Goal: Task Accomplishment & Management: Use online tool/utility

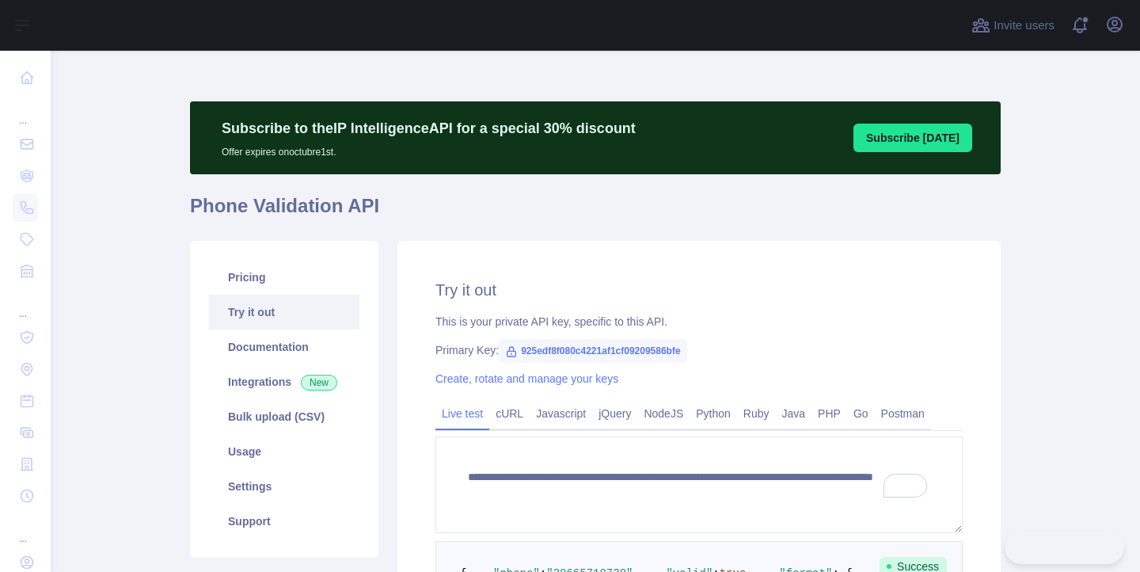
click at [602, 67] on div "**********" at bounding box center [595, 475] width 811 height 848
click at [1120, 31] on icon "button" at bounding box center [1114, 24] width 19 height 19
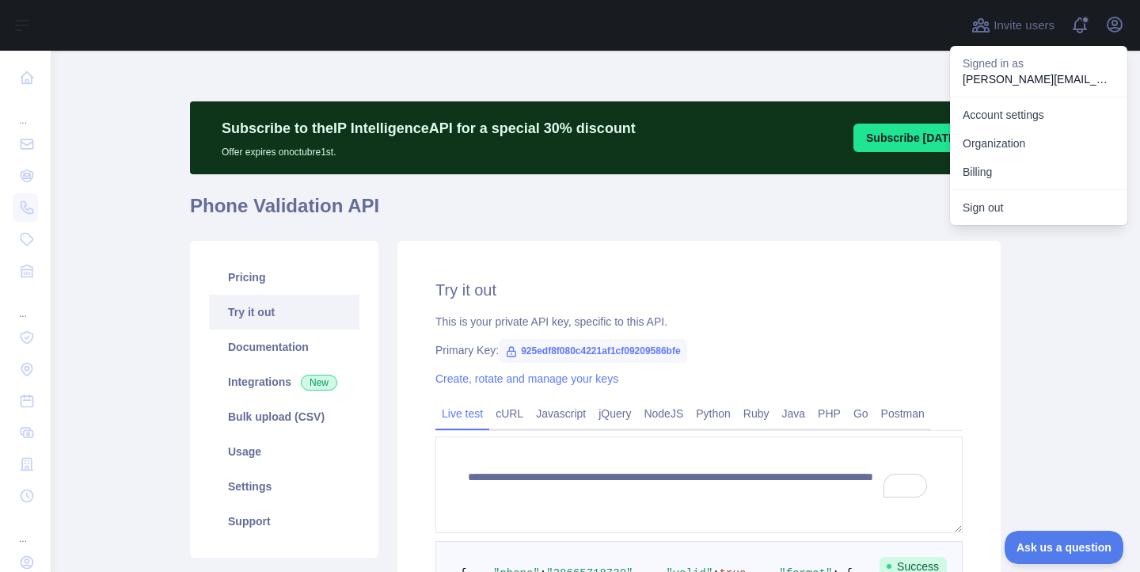
click at [846, 54] on div "**********" at bounding box center [595, 475] width 811 height 848
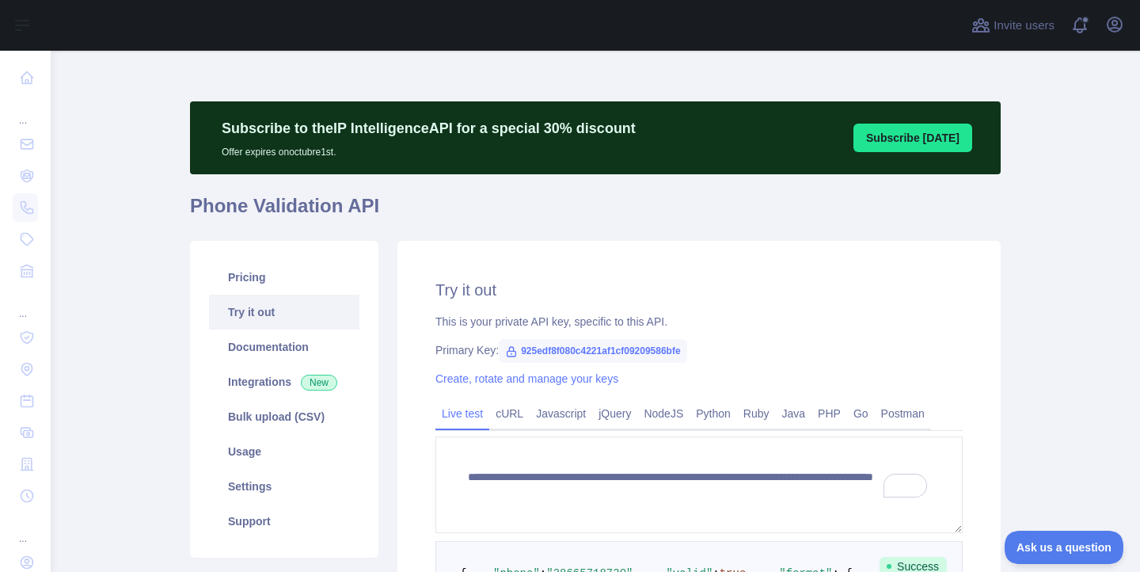
click at [494, 63] on div "**********" at bounding box center [595, 475] width 811 height 848
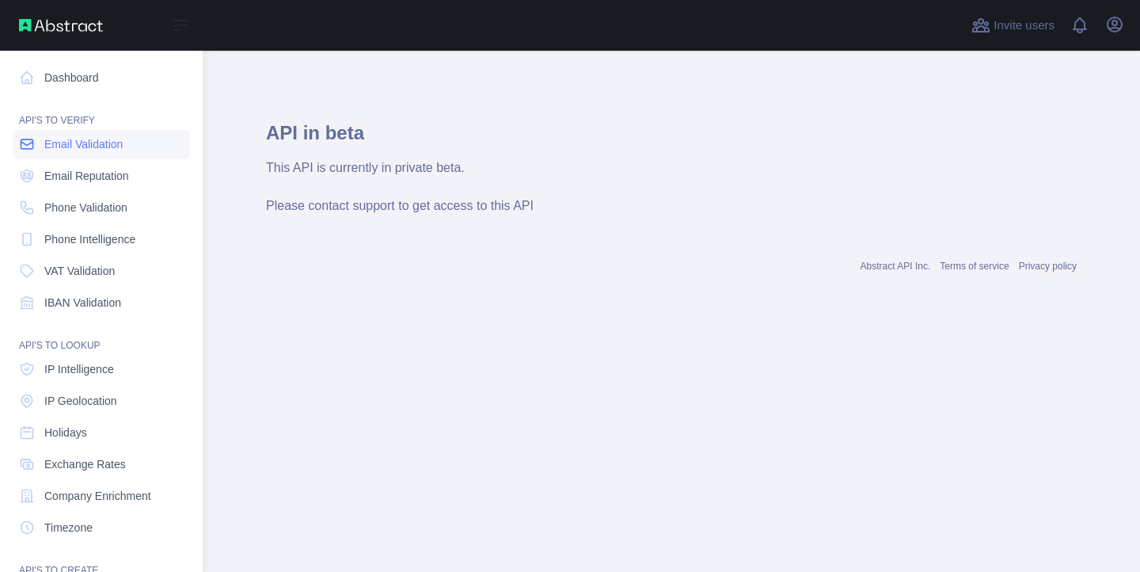
click at [77, 139] on span "Email Validation" at bounding box center [83, 144] width 78 height 16
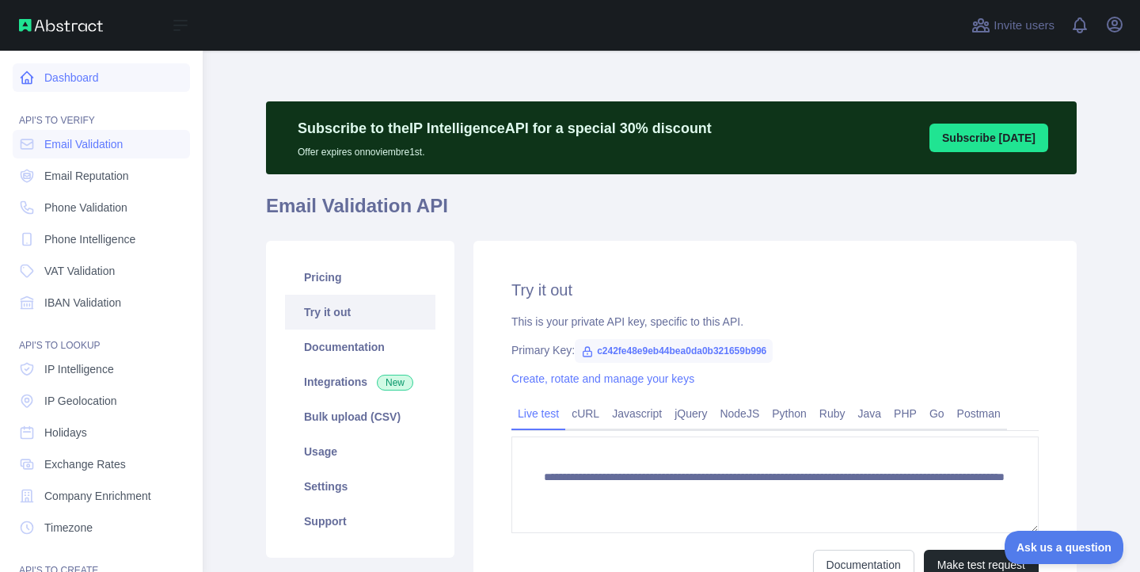
click at [87, 78] on link "Dashboard" at bounding box center [101, 77] width 177 height 29
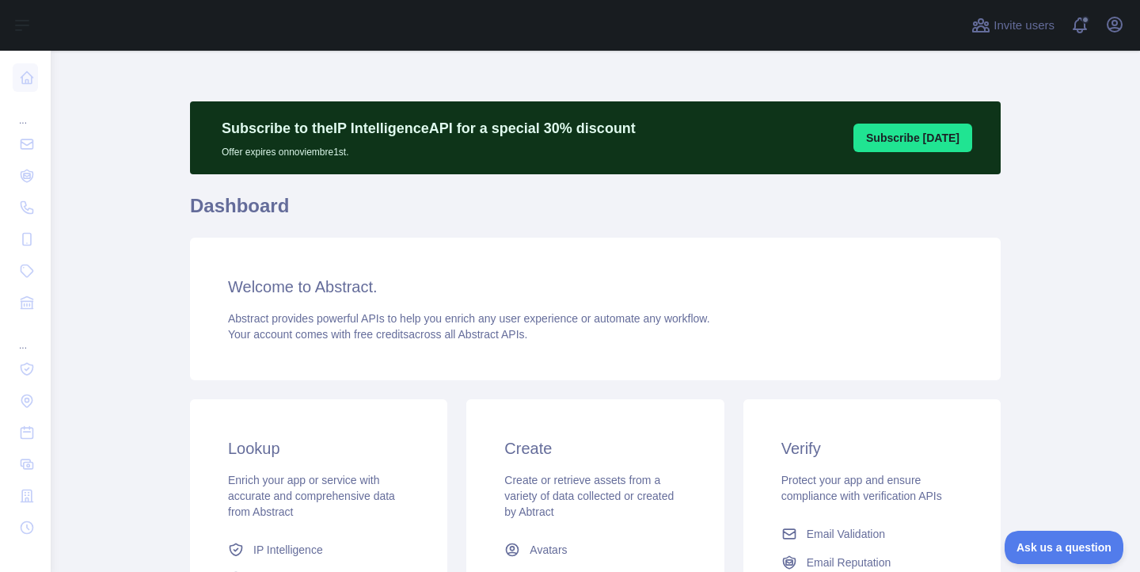
click at [213, 74] on div "Subscribe to the IP Intelligence API for a special 30 % discount Offer expires …" at bounding box center [595, 456] width 811 height 811
click at [177, 87] on main "Subscribe to the IP Intelligence API for a special 30 % discount Offer expires …" at bounding box center [595, 311] width 1089 height 521
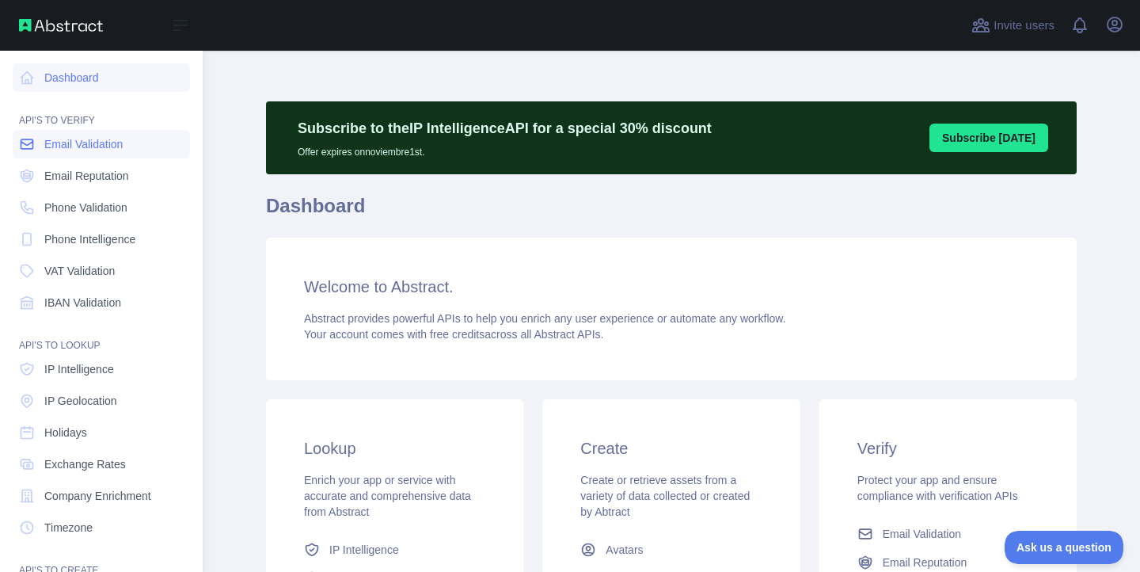
click at [41, 145] on link "Email Validation" at bounding box center [101, 144] width 177 height 29
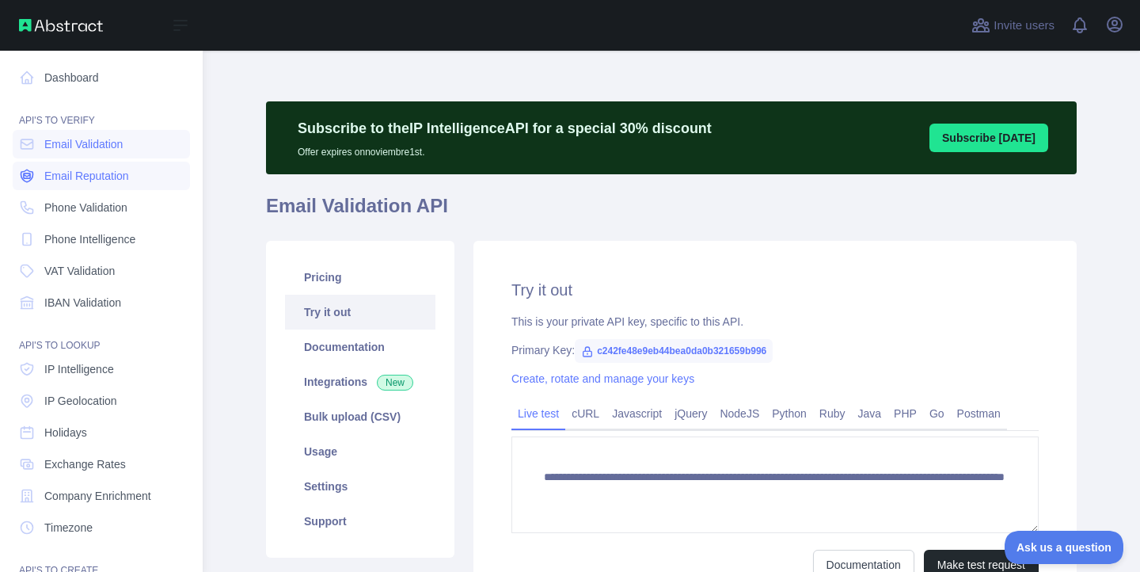
click at [57, 186] on link "Email Reputation" at bounding box center [101, 176] width 177 height 29
click at [70, 203] on span "Phone Validation" at bounding box center [85, 208] width 83 height 16
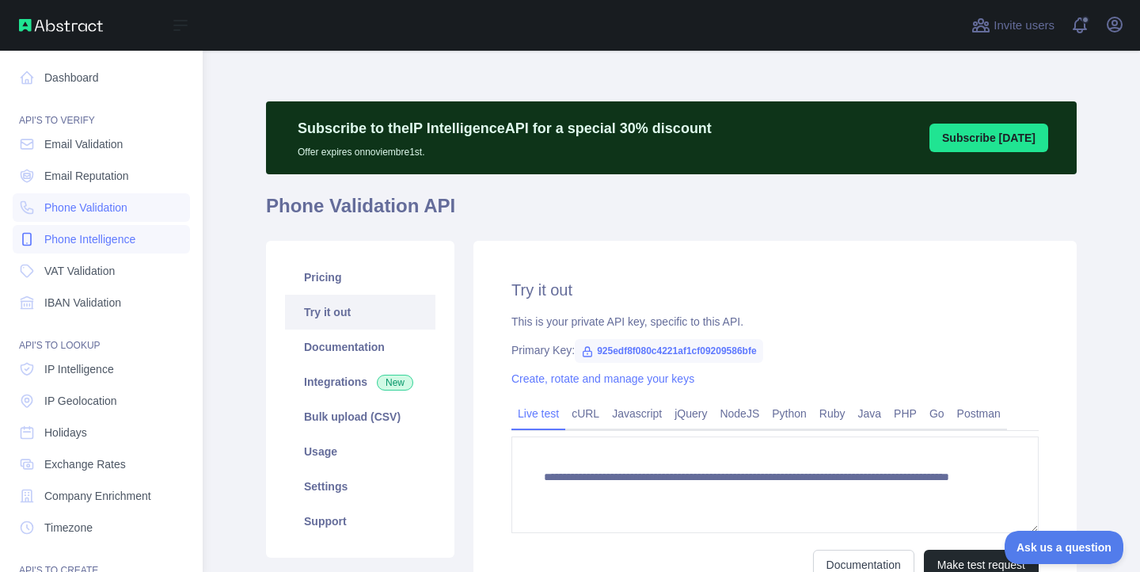
click at [88, 229] on link "Phone Intelligence" at bounding box center [101, 239] width 177 height 29
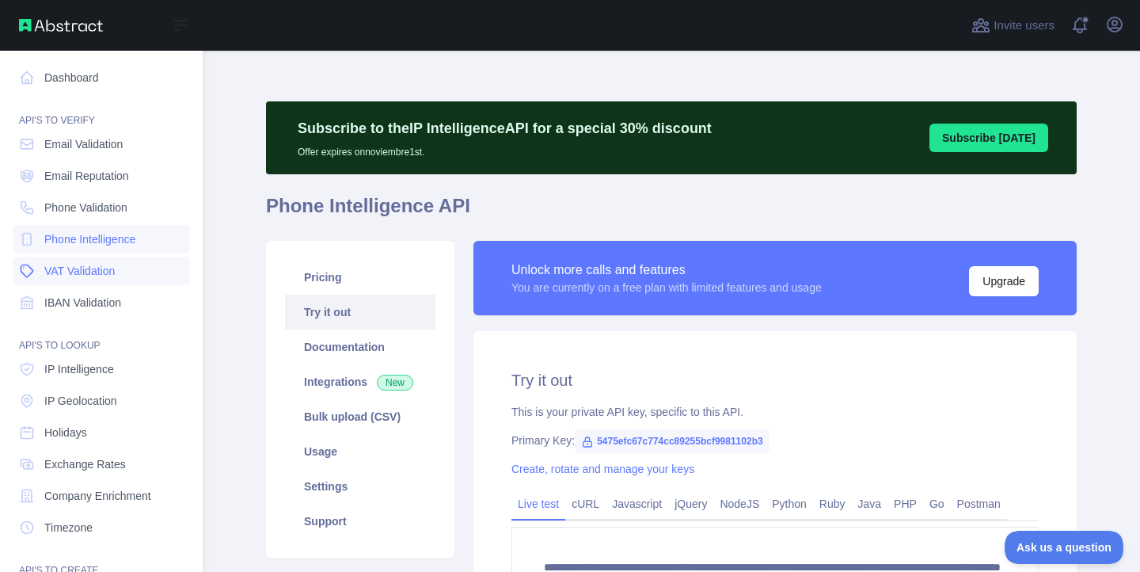
click at [92, 257] on link "VAT Validation" at bounding box center [101, 271] width 177 height 29
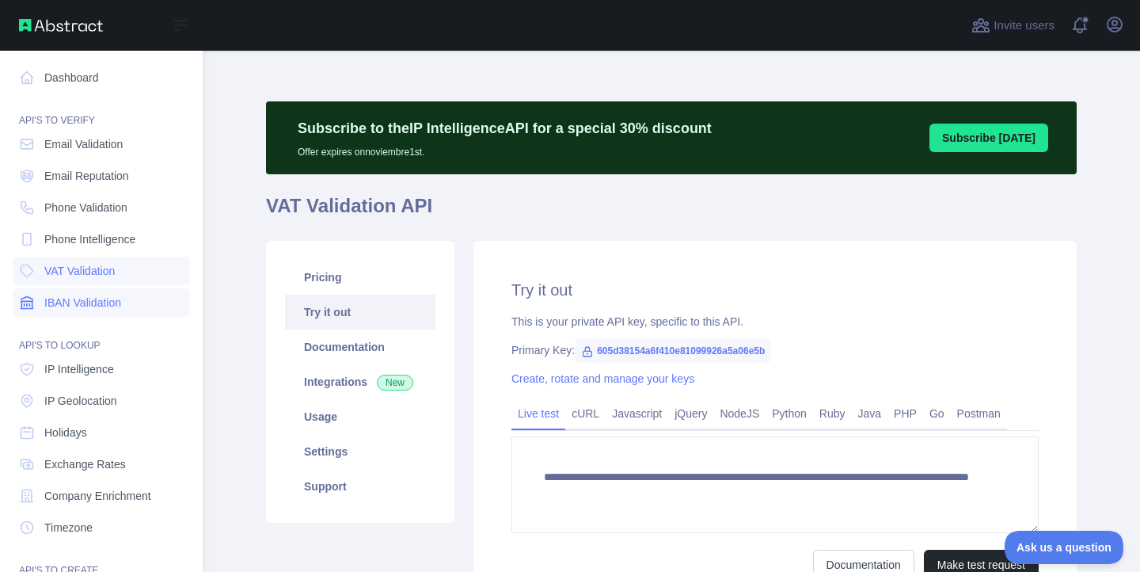
click at [90, 302] on span "IBAN Validation" at bounding box center [82, 303] width 77 height 16
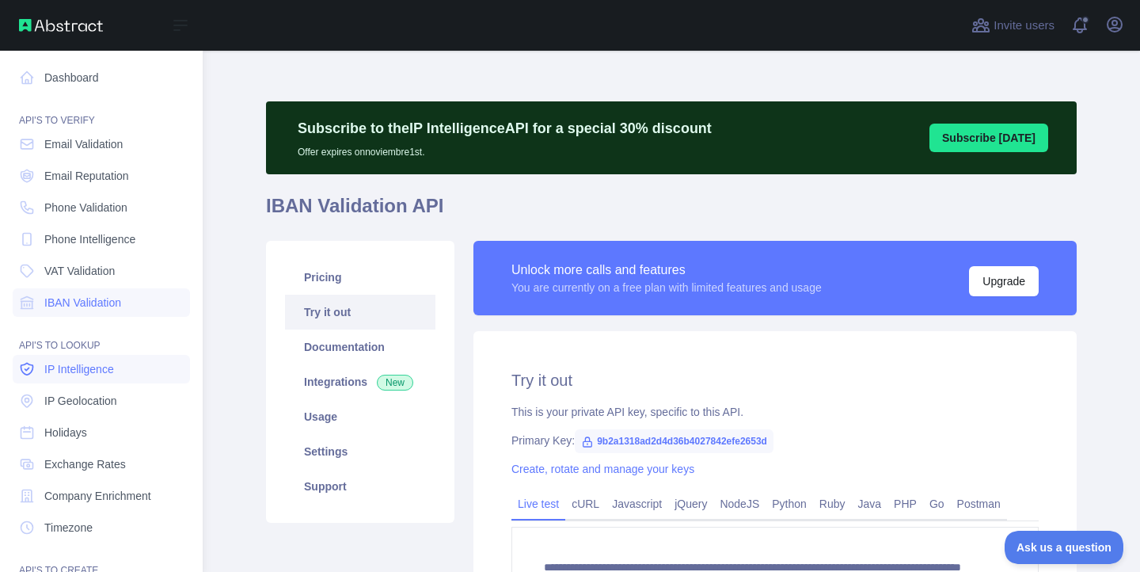
click at [82, 371] on span "IP Intelligence" at bounding box center [79, 369] width 70 height 16
click at [86, 402] on span "IP Geolocation" at bounding box center [80, 401] width 73 height 16
click at [87, 438] on span "Holidays" at bounding box center [65, 432] width 43 height 16
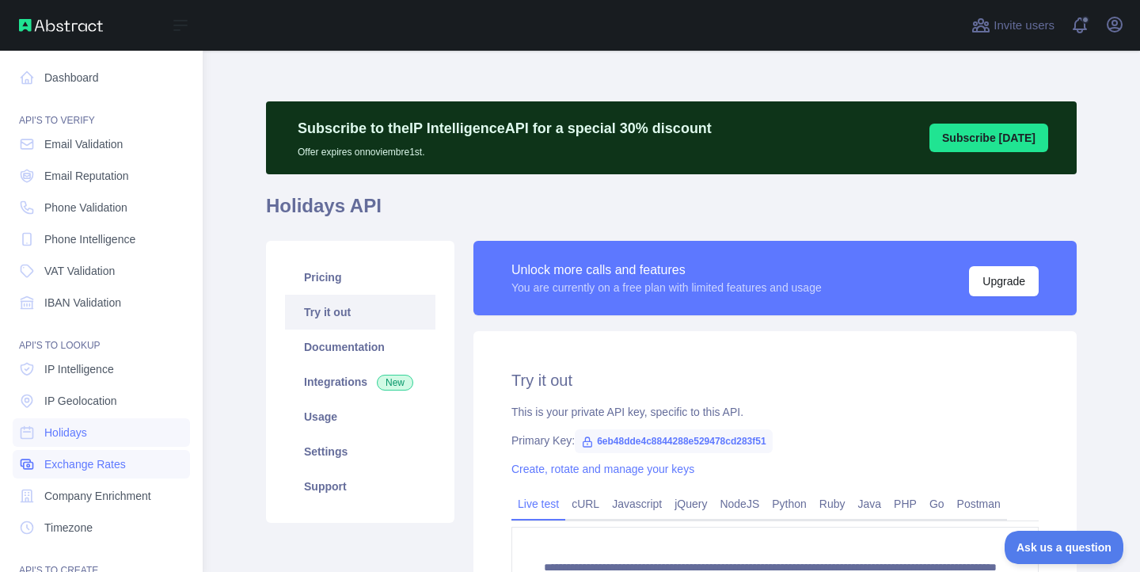
click at [87, 474] on link "Exchange Rates" at bounding box center [101, 464] width 177 height 29
click at [88, 504] on link "Company Enrichment" at bounding box center [101, 495] width 177 height 29
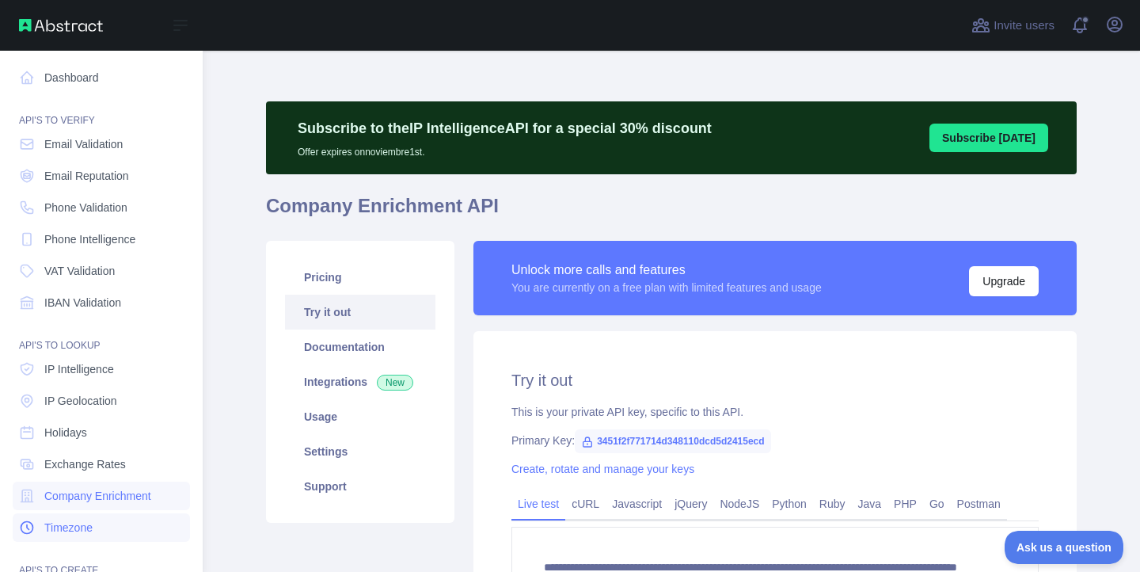
click at [82, 530] on span "Timezone" at bounding box center [68, 527] width 48 height 16
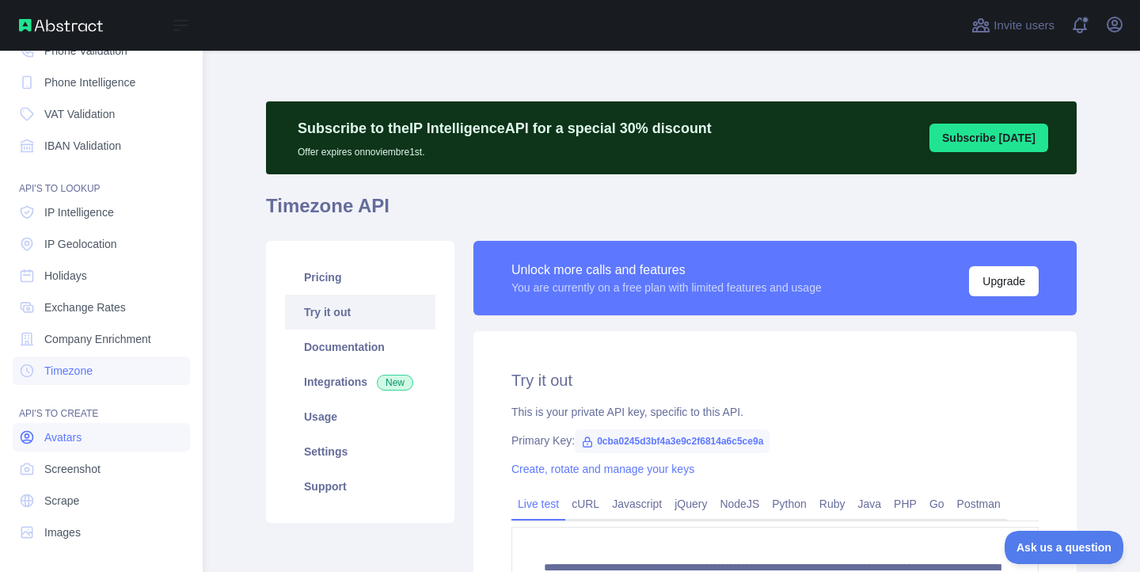
click at [86, 435] on link "Avatars" at bounding box center [101, 437] width 177 height 29
click at [75, 466] on span "Screenshot" at bounding box center [72, 469] width 56 height 16
click at [69, 501] on span "Scrape" at bounding box center [61, 500] width 35 height 16
click at [69, 530] on span "Images" at bounding box center [62, 532] width 36 height 16
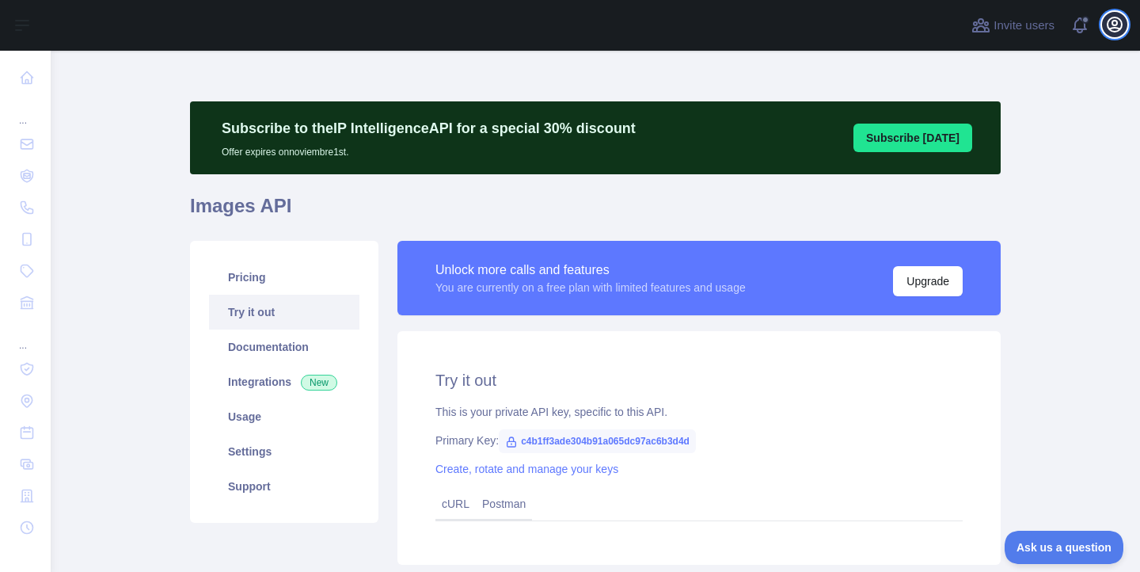
click at [1113, 27] on icon "button" at bounding box center [1115, 24] width 14 height 14
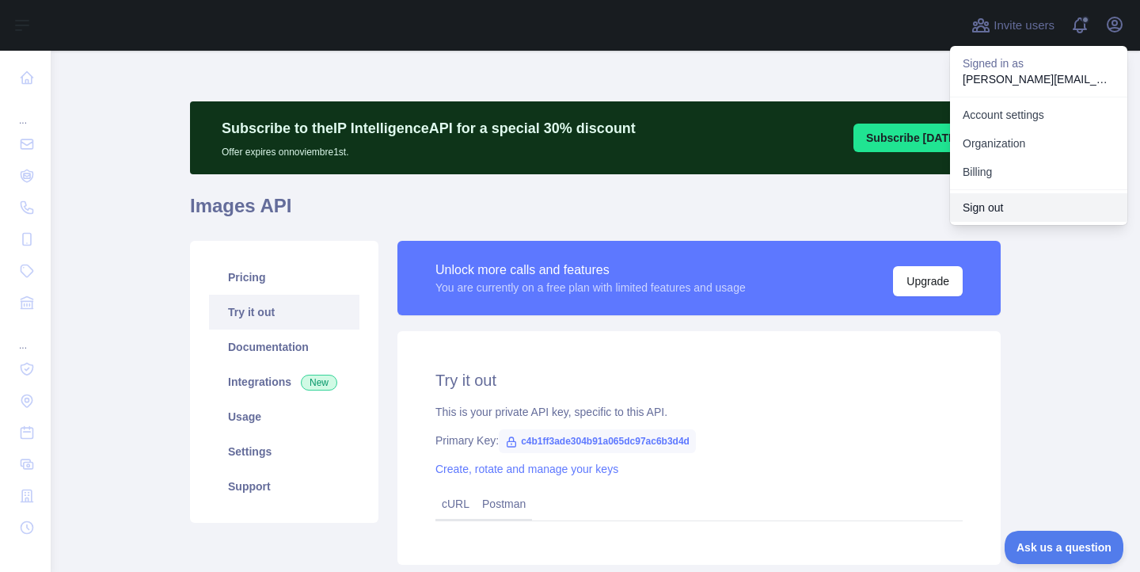
click at [992, 209] on button "Sign out" at bounding box center [1038, 207] width 177 height 29
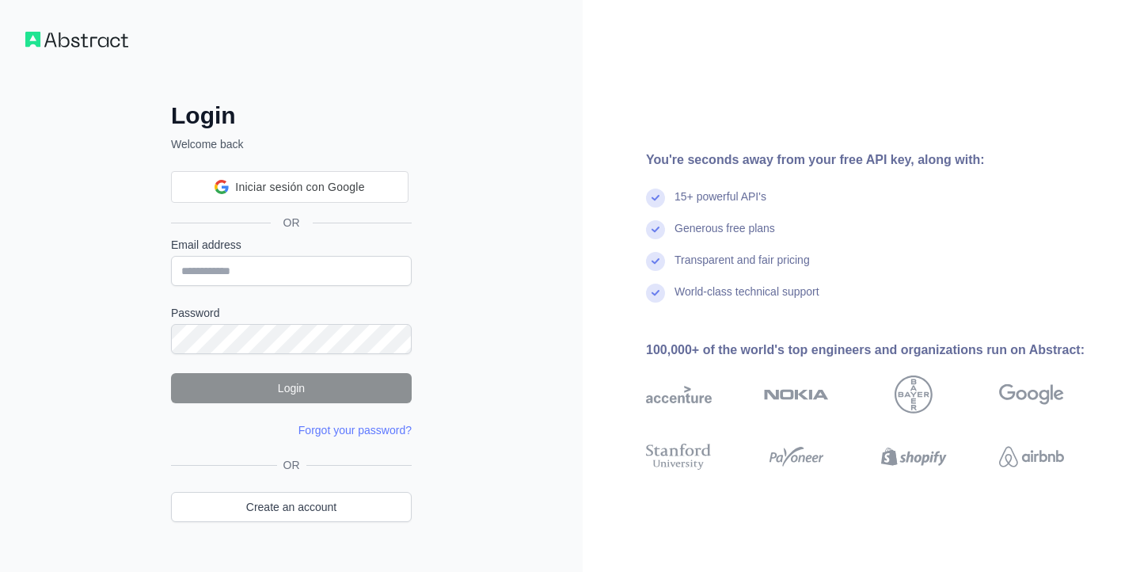
click at [439, 158] on div "Login Welcome back Iniciar sesión con Google Iniciar sesión con Google. Se abre…" at bounding box center [291, 334] width 304 height 466
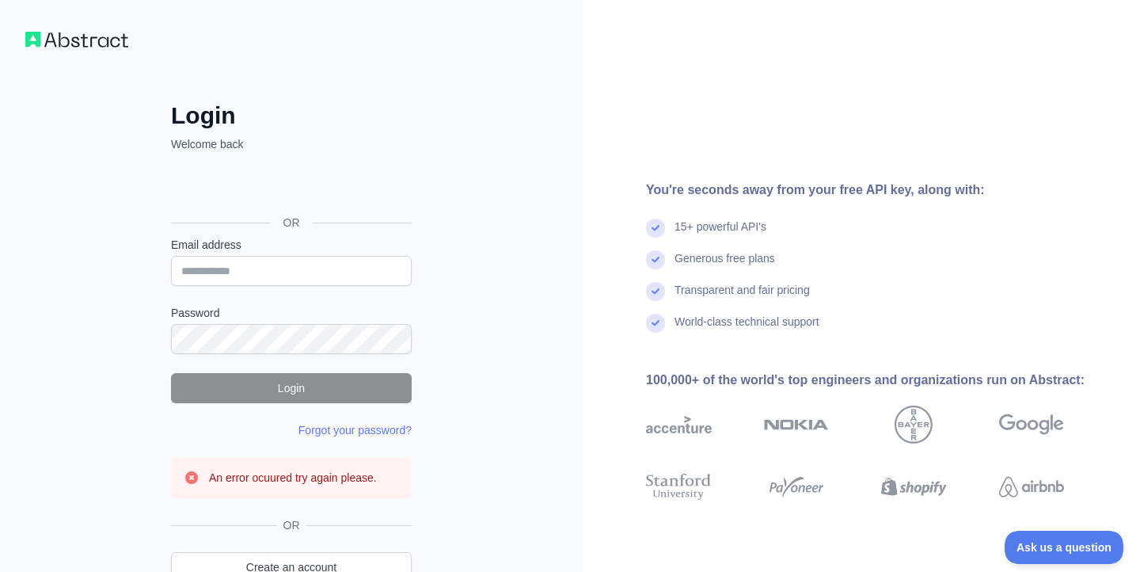
click at [673, 269] on div "Generous free plans" at bounding box center [880, 266] width 469 height 32
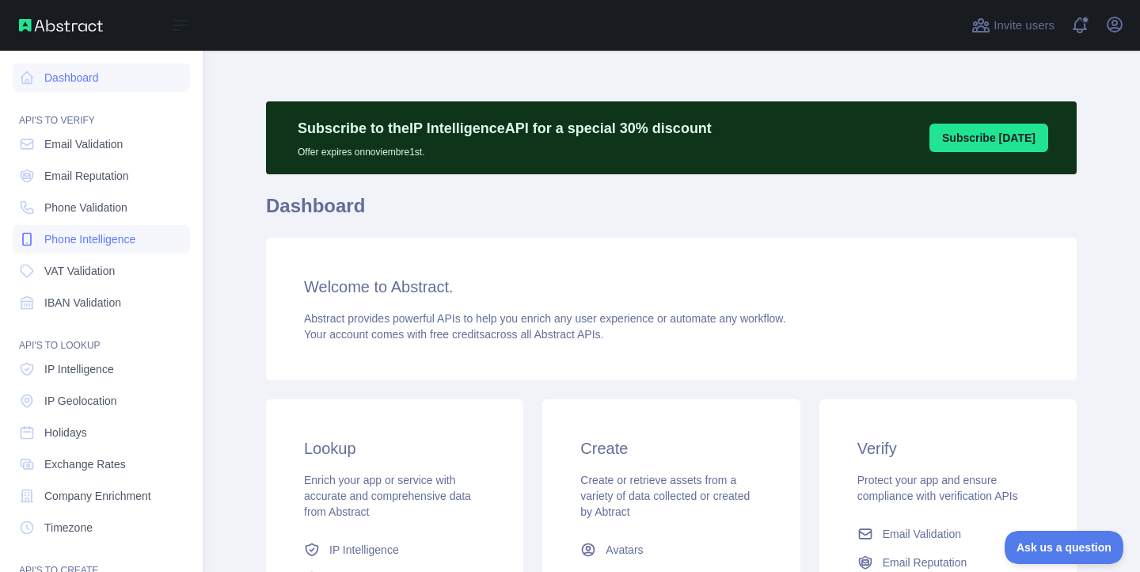
click at [87, 237] on span "Phone Intelligence" at bounding box center [89, 239] width 91 height 16
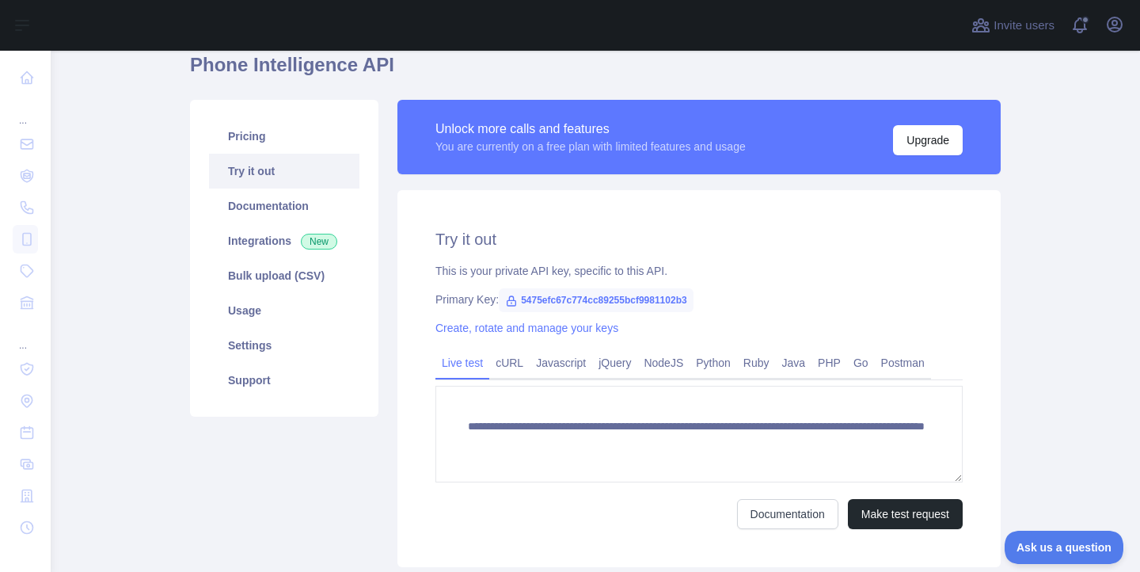
scroll to position [222, 0]
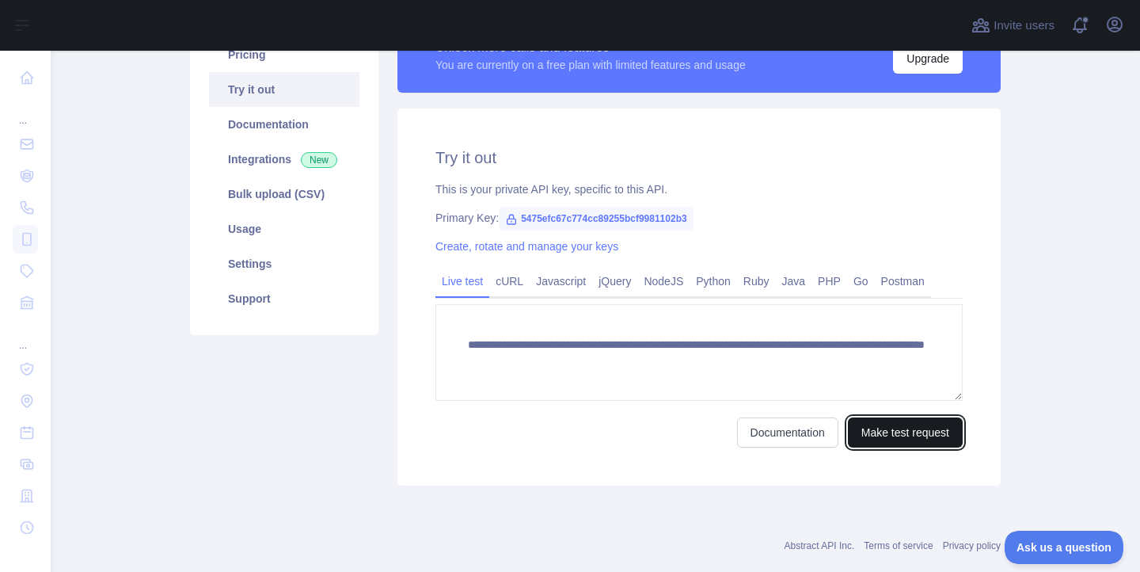
click at [901, 435] on button "Make test request" at bounding box center [905, 432] width 115 height 30
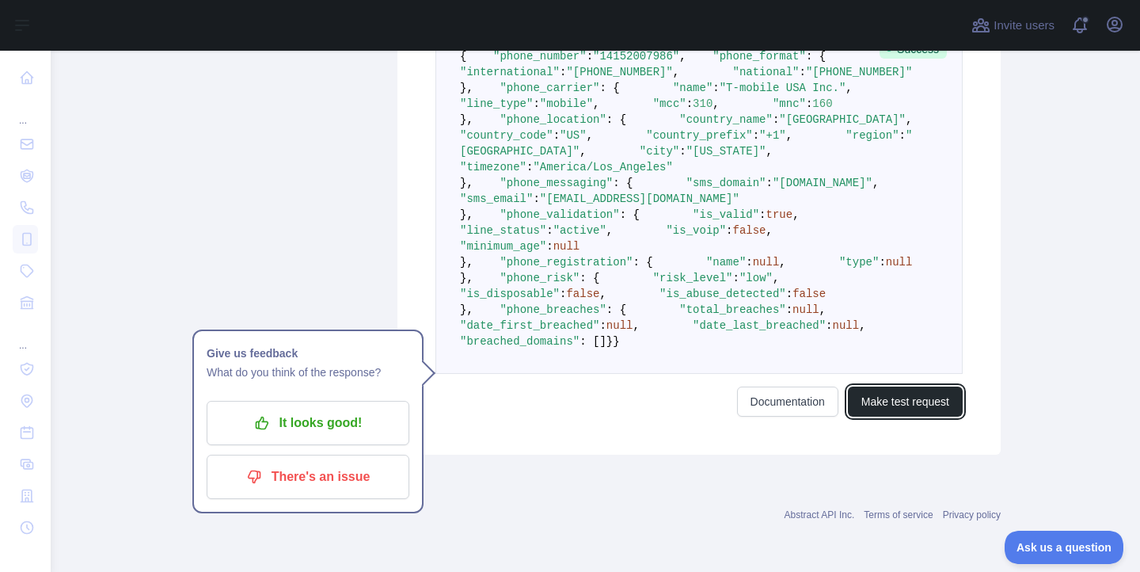
scroll to position [886, 0]
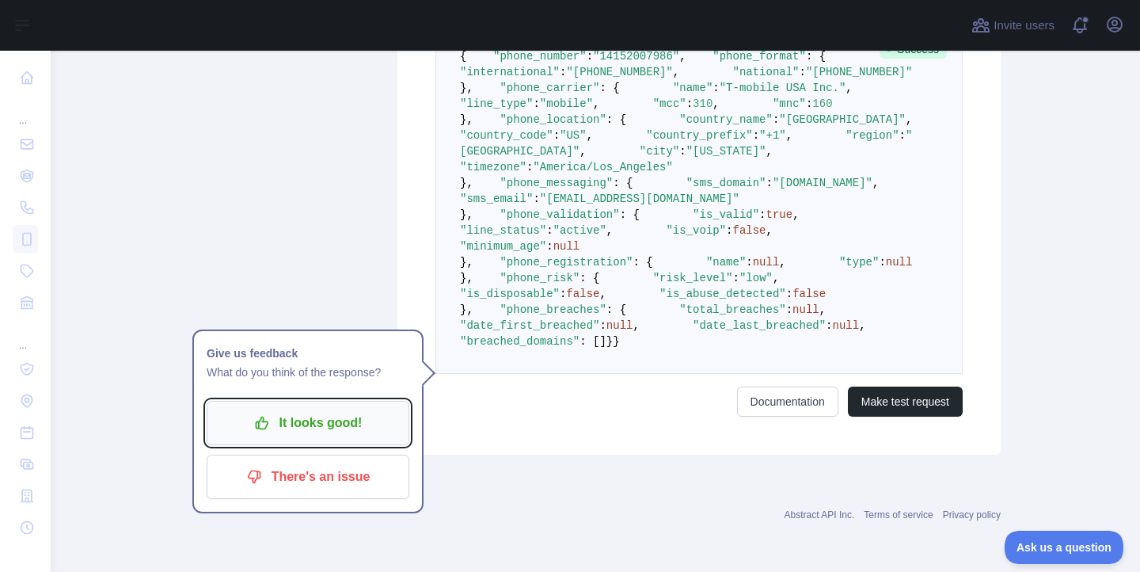
click at [321, 409] on p "It looks good!" at bounding box center [308, 422] width 179 height 27
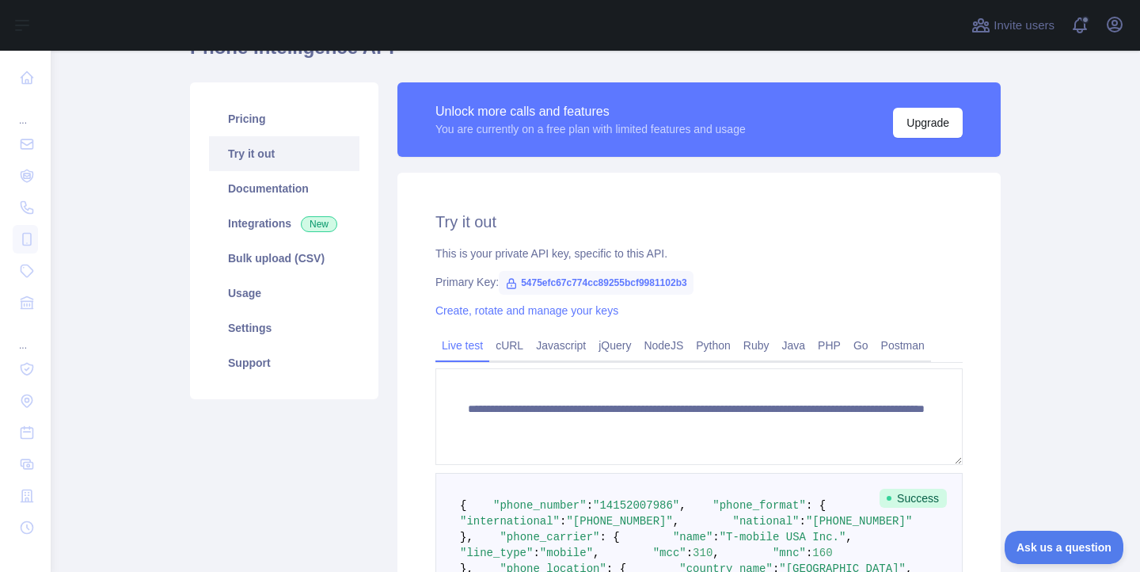
scroll to position [0, 0]
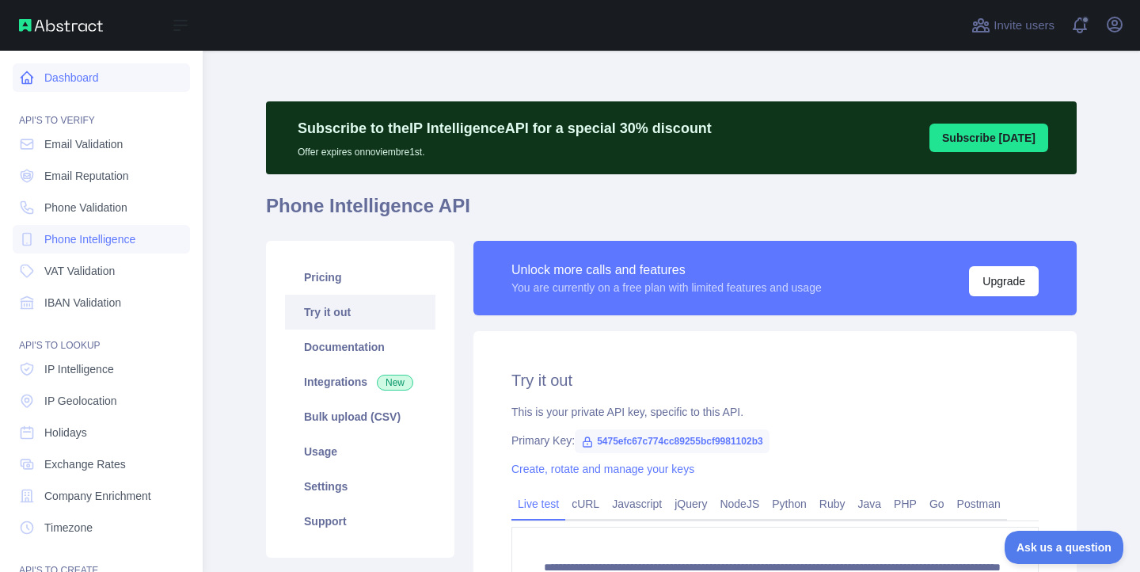
click at [66, 76] on link "Dashboard" at bounding box center [101, 77] width 177 height 29
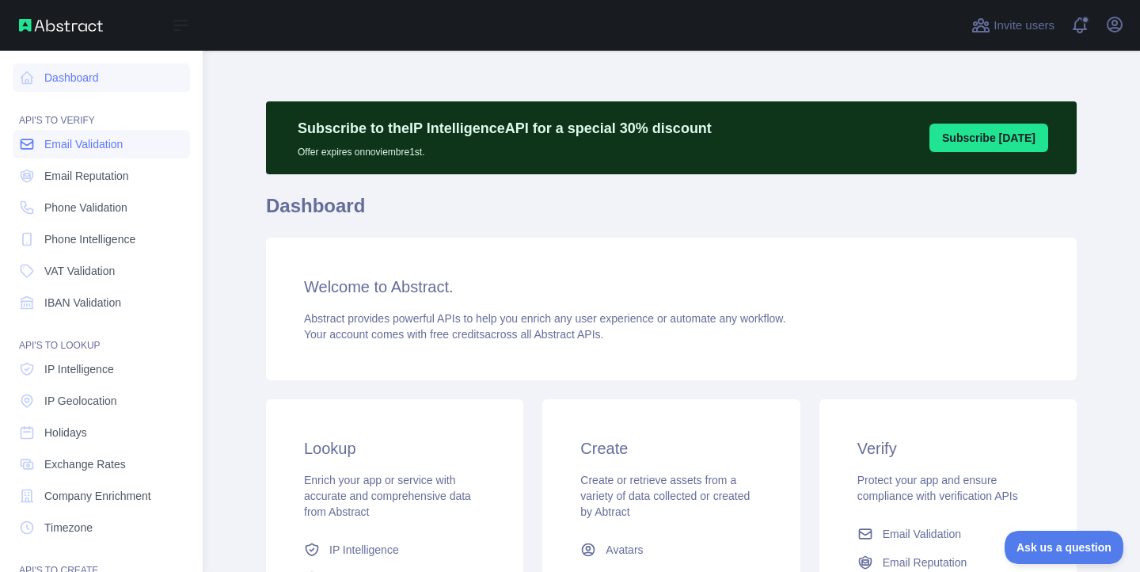
click at [104, 153] on link "Email Validation" at bounding box center [101, 144] width 177 height 29
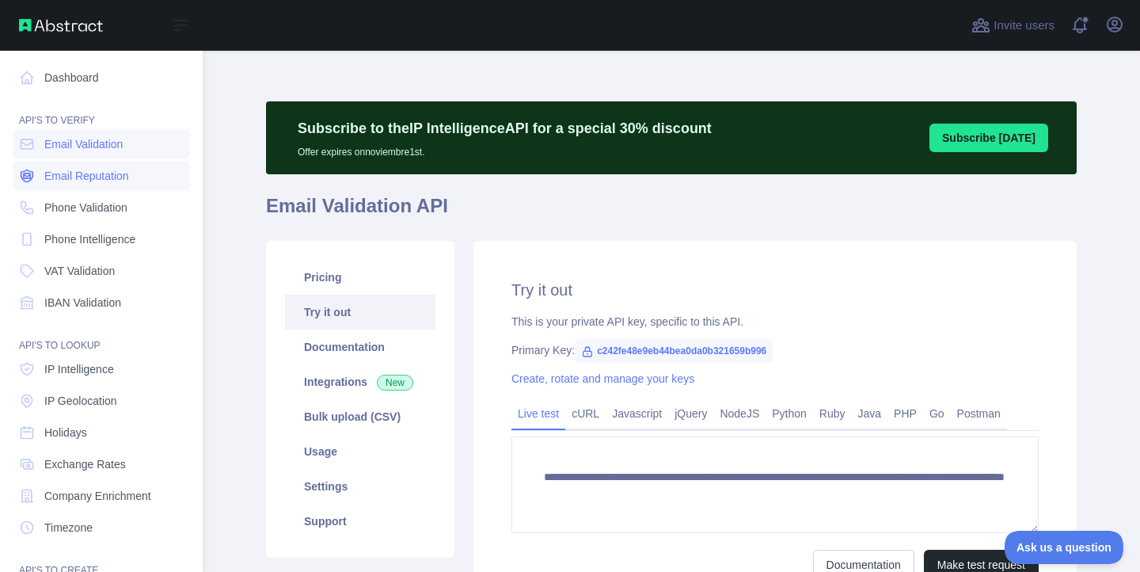
click at [92, 176] on span "Email Reputation" at bounding box center [86, 176] width 85 height 16
click at [95, 216] on link "Phone Validation" at bounding box center [101, 207] width 177 height 29
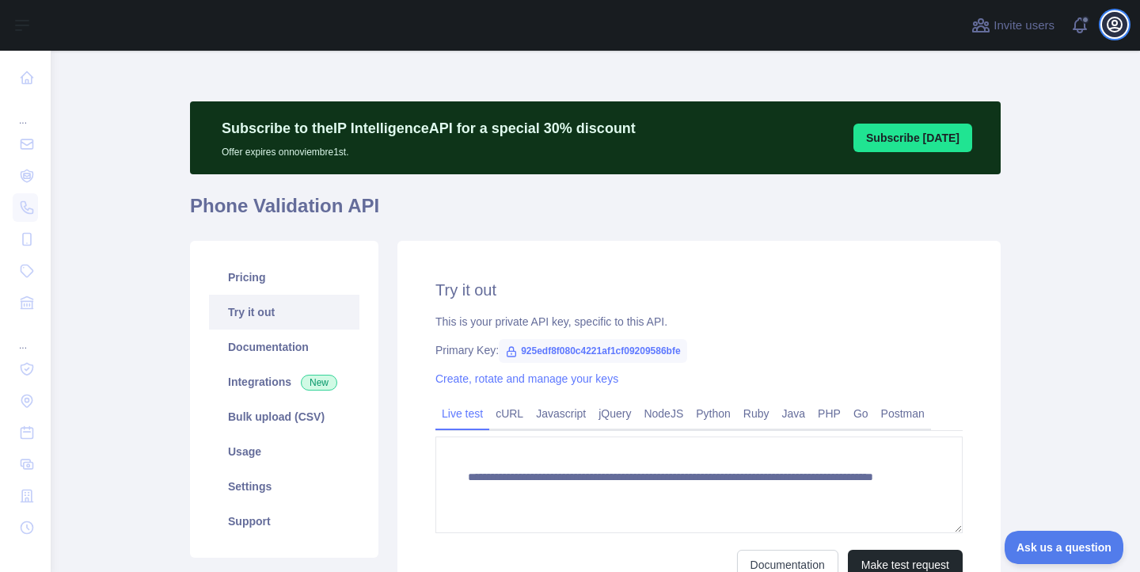
click at [1111, 26] on icon "button" at bounding box center [1114, 24] width 19 height 19
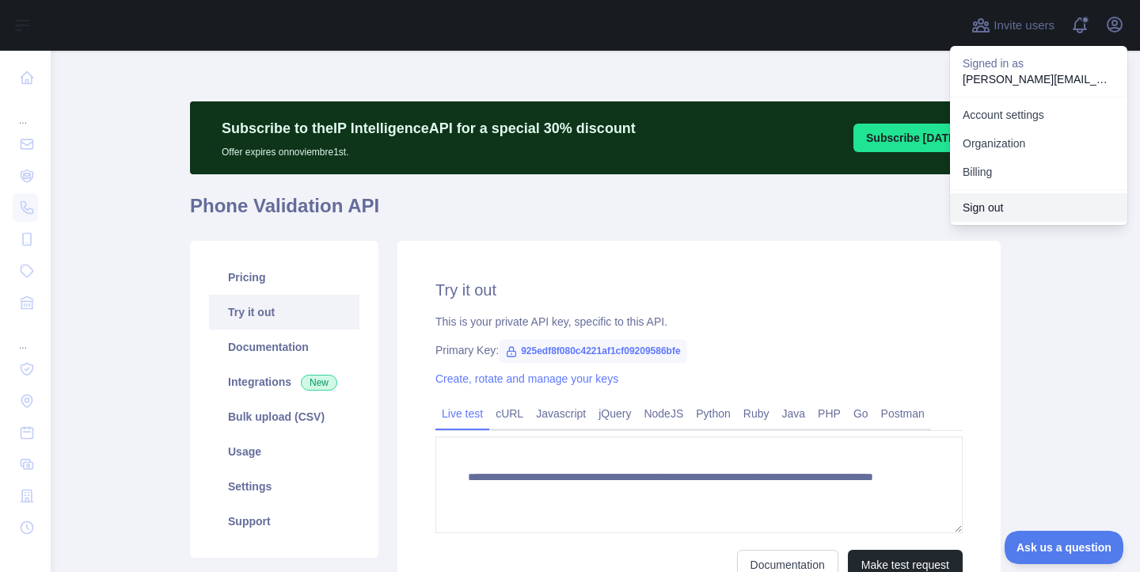
click at [994, 220] on button "Sign out" at bounding box center [1038, 207] width 177 height 29
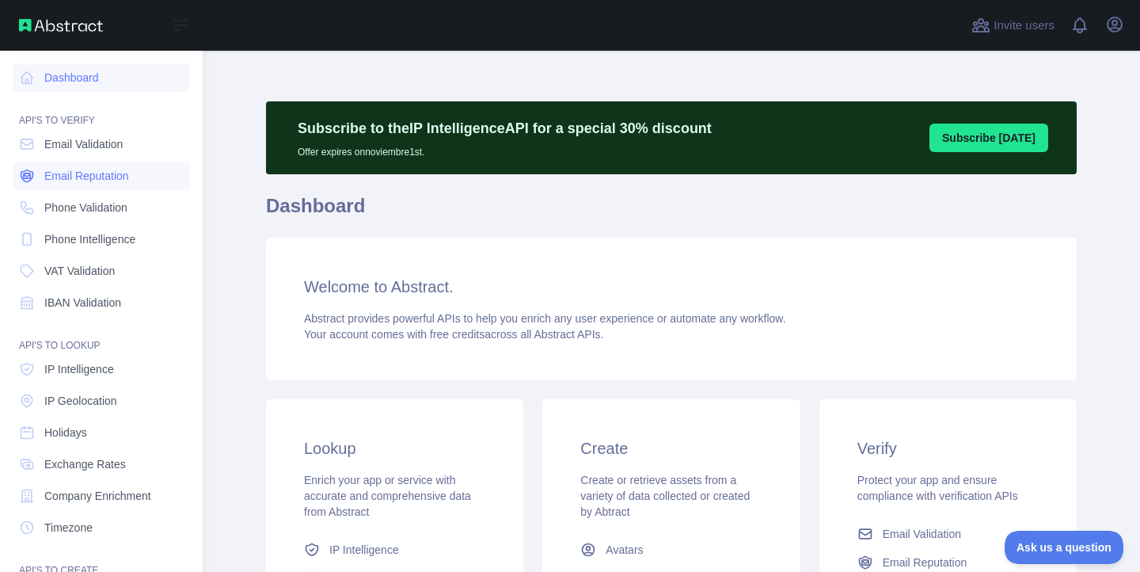
click at [108, 177] on span "Email Reputation" at bounding box center [86, 176] width 85 height 16
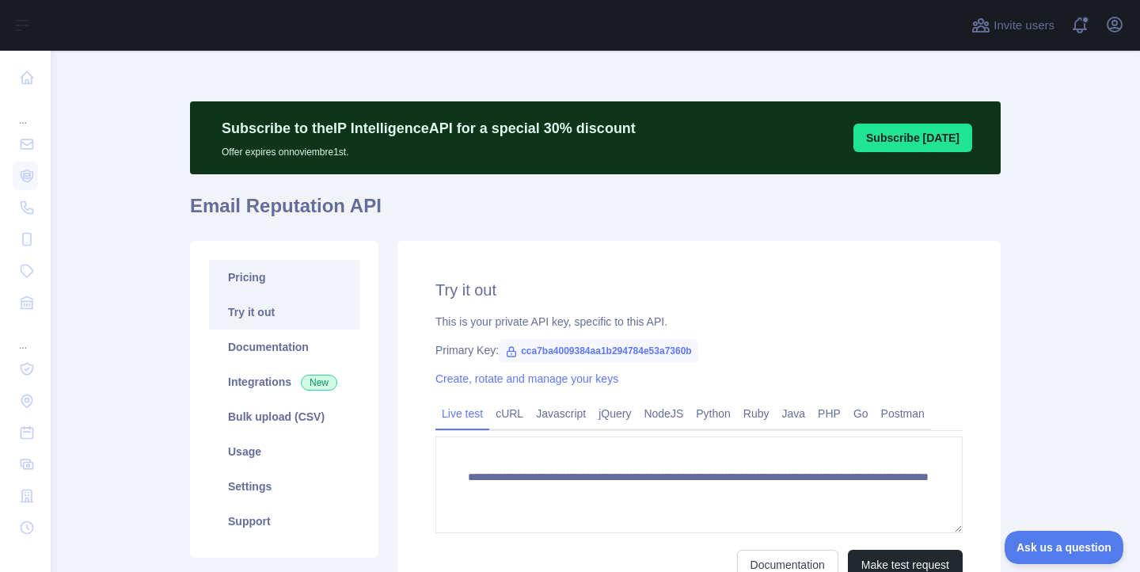
click at [291, 276] on link "Pricing" at bounding box center [284, 277] width 150 height 35
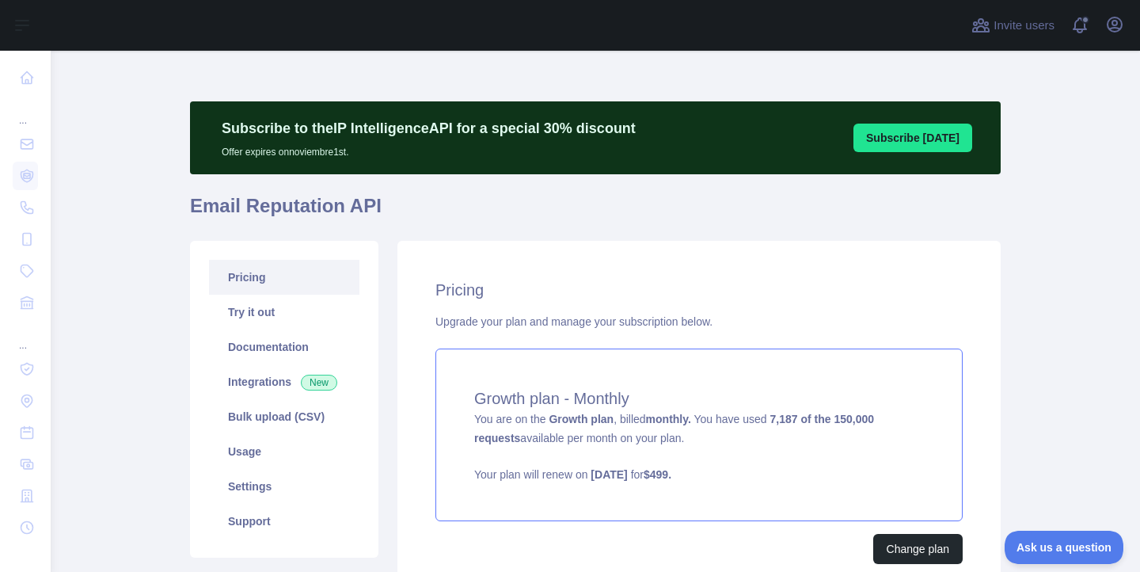
click at [510, 373] on div "Growth plan - Monthly You are on the Growth plan , billed monthly. You have use…" at bounding box center [698, 434] width 527 height 173
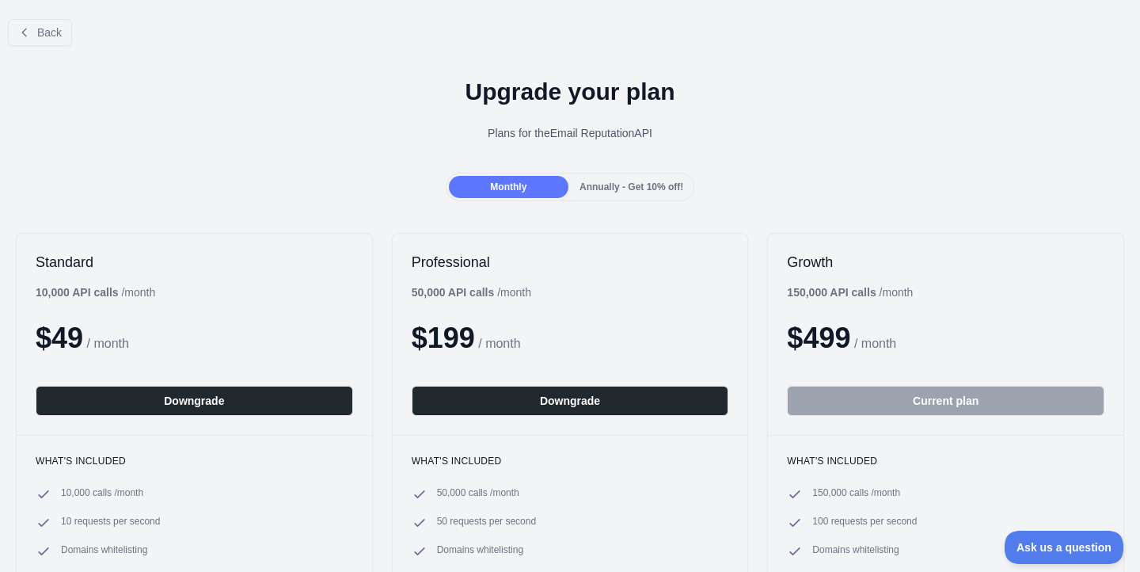
click at [613, 184] on span "Annually - Get 10% off!" at bounding box center [632, 186] width 104 height 11
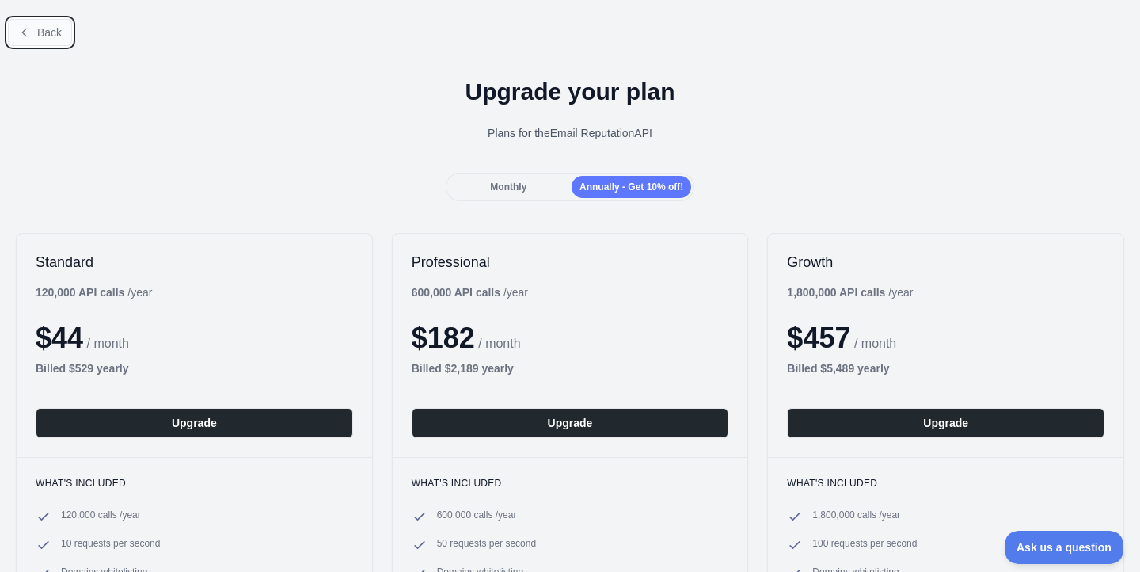
click at [62, 29] on span "Back" at bounding box center [49, 32] width 25 height 13
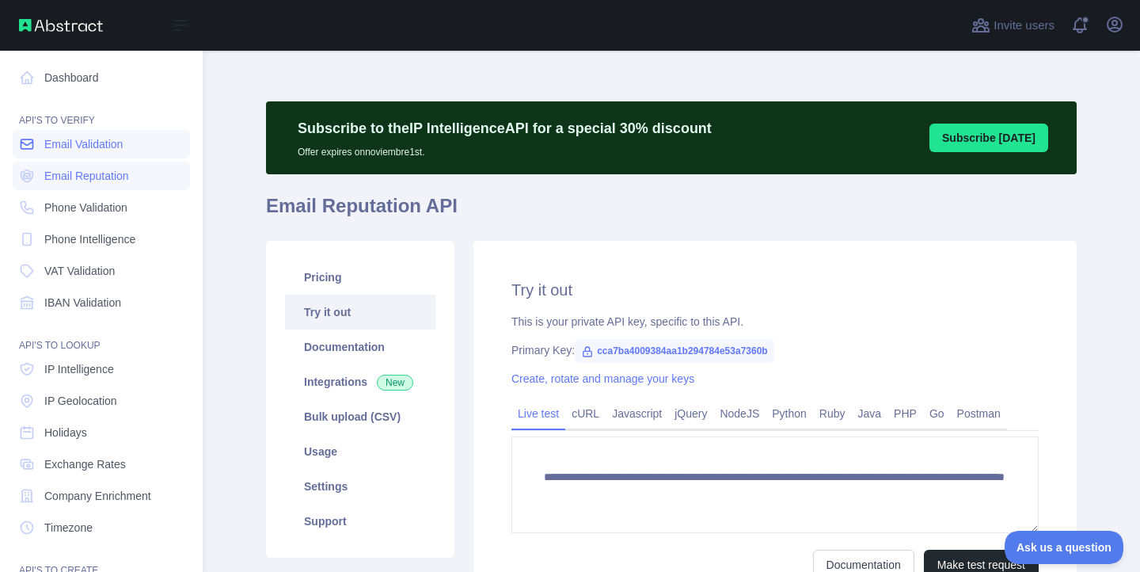
click at [57, 141] on span "Email Validation" at bounding box center [83, 144] width 78 height 16
click at [60, 210] on span "Phone Validation" at bounding box center [85, 208] width 83 height 16
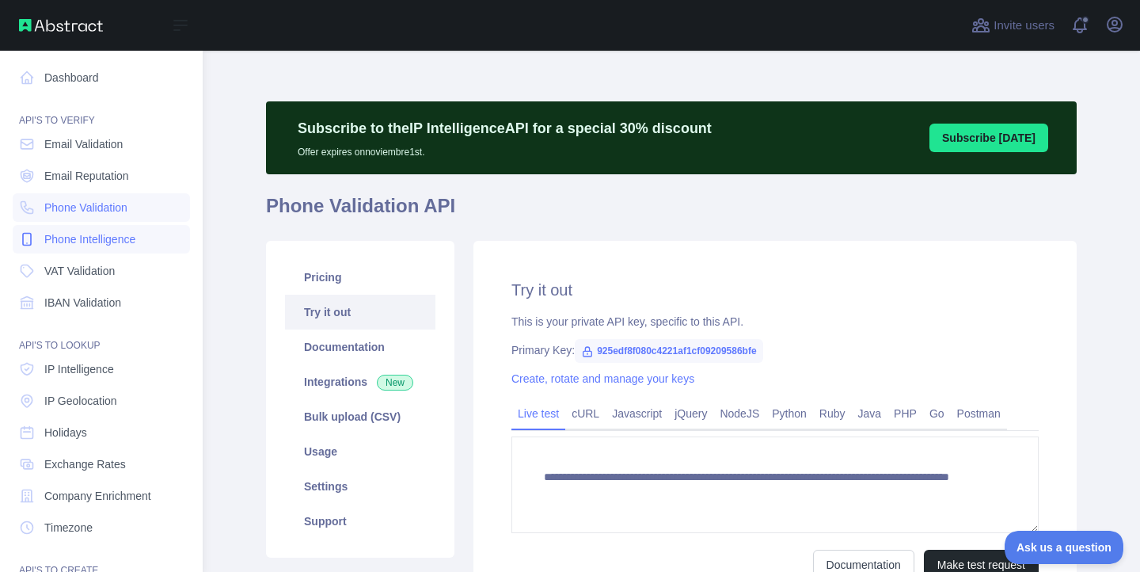
click at [67, 244] on span "Phone Intelligence" at bounding box center [89, 239] width 91 height 16
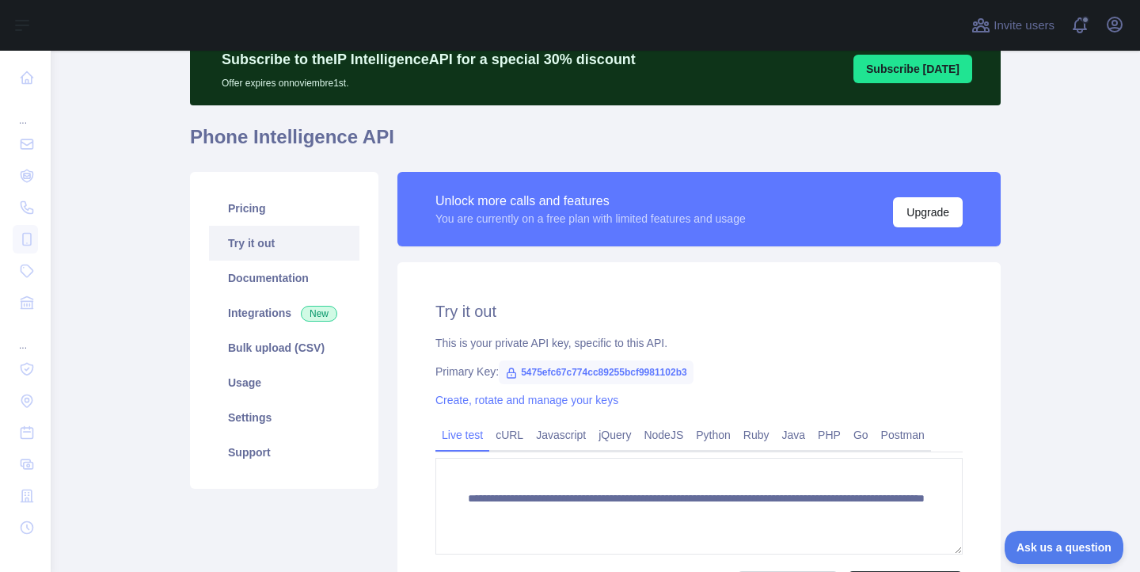
scroll to position [84, 0]
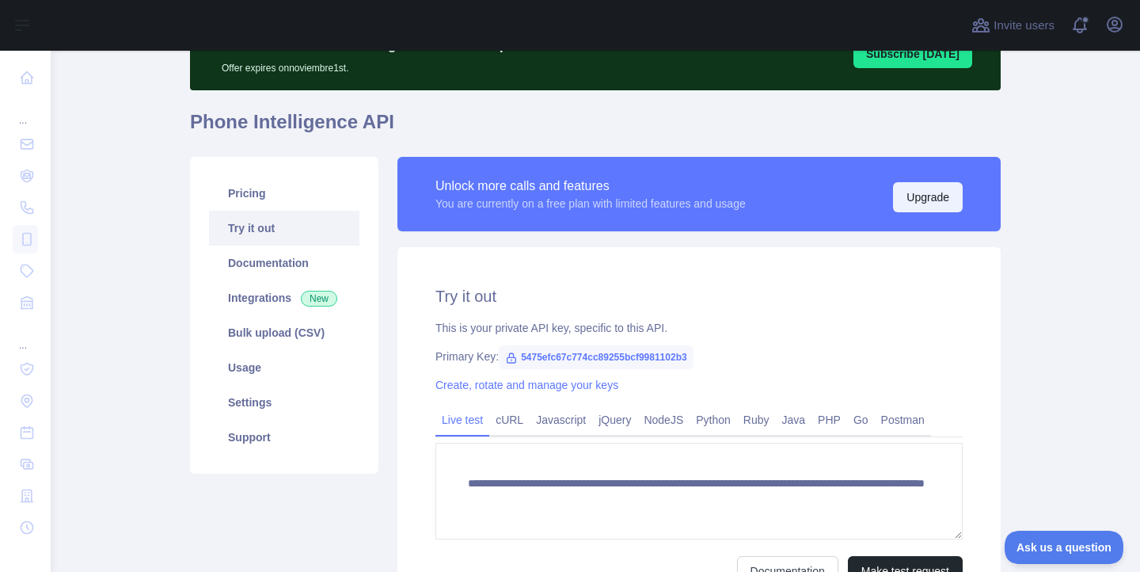
click at [938, 199] on button "Upgrade" at bounding box center [928, 197] width 70 height 30
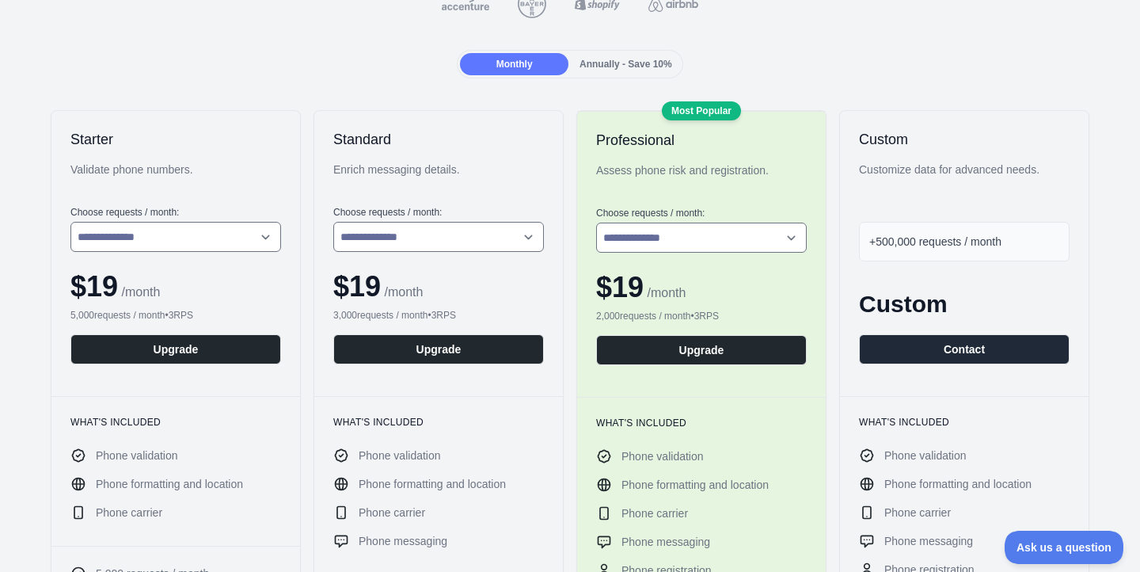
scroll to position [277, 0]
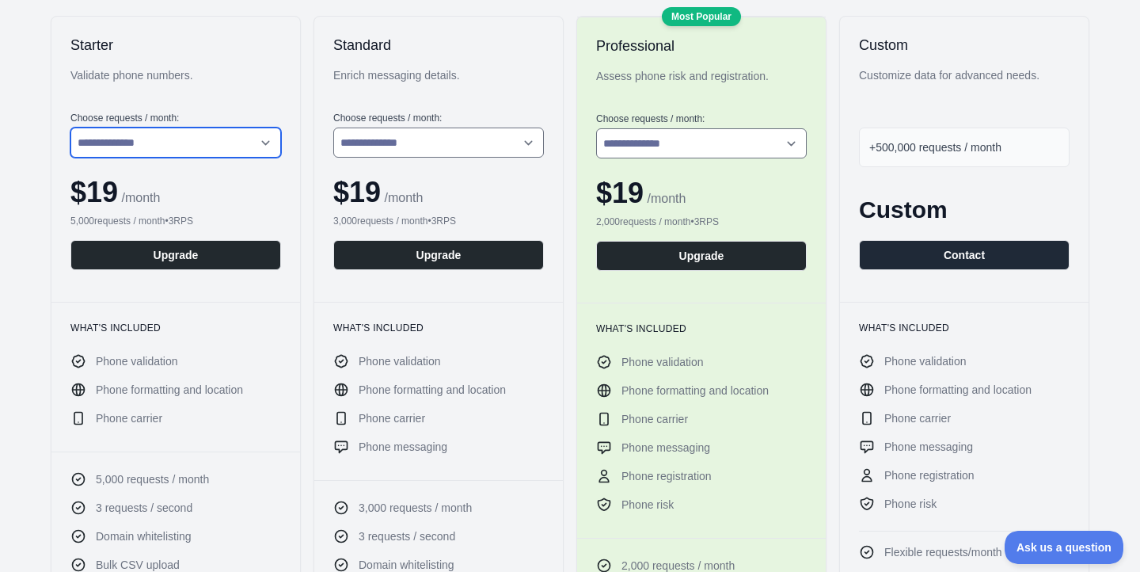
click at [217, 138] on select "**********" at bounding box center [175, 142] width 211 height 30
click at [70, 127] on select "**********" at bounding box center [175, 142] width 211 height 30
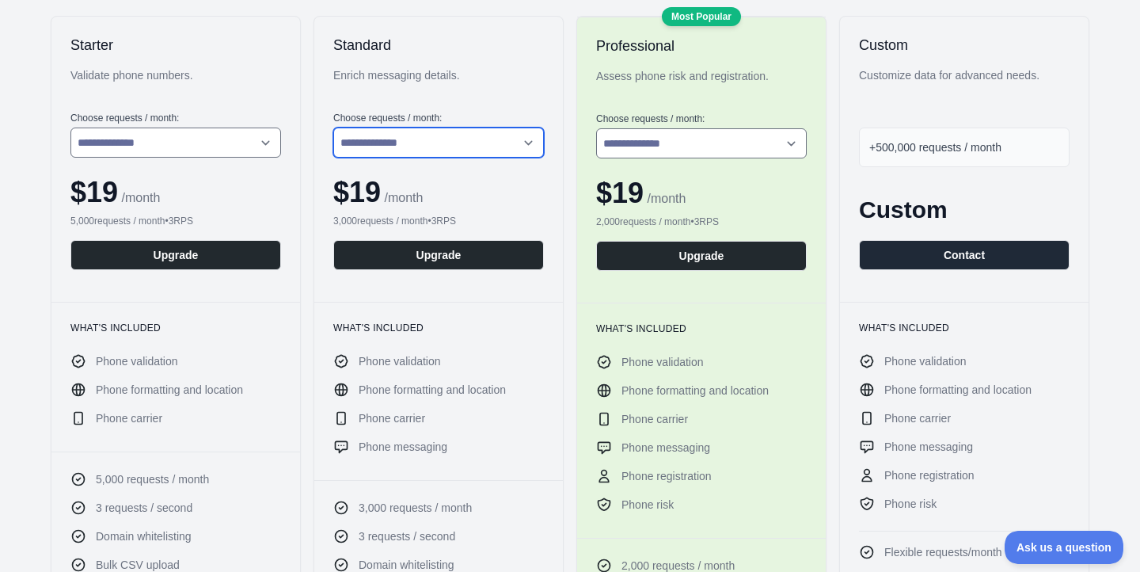
click at [412, 142] on select "**********" at bounding box center [438, 142] width 211 height 30
click at [333, 127] on select "**********" at bounding box center [438, 142] width 211 height 30
click at [667, 162] on div "**********" at bounding box center [701, 160] width 249 height 286
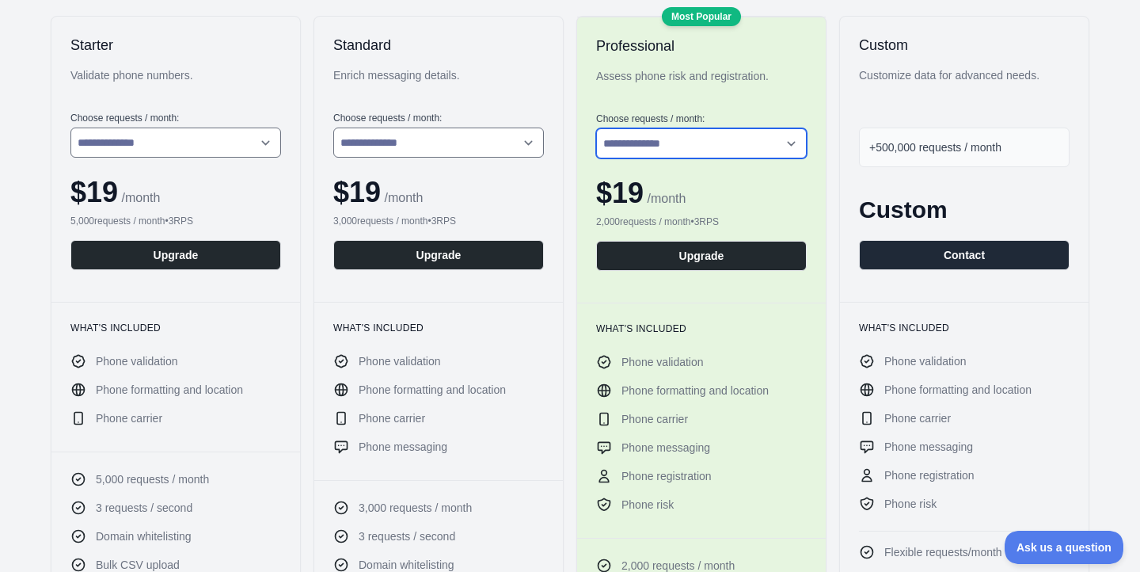
click at [672, 143] on select "**********" at bounding box center [701, 143] width 211 height 30
click at [596, 128] on select "**********" at bounding box center [701, 143] width 211 height 30
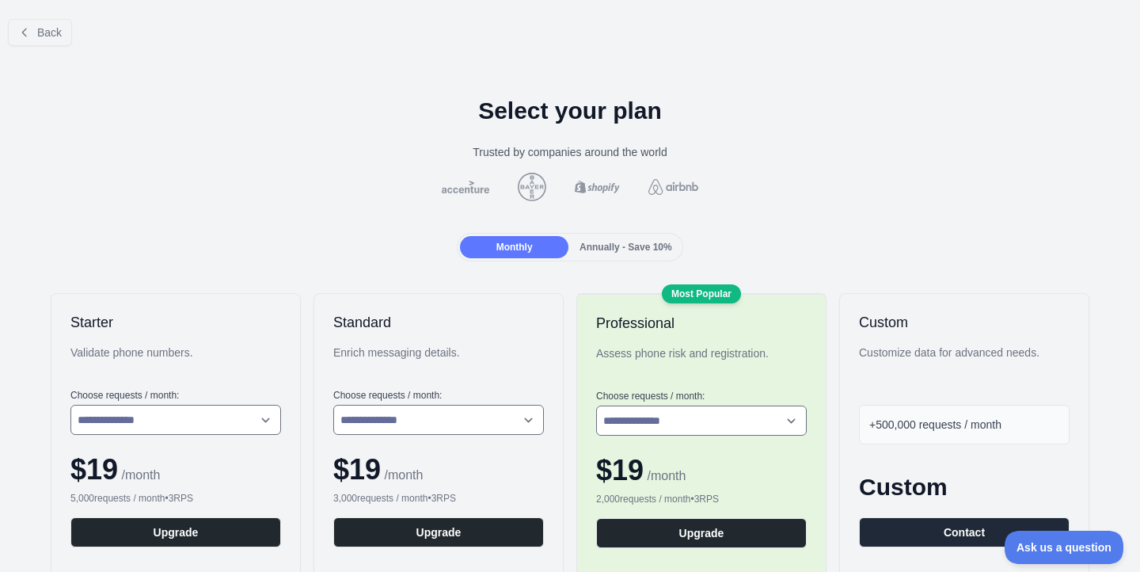
click at [599, 241] on span "Annually - Save 10%" at bounding box center [626, 246] width 93 height 11
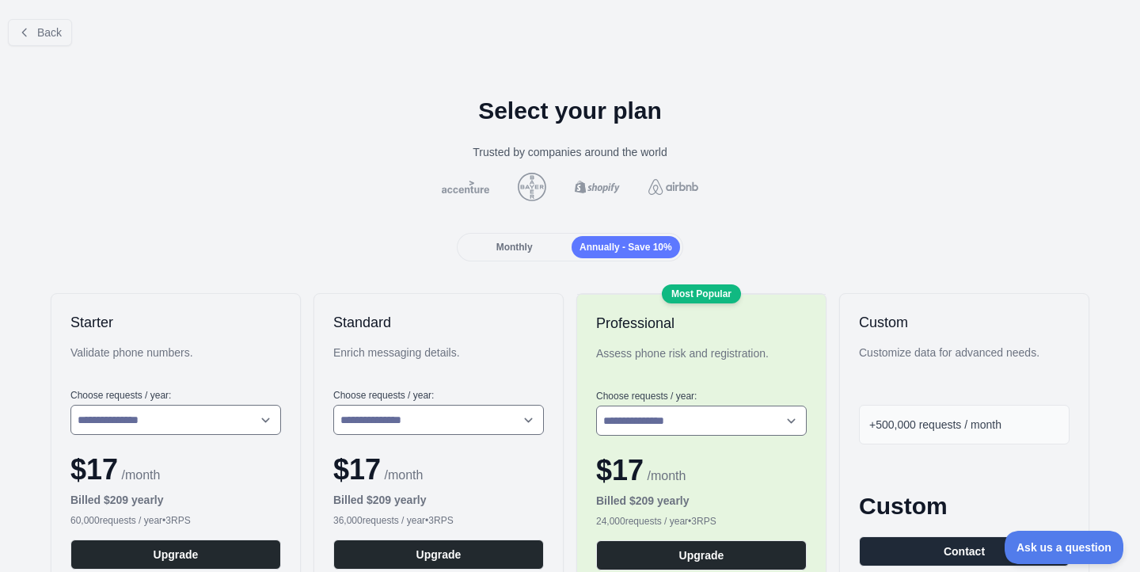
click at [537, 247] on div "Monthly" at bounding box center [514, 247] width 108 height 22
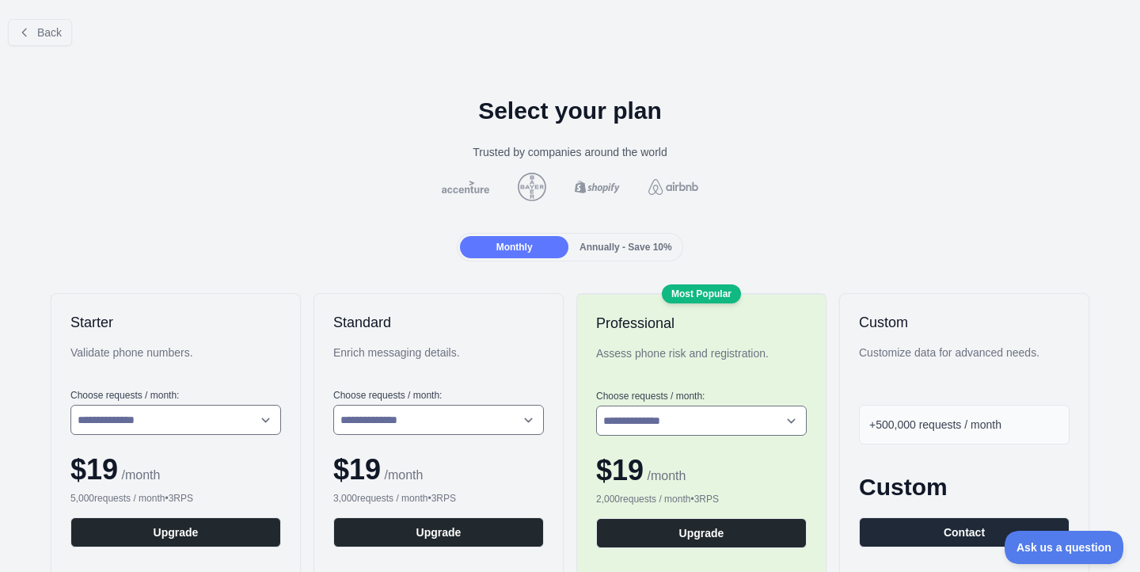
click at [624, 250] on span "Annually - Save 10%" at bounding box center [626, 246] width 93 height 11
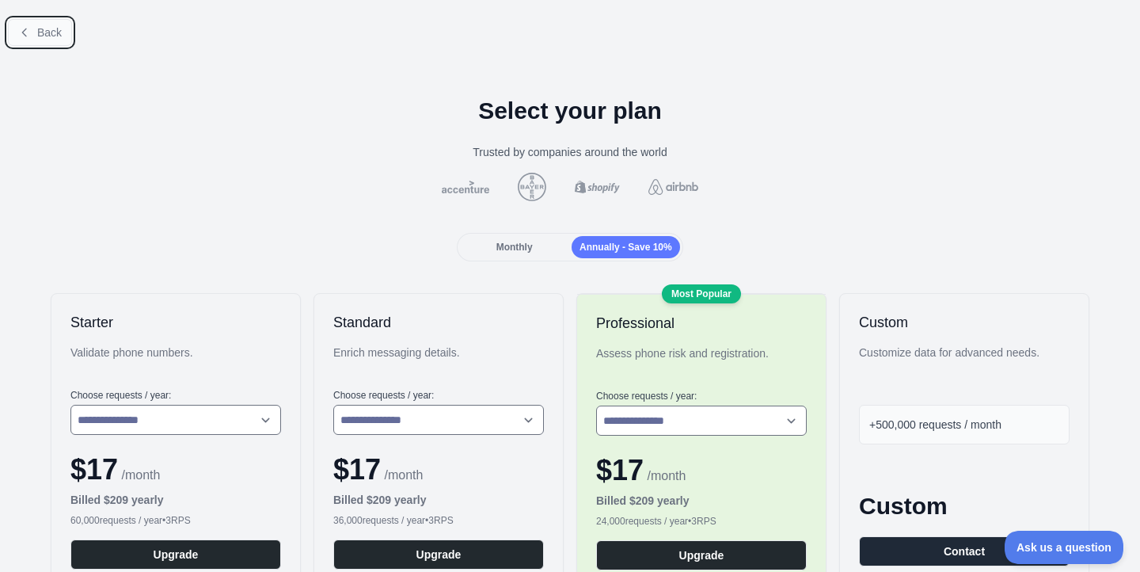
click at [54, 23] on button "Back" at bounding box center [40, 32] width 64 height 27
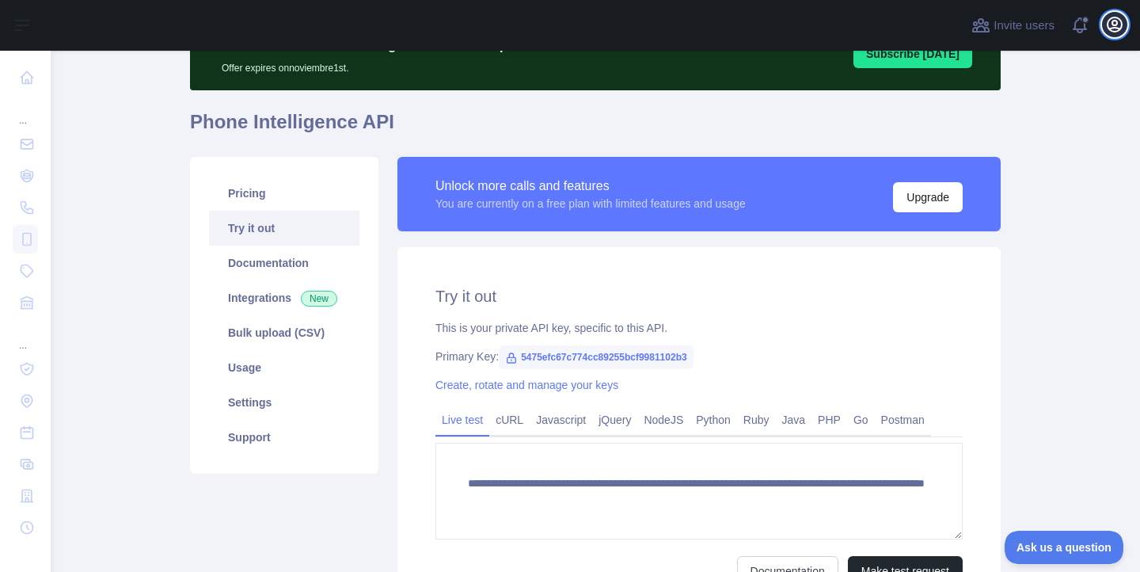
click at [1120, 26] on icon "button" at bounding box center [1115, 24] width 14 height 14
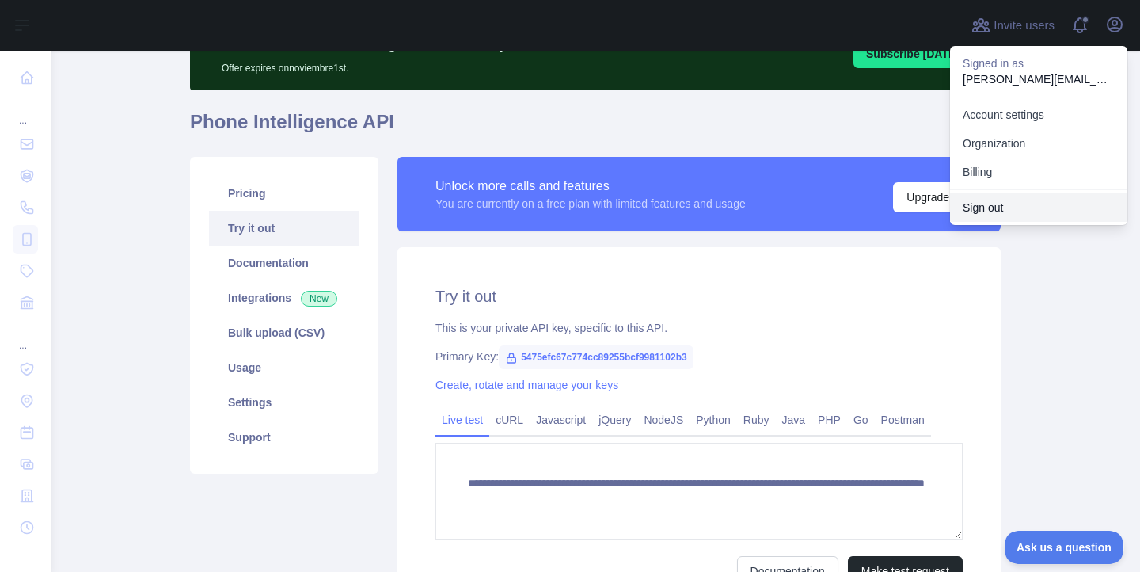
click at [995, 204] on button "Sign out" at bounding box center [1038, 207] width 177 height 29
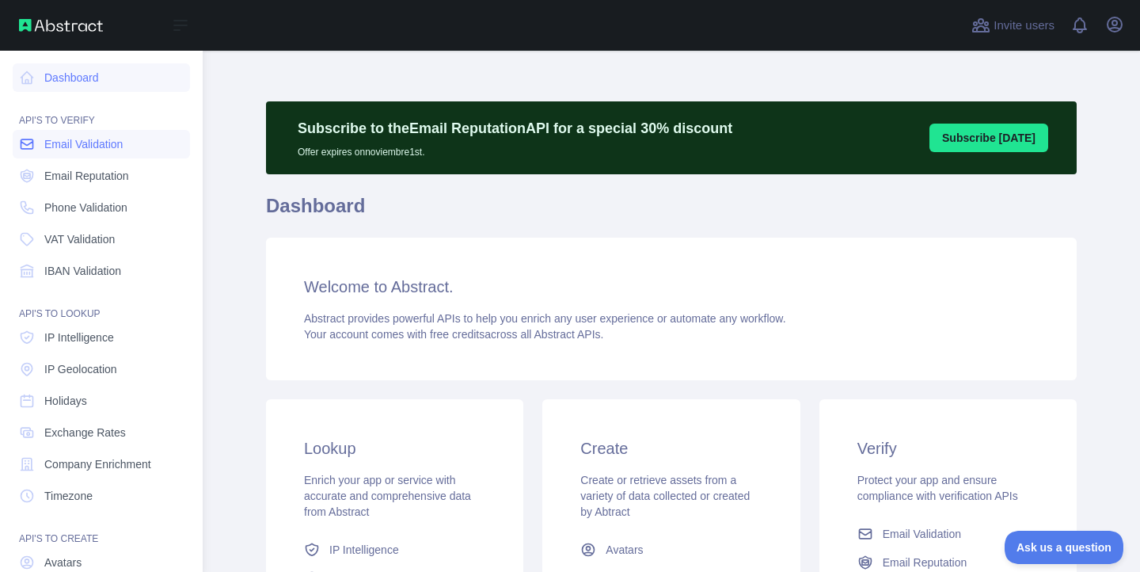
click at [40, 141] on link "Email Validation" at bounding box center [101, 144] width 177 height 29
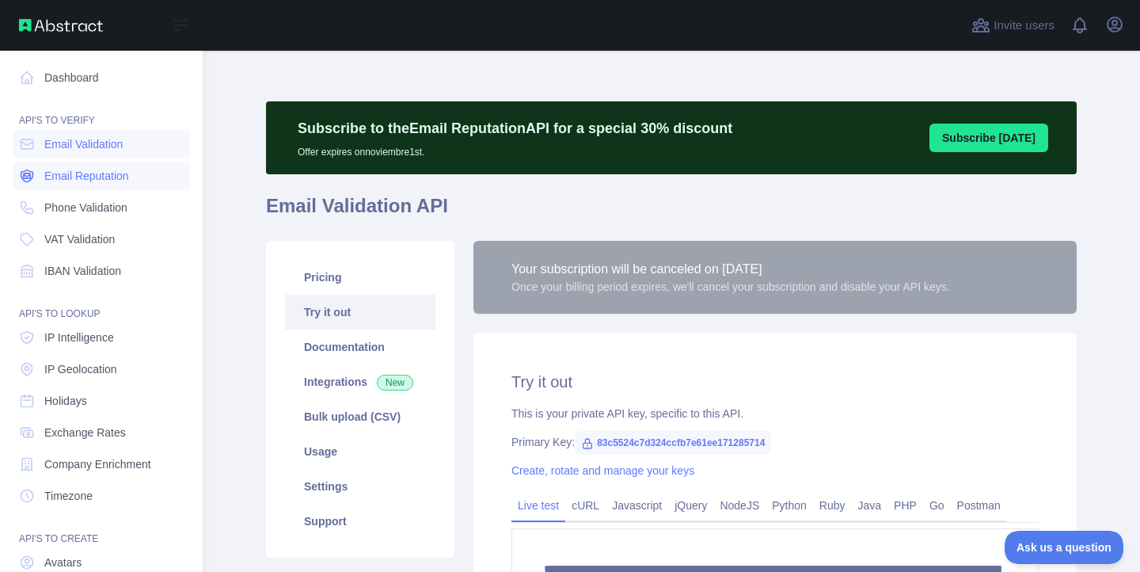
click at [70, 165] on link "Email Reputation" at bounding box center [101, 176] width 177 height 29
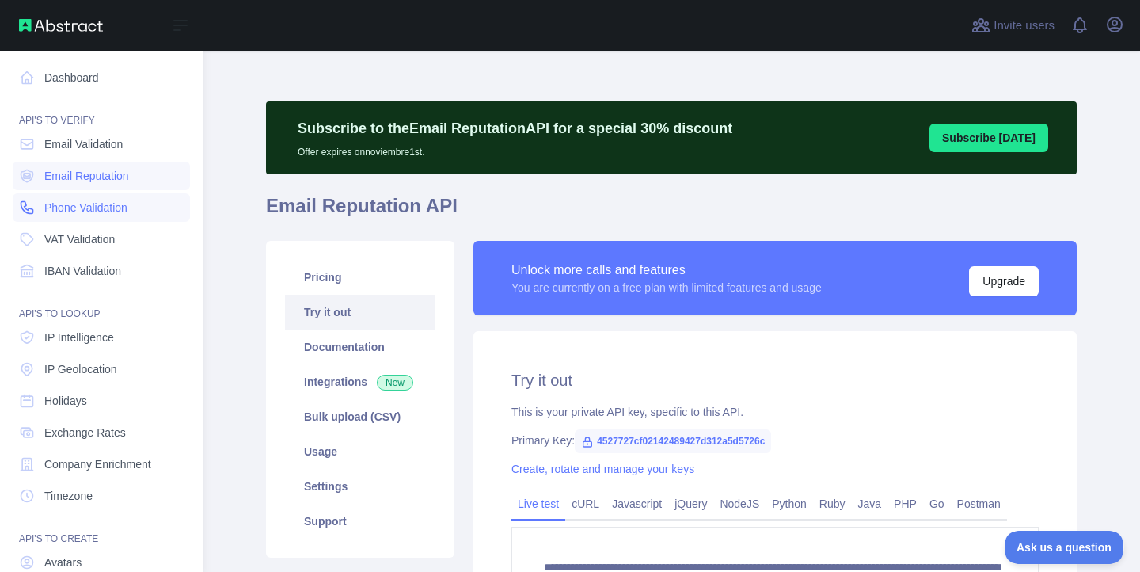
click at [78, 205] on span "Phone Validation" at bounding box center [85, 208] width 83 height 16
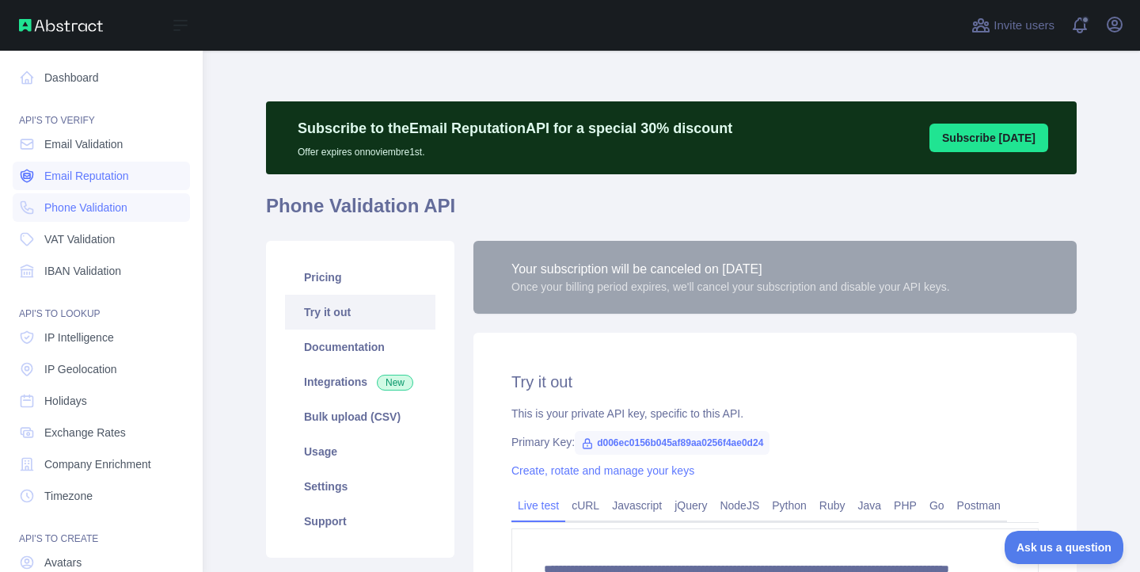
click at [75, 183] on span "Email Reputation" at bounding box center [86, 176] width 85 height 16
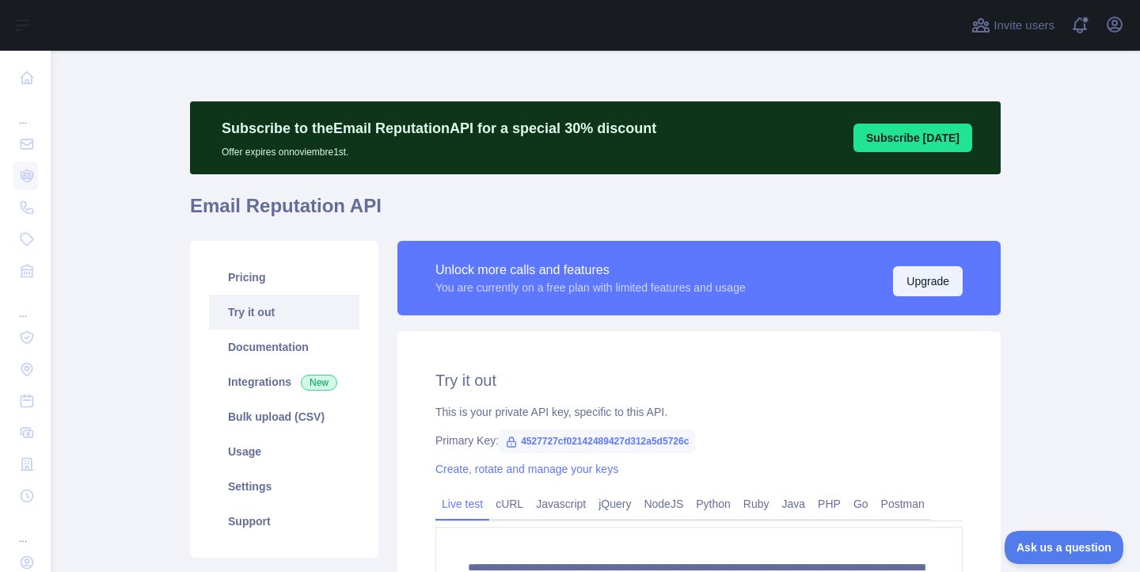
click at [903, 292] on button "Upgrade" at bounding box center [928, 281] width 70 height 30
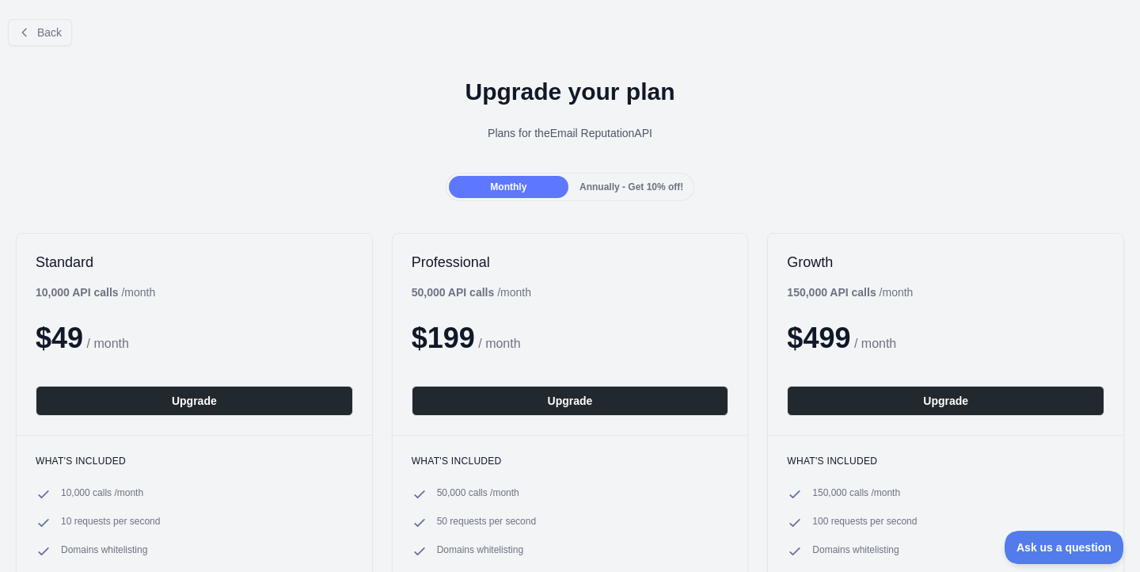
click at [587, 196] on div "Annually - Get 10% off!" at bounding box center [632, 187] width 120 height 22
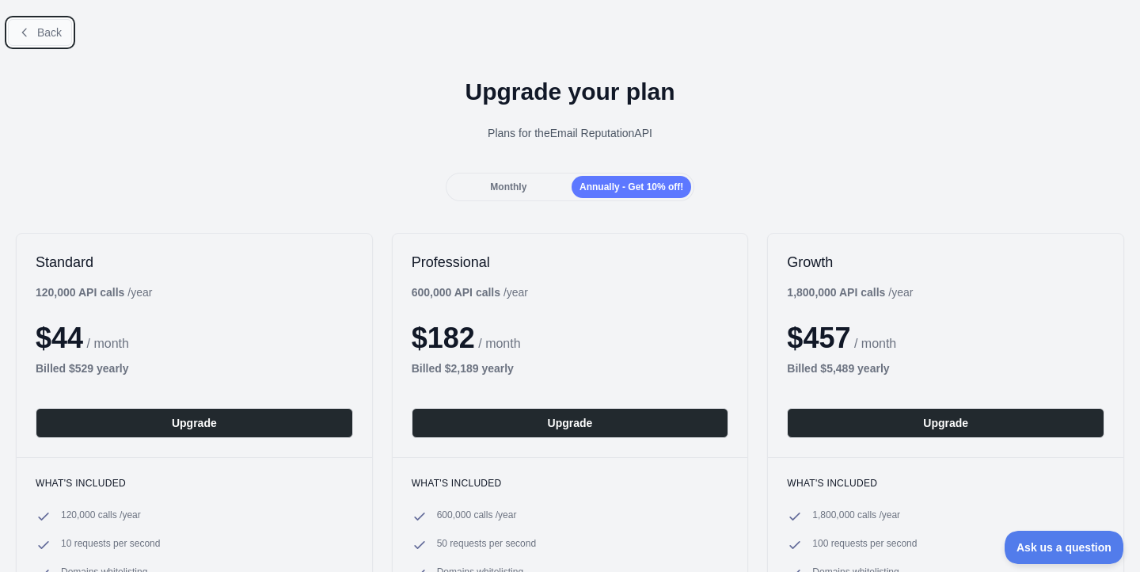
click at [41, 32] on span "Back" at bounding box center [49, 32] width 25 height 13
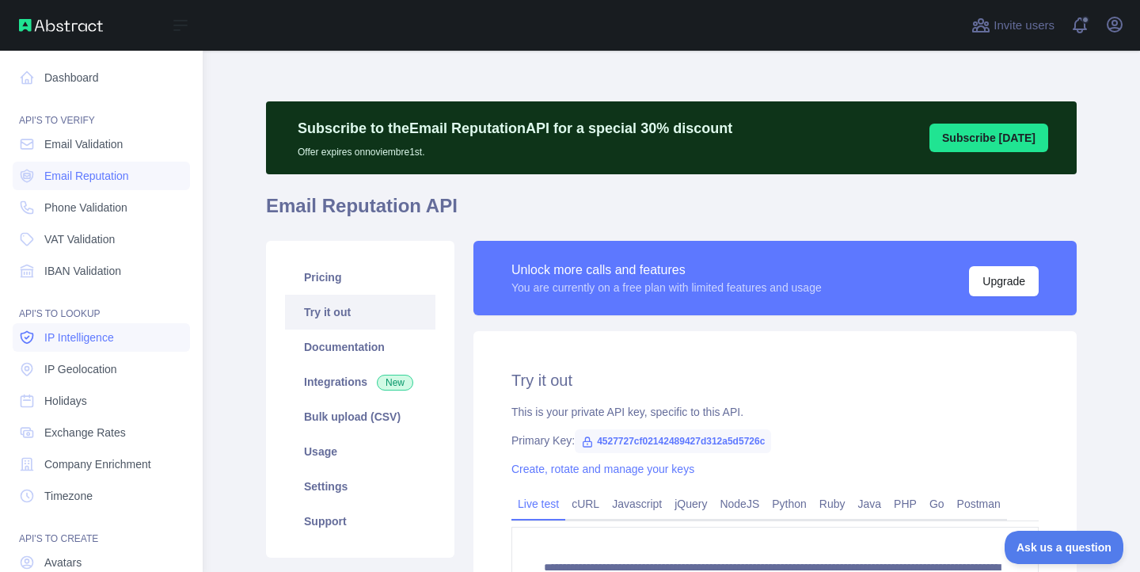
click at [71, 344] on span "IP Intelligence" at bounding box center [79, 337] width 70 height 16
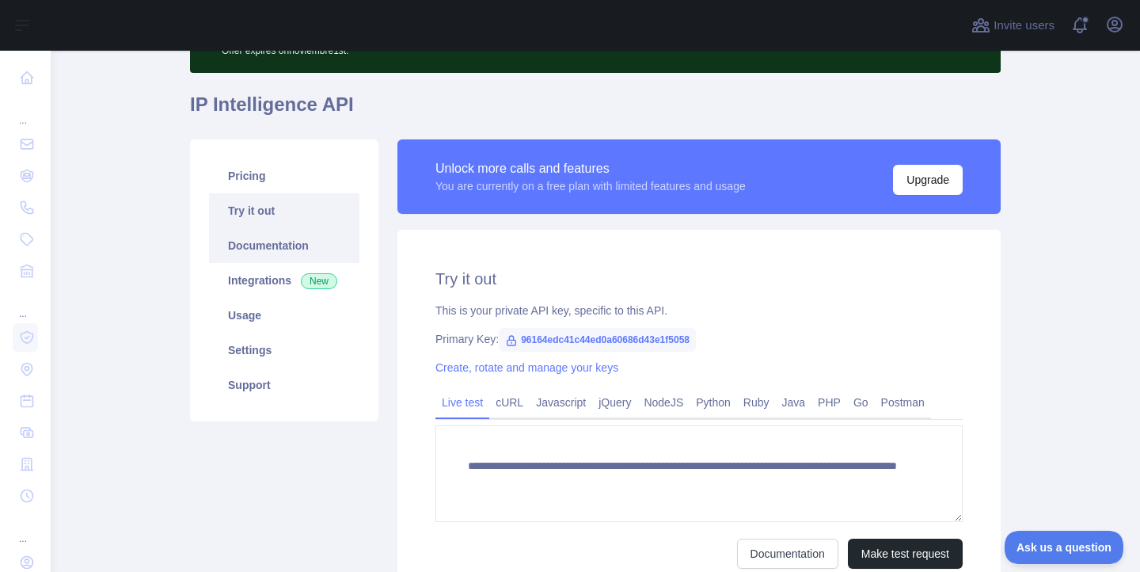
scroll to position [253, 0]
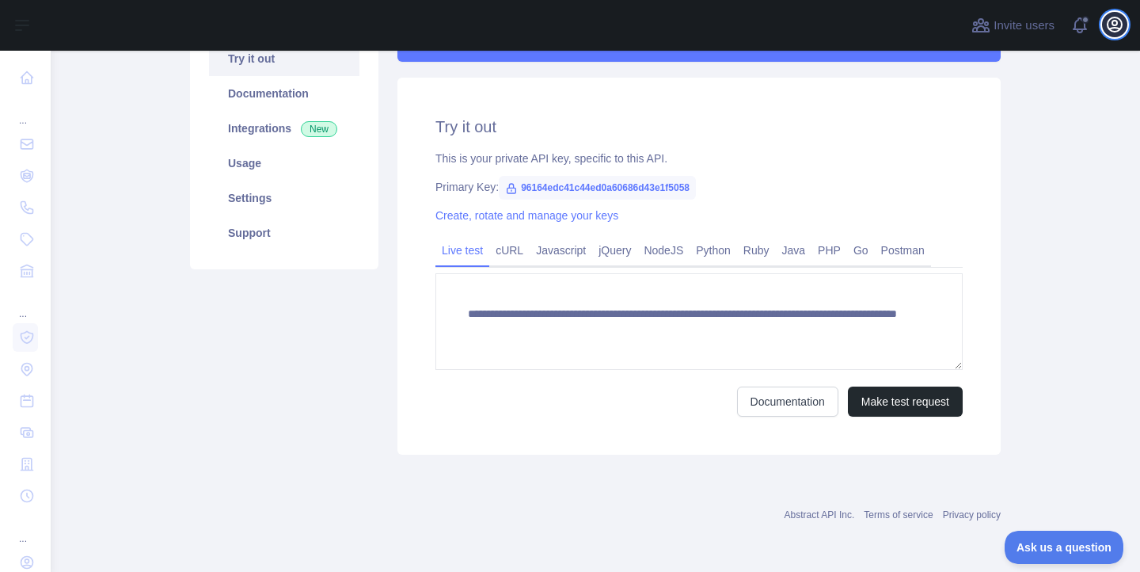
click at [1119, 32] on icon "button" at bounding box center [1114, 24] width 19 height 19
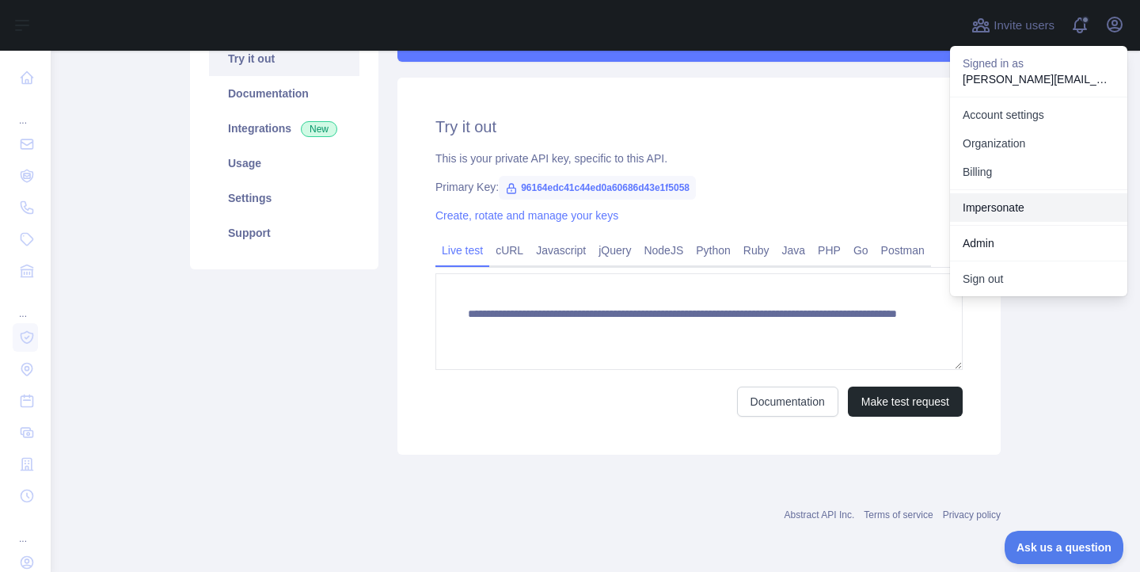
click at [1018, 212] on link "Impersonate" at bounding box center [1038, 207] width 177 height 29
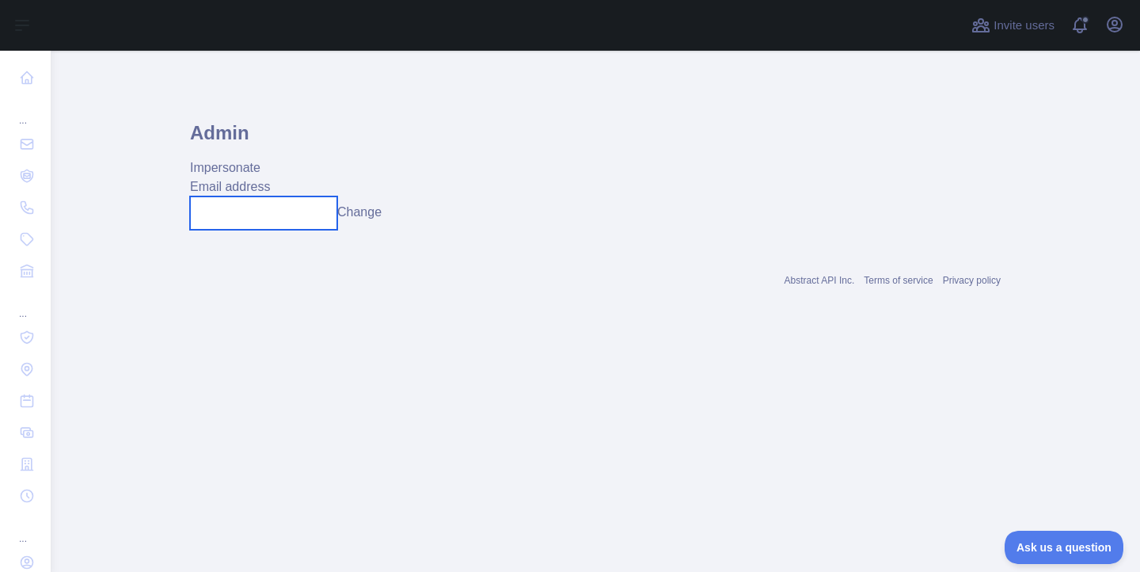
click at [272, 216] on input "text" at bounding box center [263, 212] width 147 height 33
paste input "**********"
type input "**********"
click at [378, 219] on button "Change" at bounding box center [359, 212] width 44 height 19
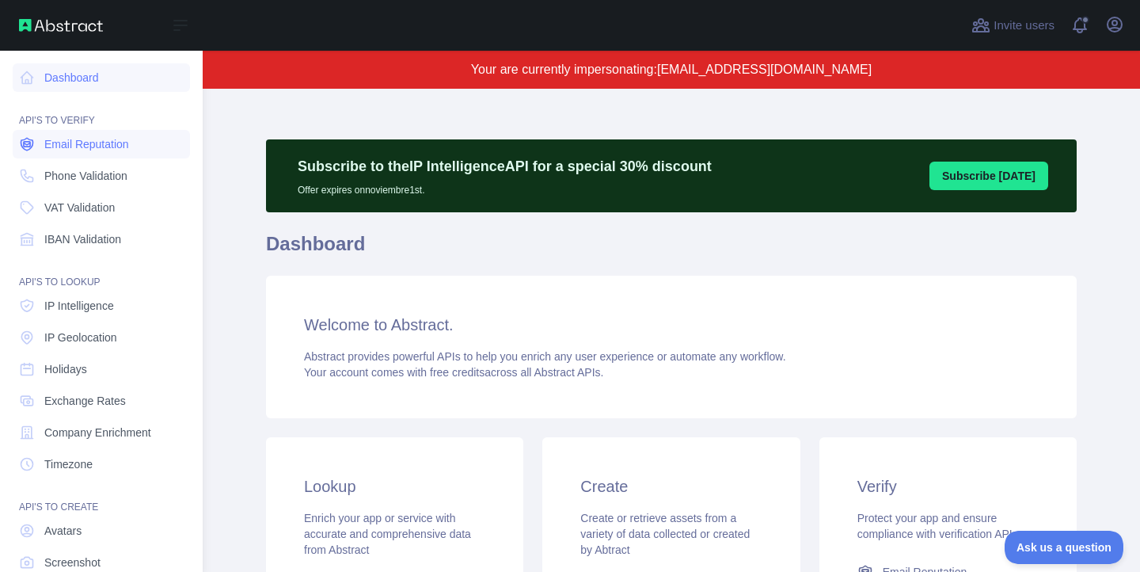
click at [65, 143] on span "Email Reputation" at bounding box center [86, 144] width 85 height 16
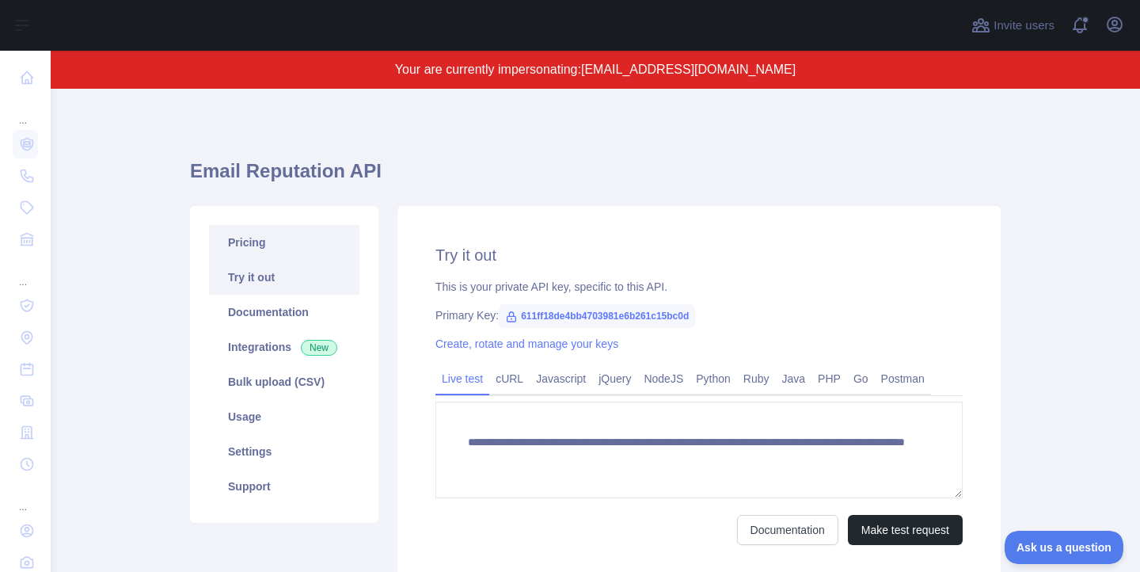
click at [289, 235] on link "Pricing" at bounding box center [284, 242] width 150 height 35
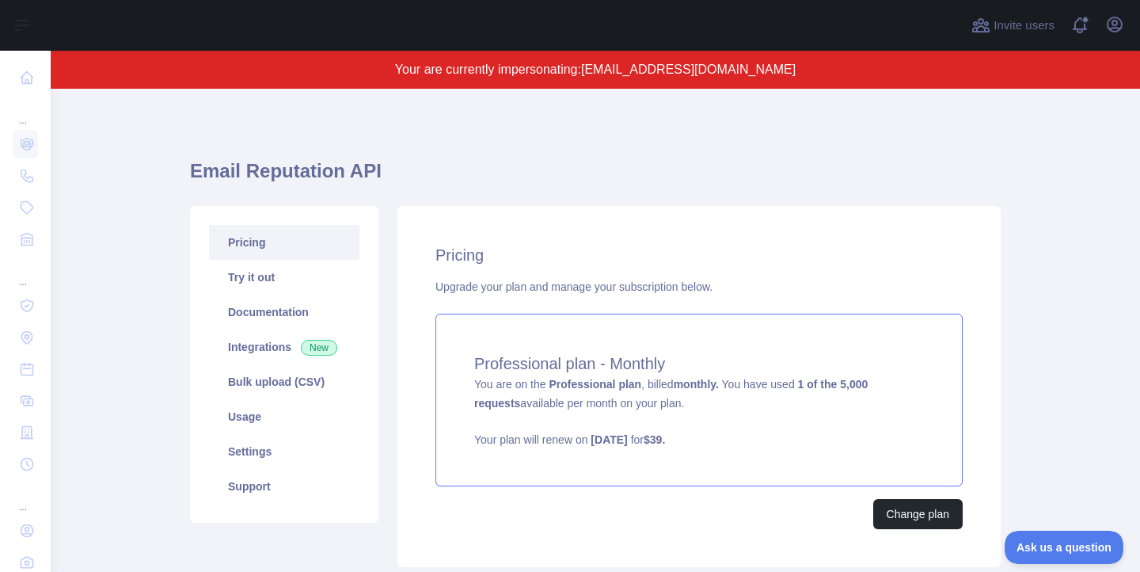
click at [729, 394] on div "Professional plan - Monthly You are on the Professional plan , billed monthly. …" at bounding box center [698, 400] width 527 height 173
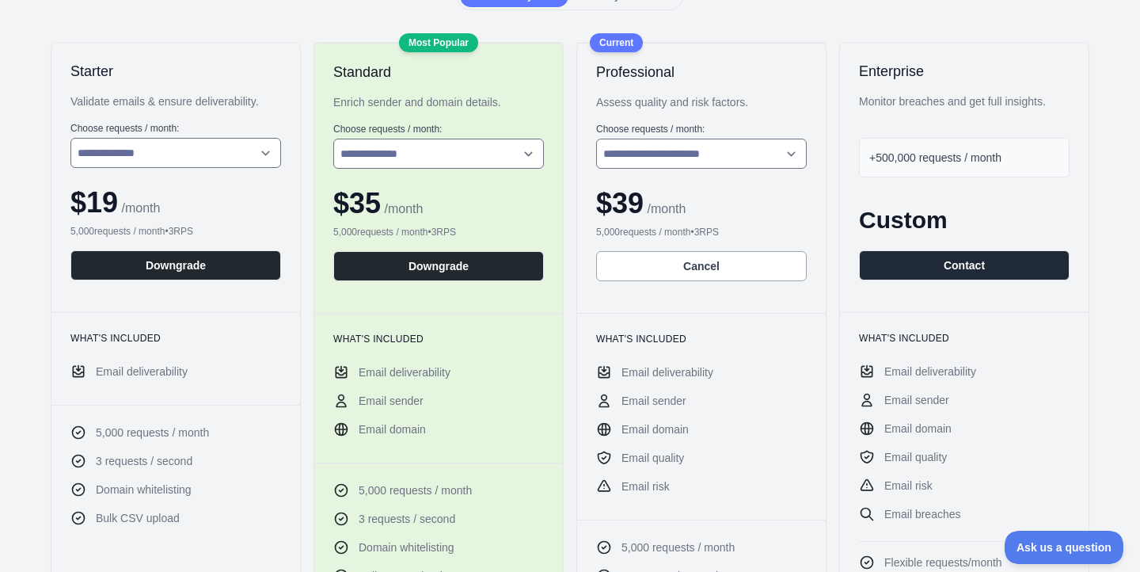
scroll to position [296, 0]
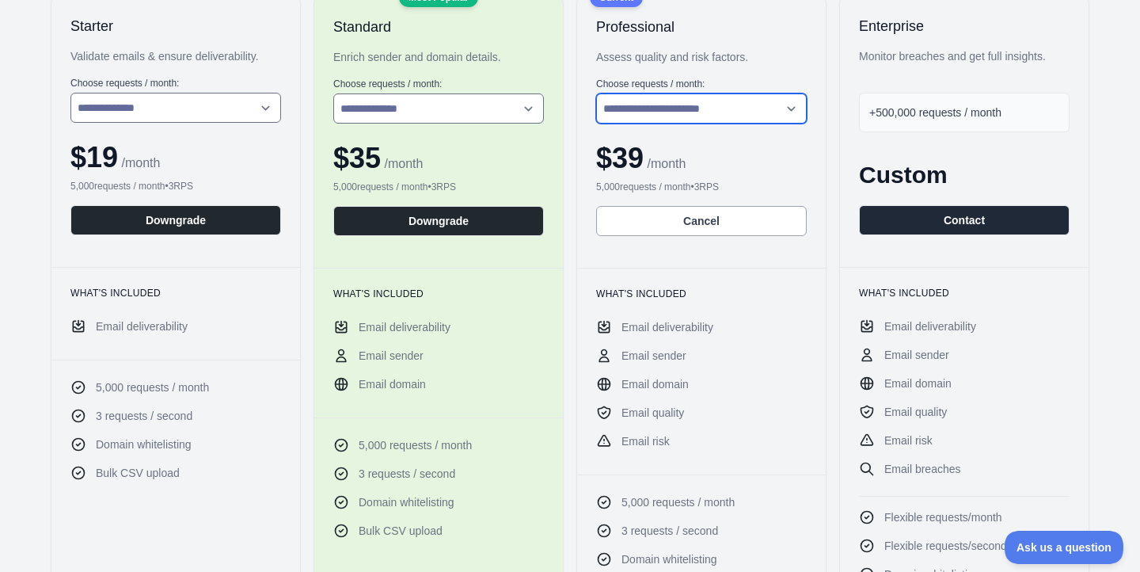
click at [725, 115] on select "**********" at bounding box center [701, 108] width 211 height 30
click at [596, 93] on select "**********" at bounding box center [701, 108] width 211 height 30
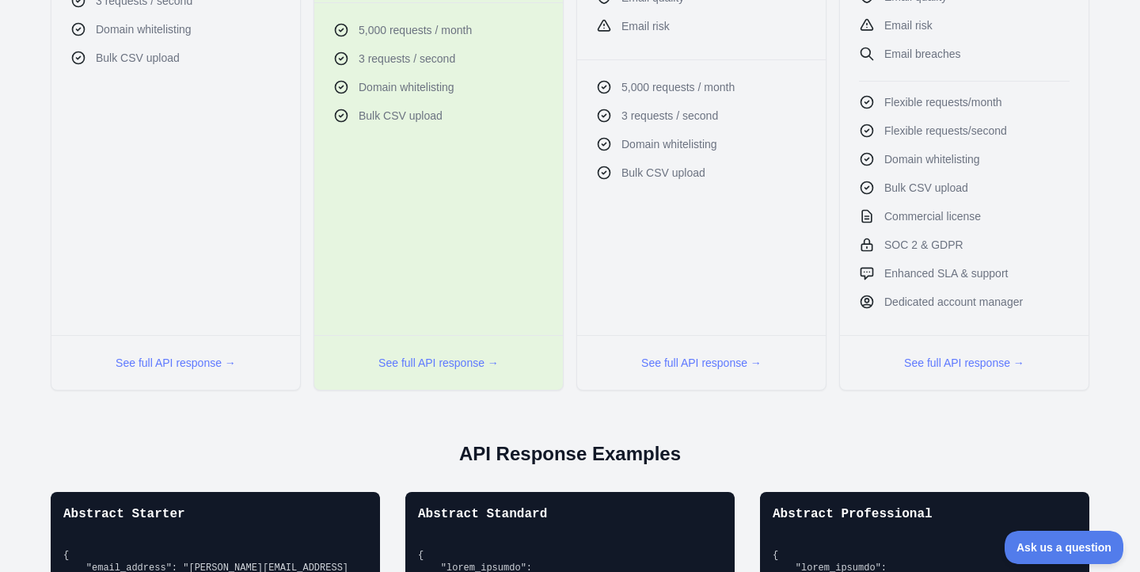
scroll to position [0, 0]
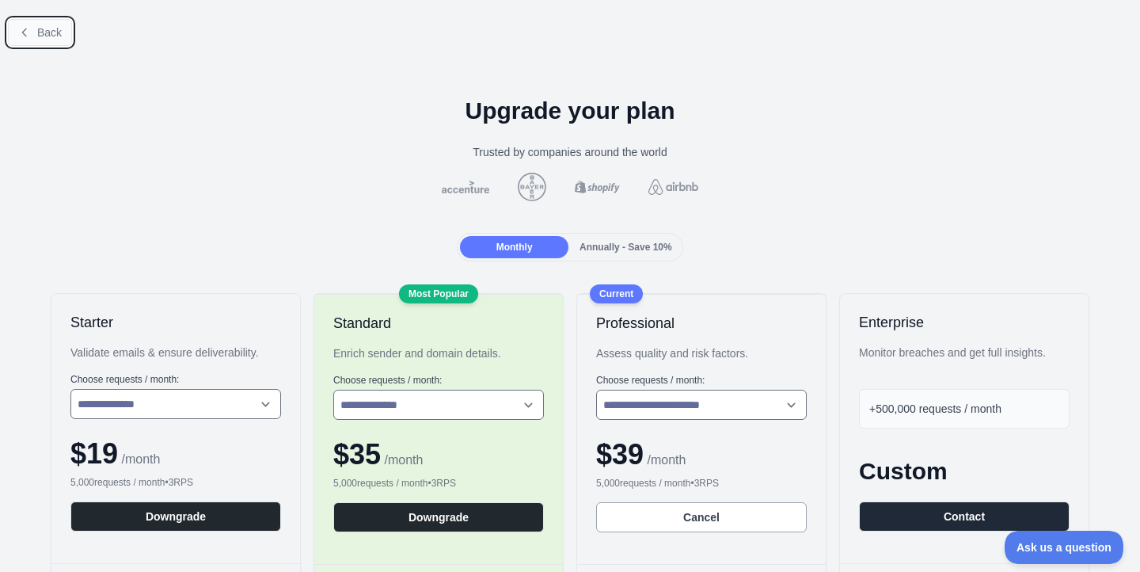
click at [28, 33] on icon at bounding box center [24, 32] width 13 height 13
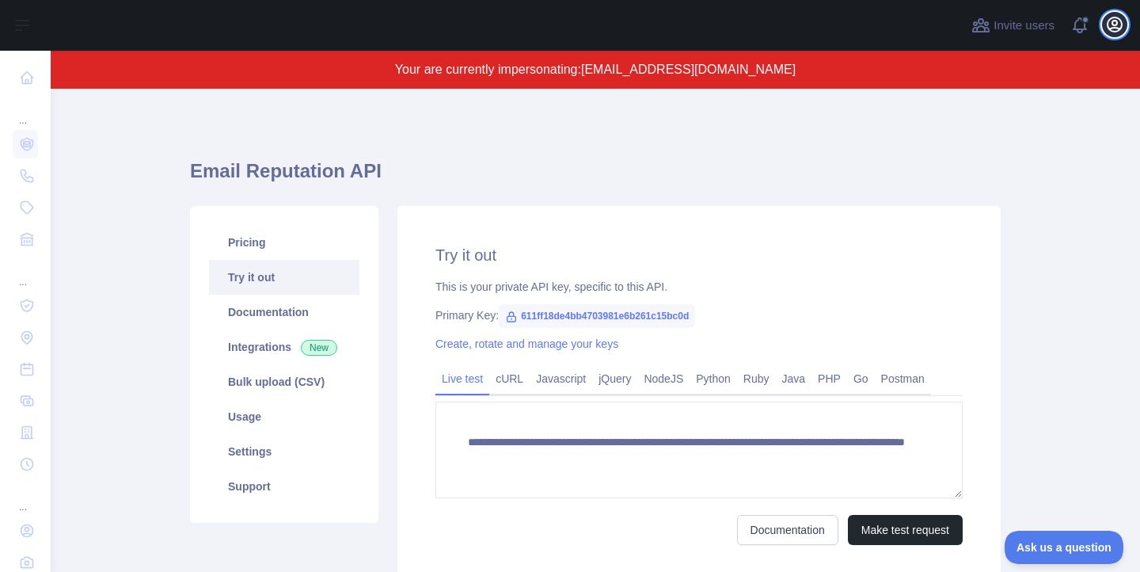
click at [1119, 32] on icon "button" at bounding box center [1114, 24] width 19 height 19
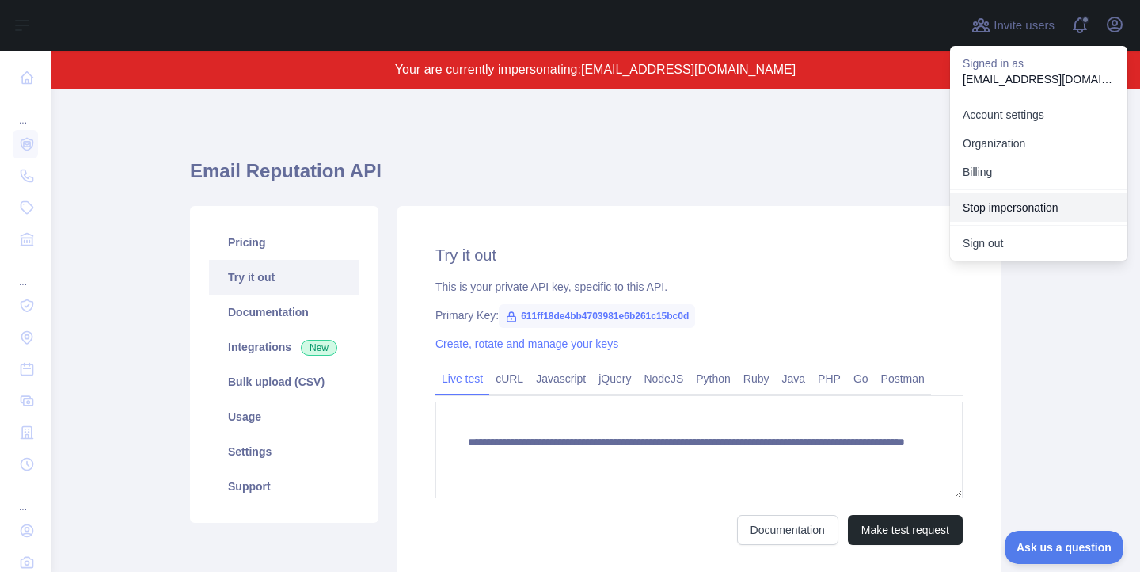
click at [1015, 215] on button "Stop impersonation" at bounding box center [1038, 207] width 177 height 29
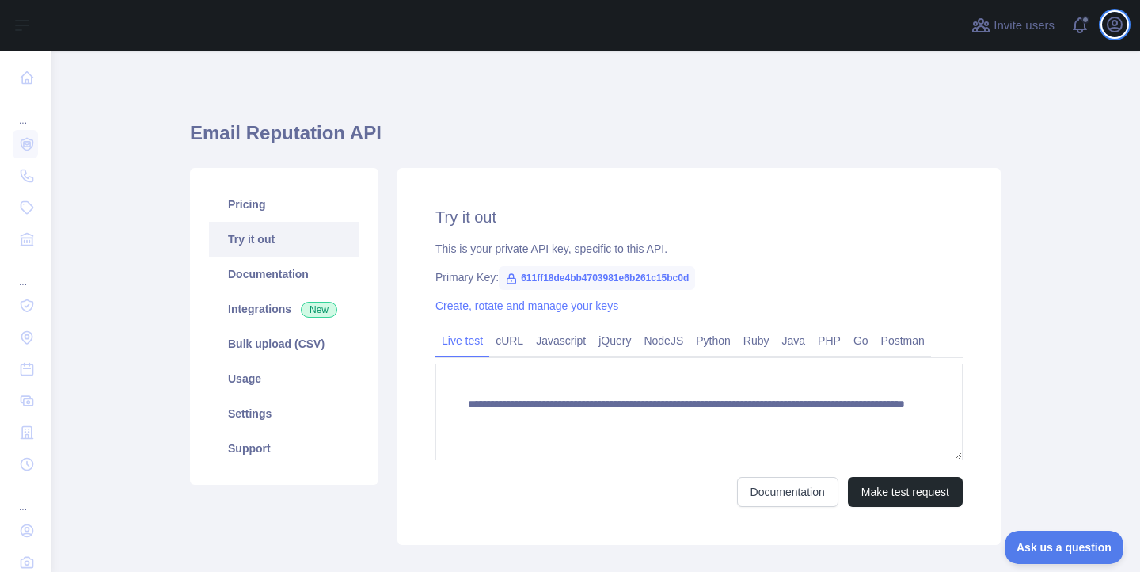
type textarea "**********"
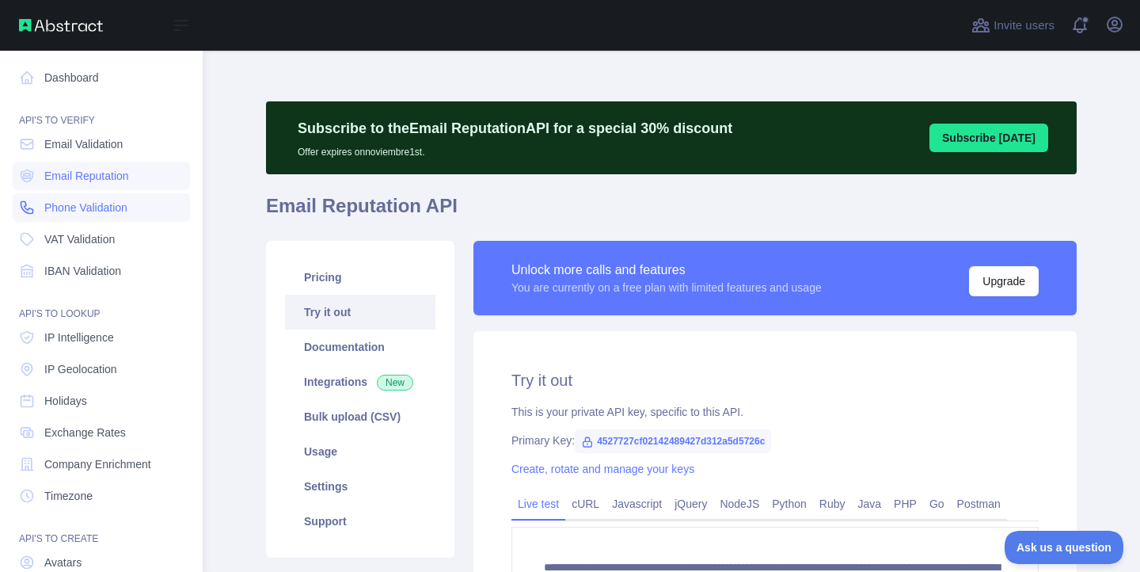
click at [72, 207] on span "Phone Validation" at bounding box center [85, 208] width 83 height 16
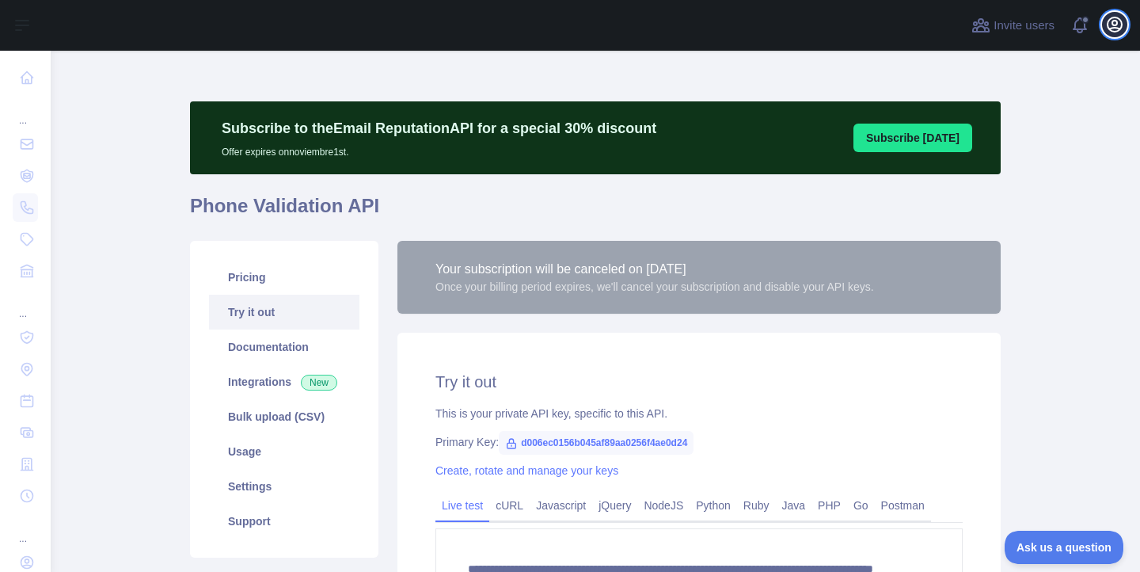
click at [1123, 20] on icon "button" at bounding box center [1114, 24] width 19 height 19
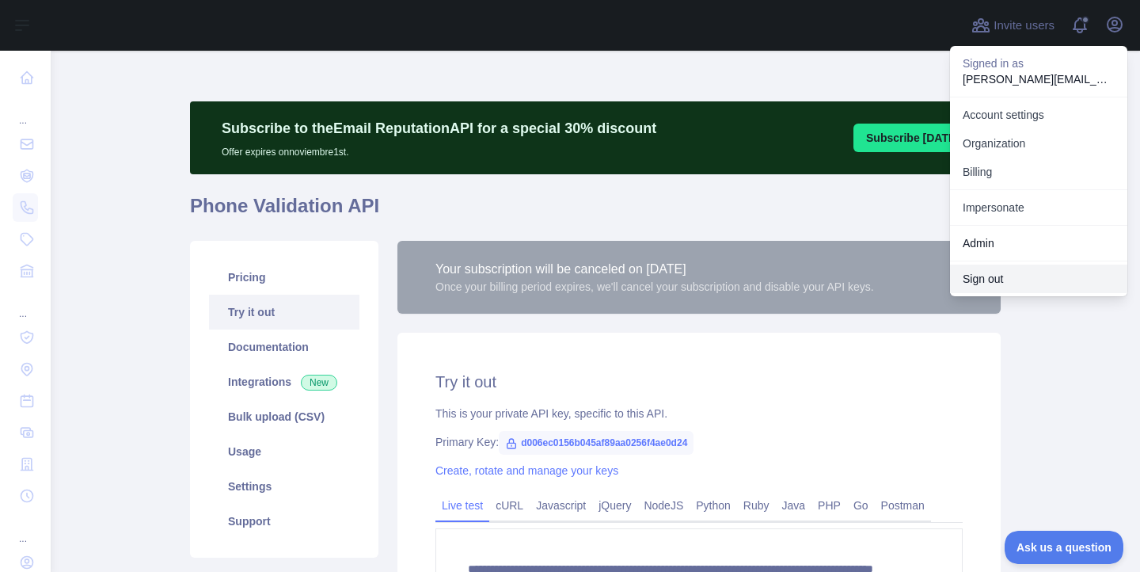
click at [1000, 282] on button "Sign out" at bounding box center [1038, 278] width 177 height 29
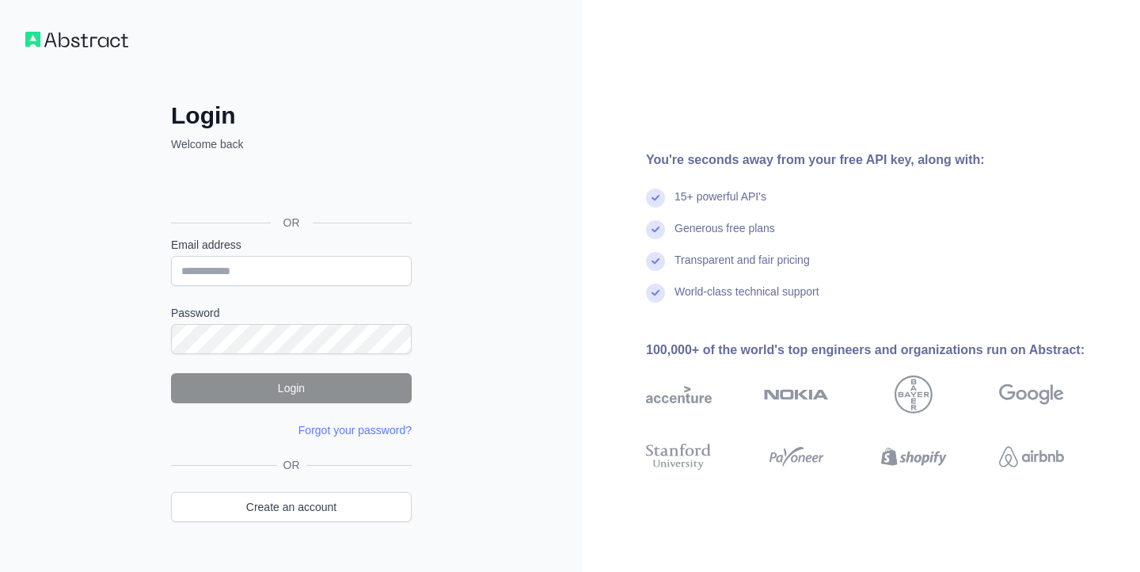
click at [939, 87] on div "You're seconds away from your free API key, along with: 15+ powerful API's Gene…" at bounding box center [861, 302] width 557 height 605
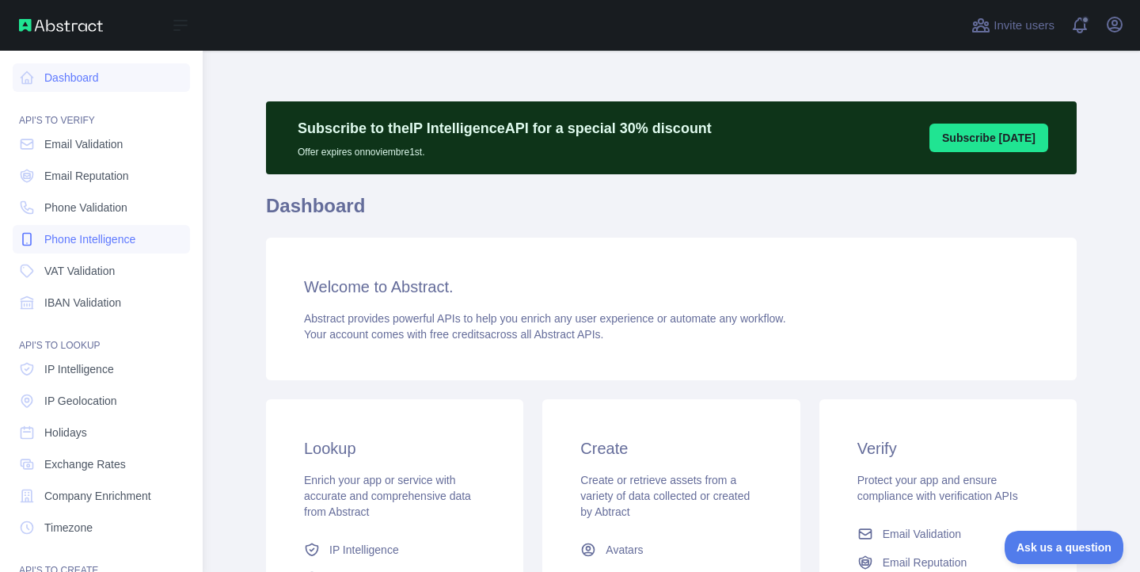
click at [50, 241] on span "Phone Intelligence" at bounding box center [89, 239] width 91 height 16
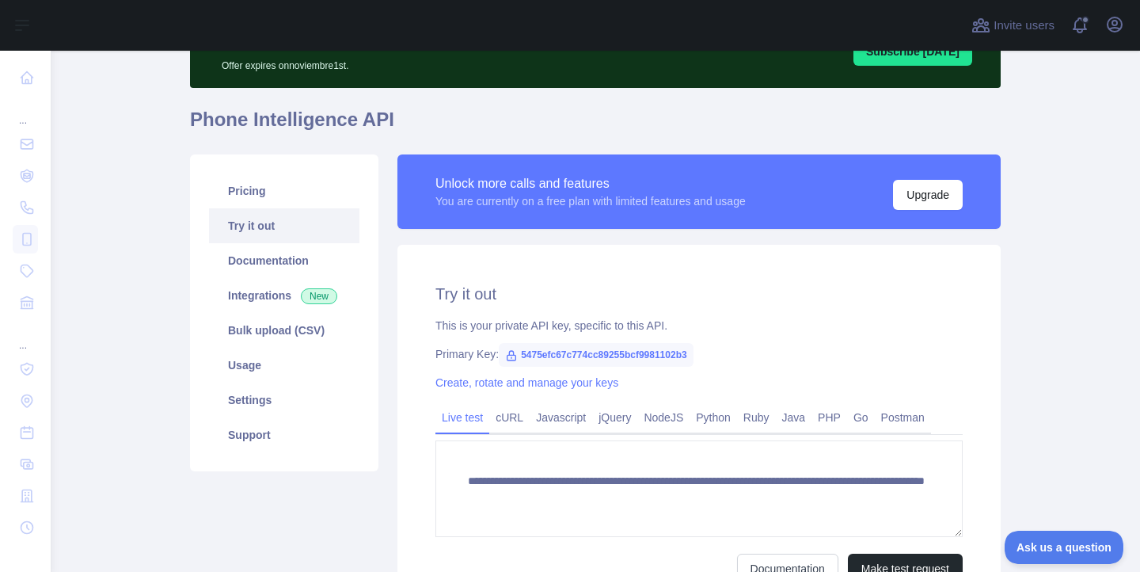
scroll to position [253, 0]
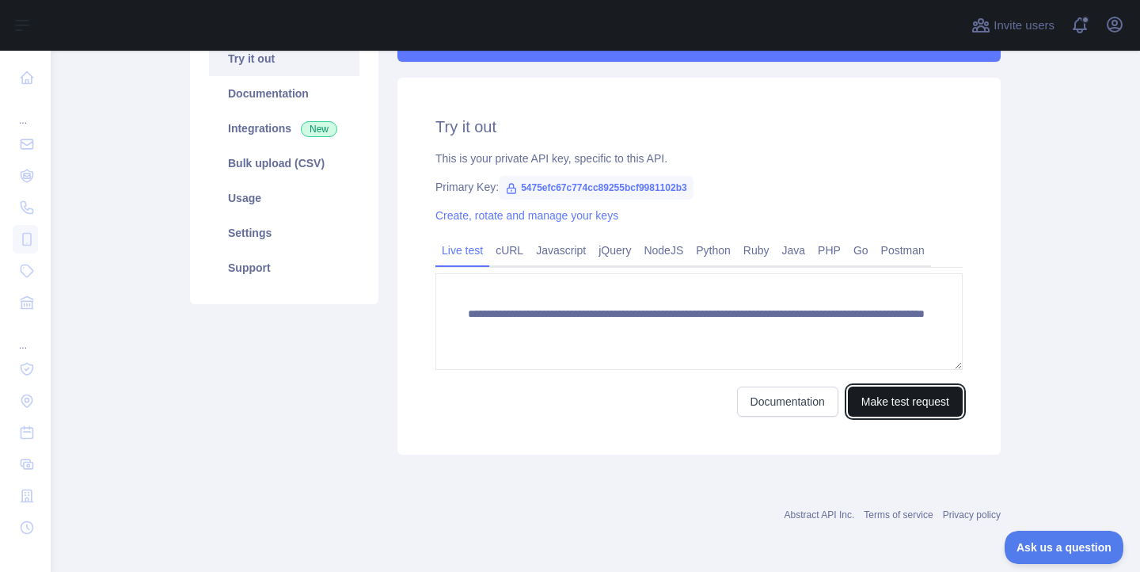
click at [880, 408] on button "Make test request" at bounding box center [905, 401] width 115 height 30
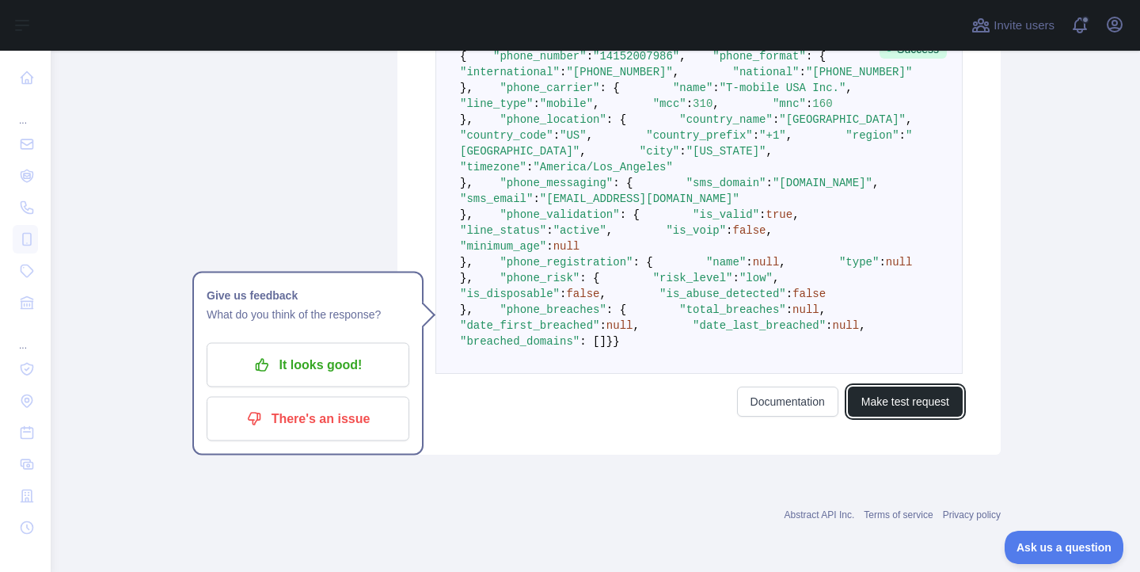
scroll to position [869, 0]
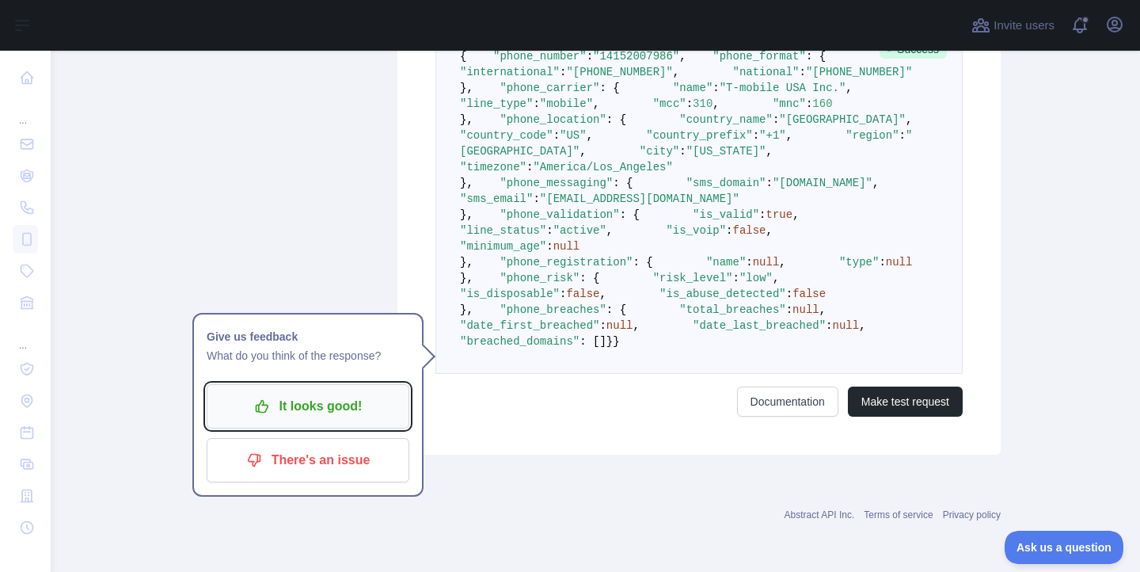
click at [309, 393] on p "It looks good!" at bounding box center [308, 406] width 179 height 27
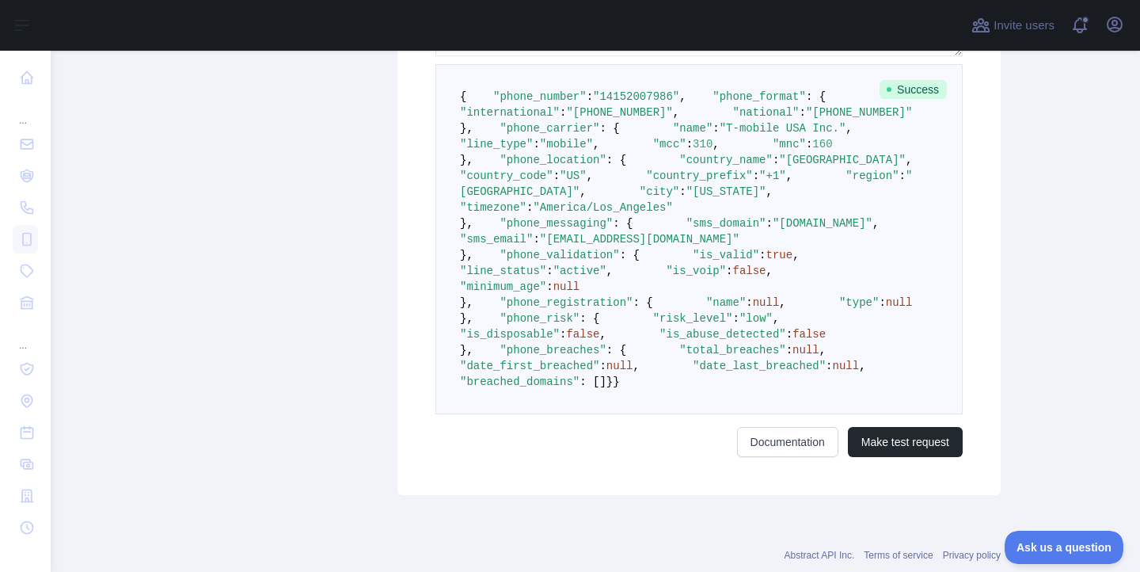
scroll to position [0, 0]
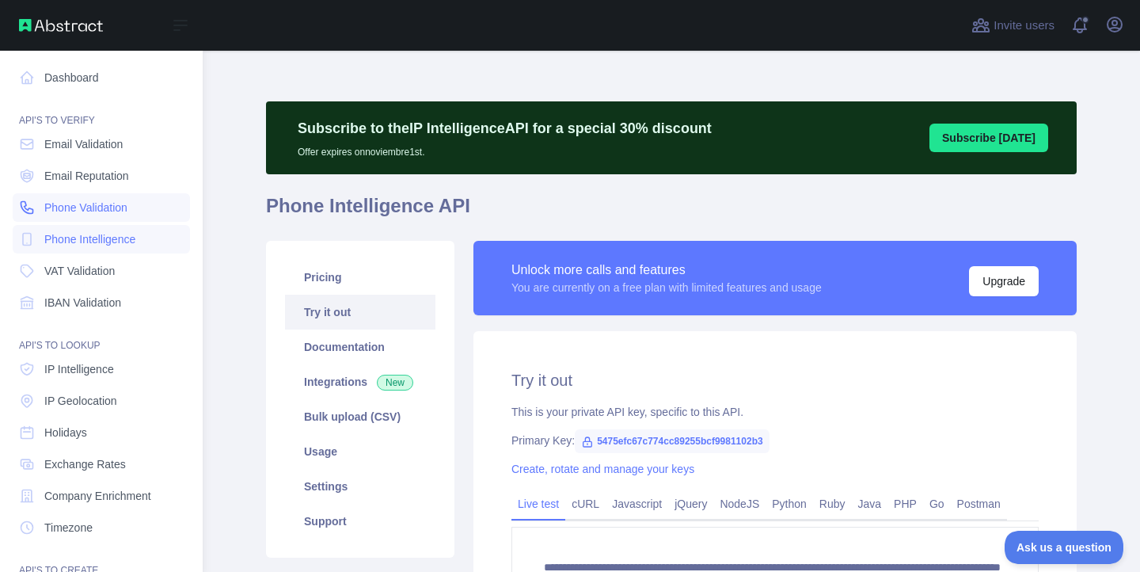
click at [64, 200] on span "Phone Validation" at bounding box center [85, 208] width 83 height 16
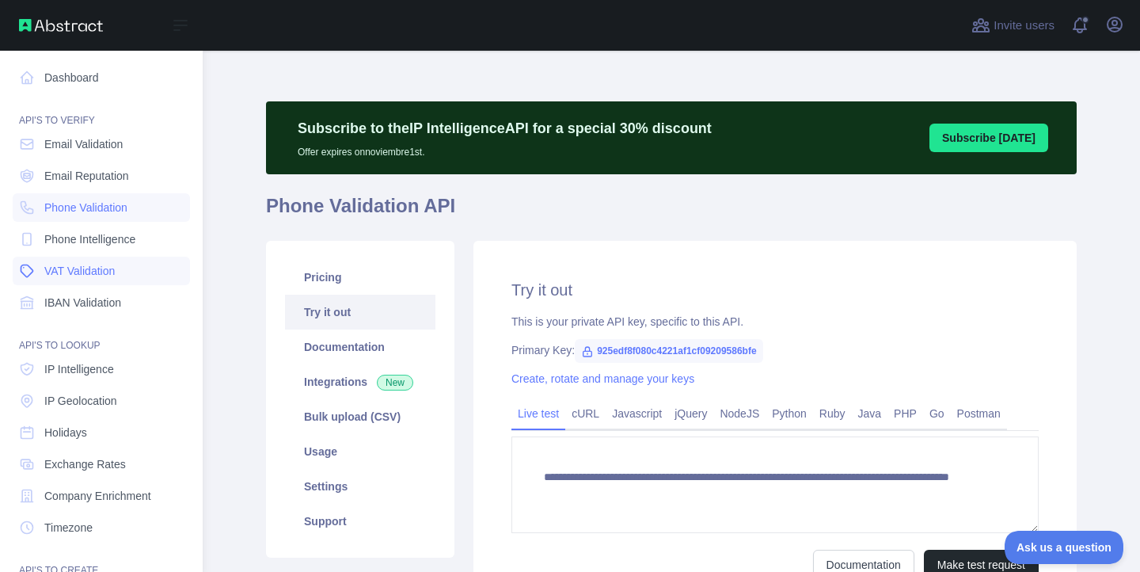
click at [108, 280] on link "VAT Validation" at bounding box center [101, 271] width 177 height 29
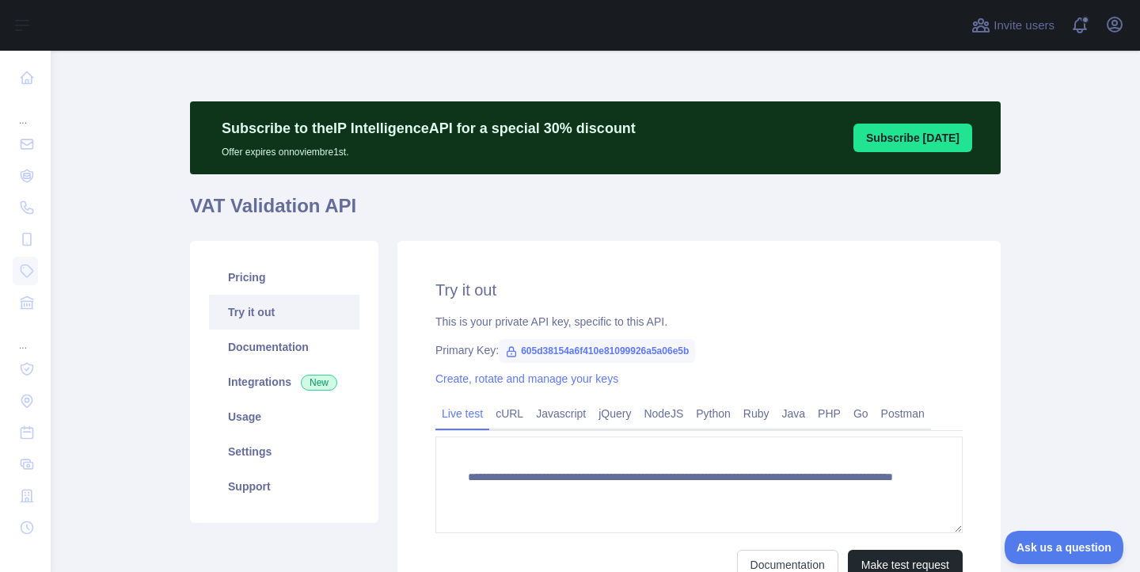
scroll to position [163, 0]
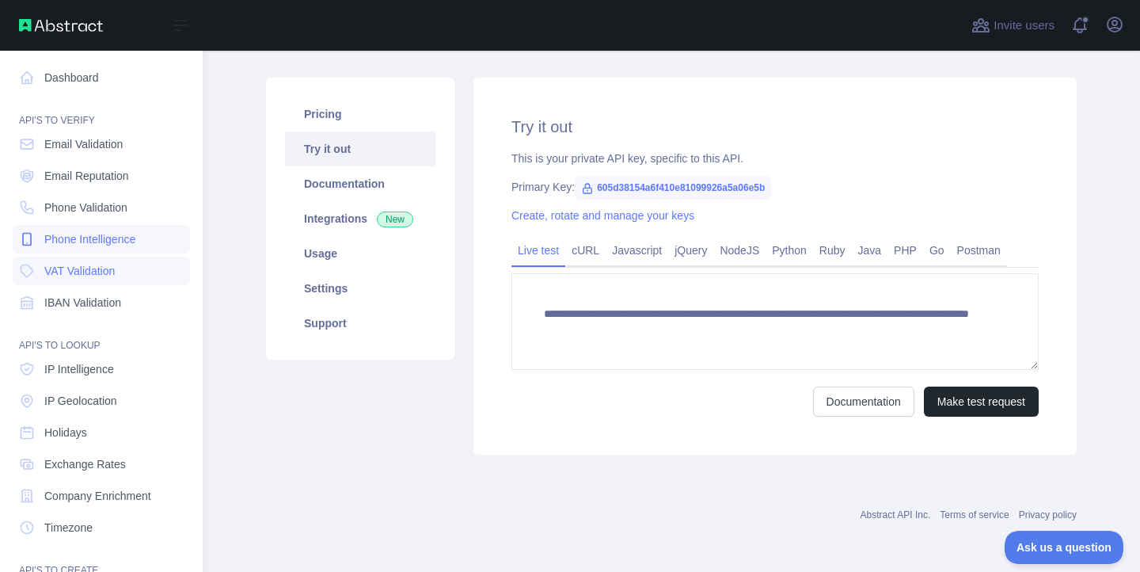
click at [63, 234] on span "Phone Intelligence" at bounding box center [89, 239] width 91 height 16
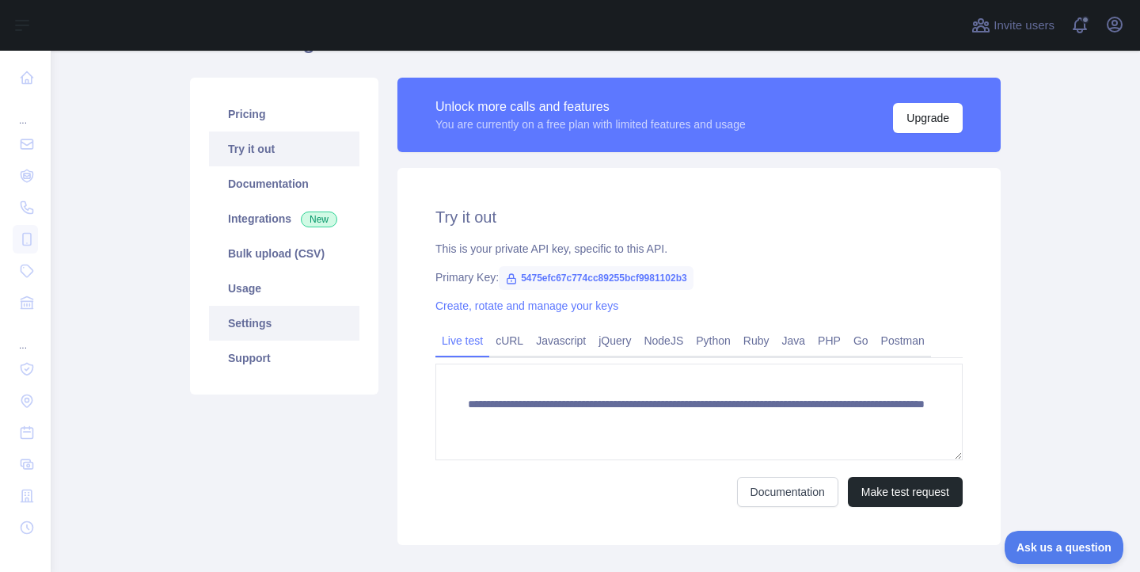
scroll to position [253, 0]
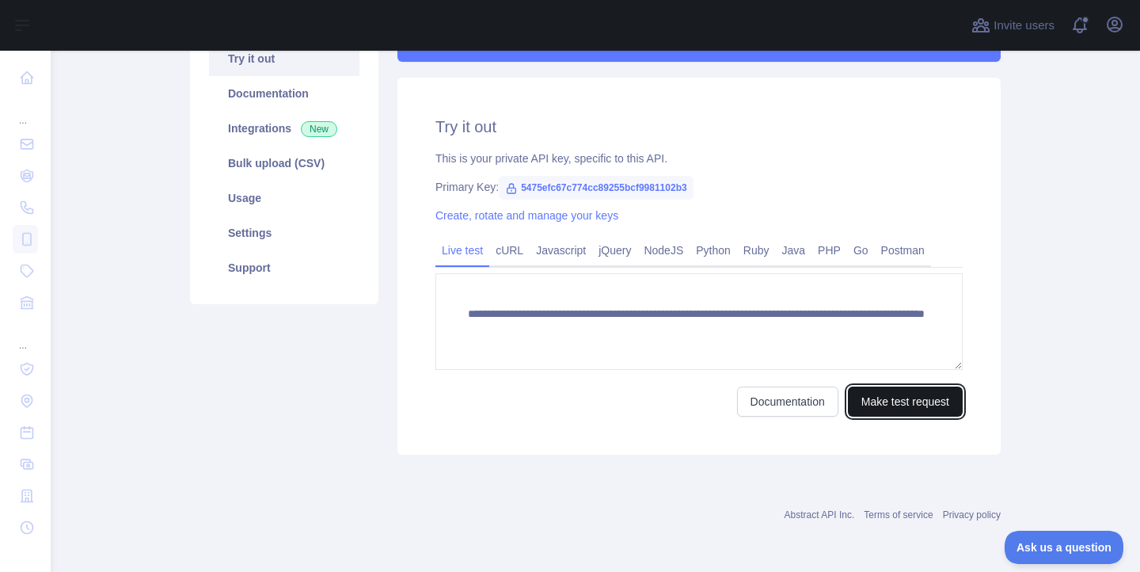
click at [914, 400] on button "Make test request" at bounding box center [905, 401] width 115 height 30
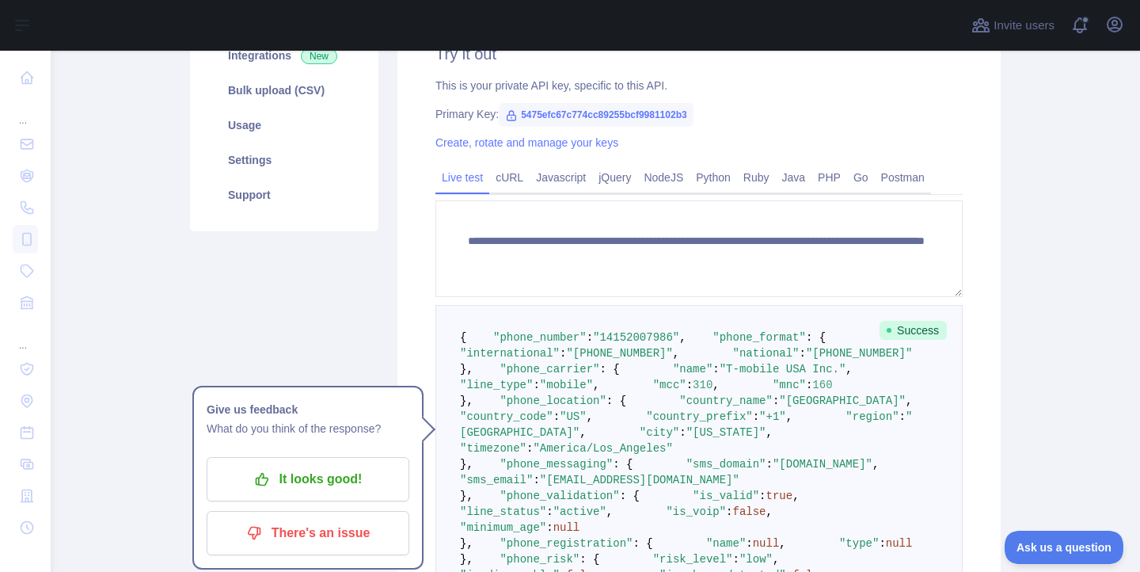
scroll to position [0, 0]
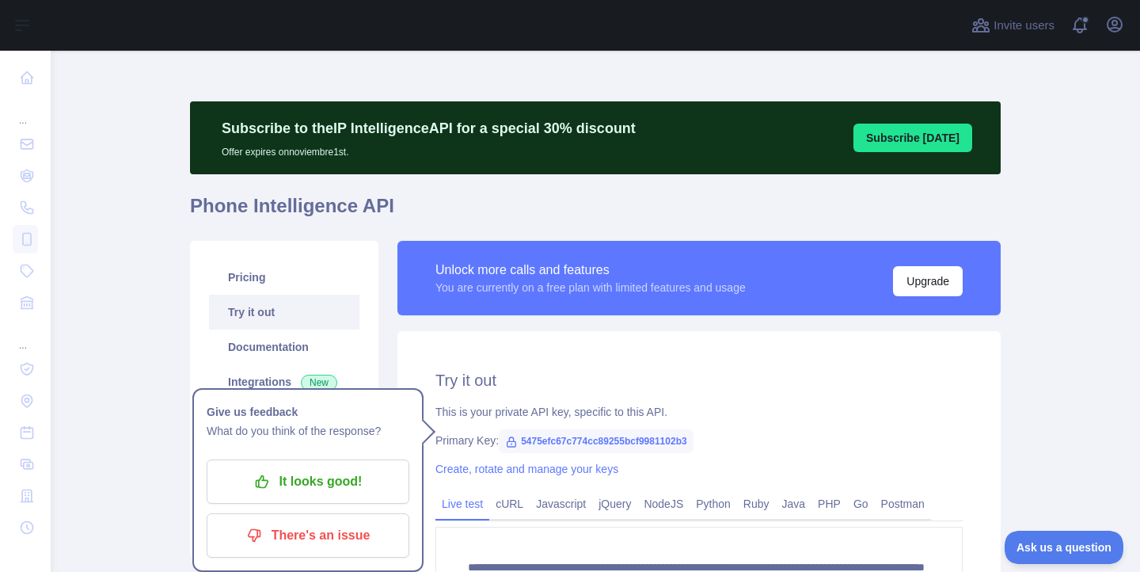
click at [1020, 368] on main "**********" at bounding box center [595, 311] width 1089 height 521
click at [324, 481] on p "It looks good!" at bounding box center [308, 481] width 179 height 27
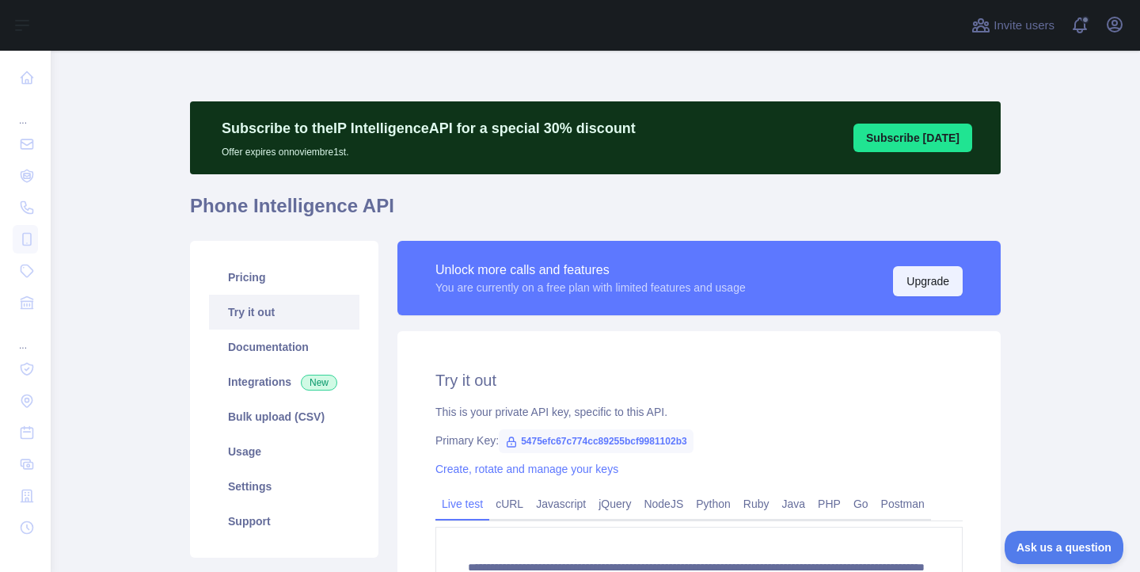
click at [938, 291] on button "Upgrade" at bounding box center [928, 281] width 70 height 30
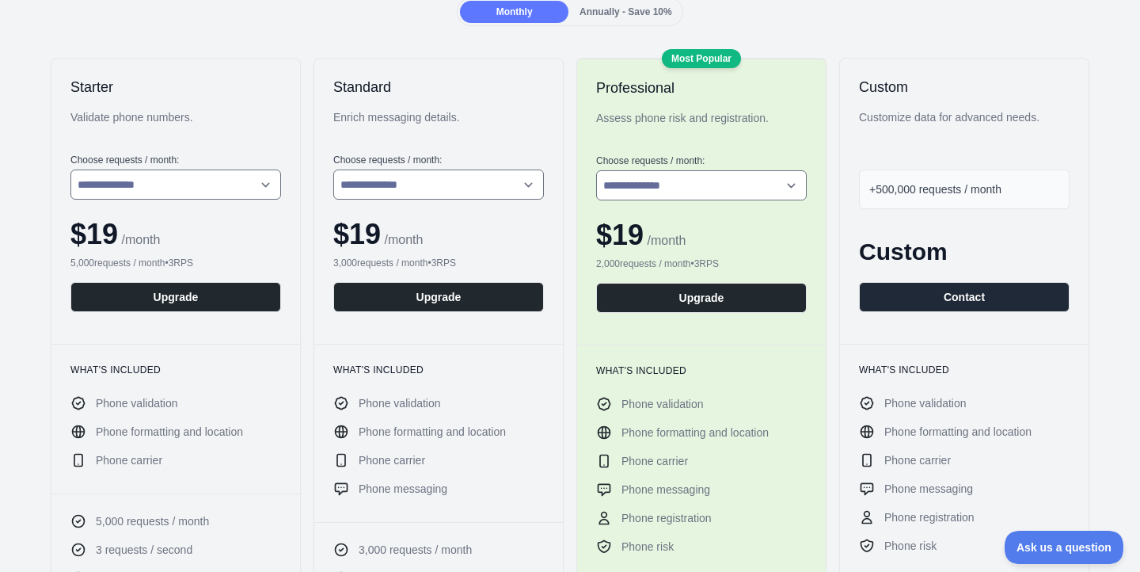
scroll to position [238, 0]
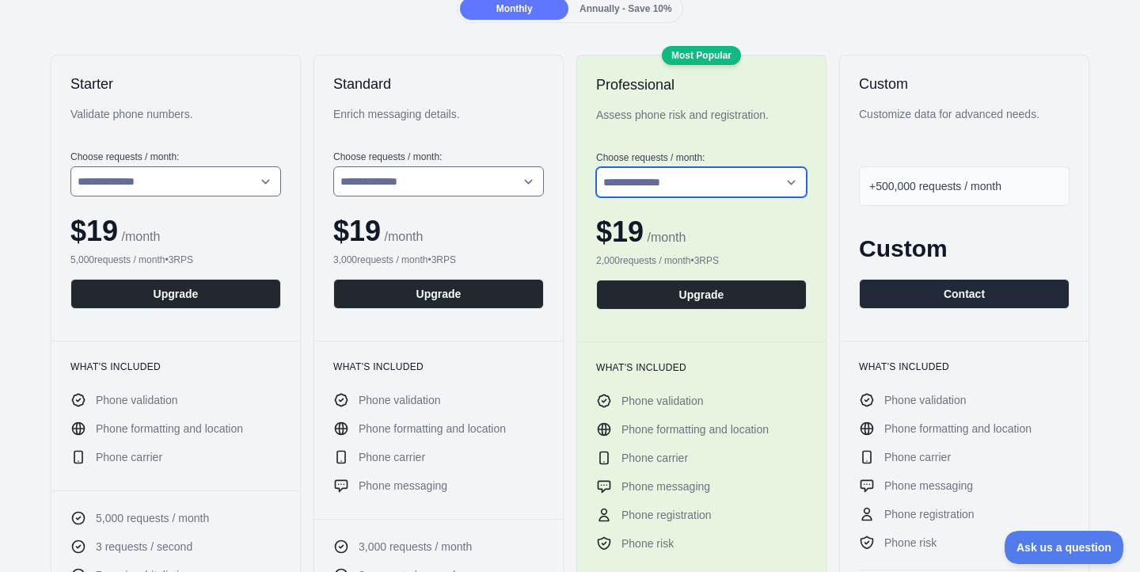
click at [670, 187] on select "**********" at bounding box center [701, 182] width 211 height 30
click at [596, 167] on select "**********" at bounding box center [701, 182] width 211 height 30
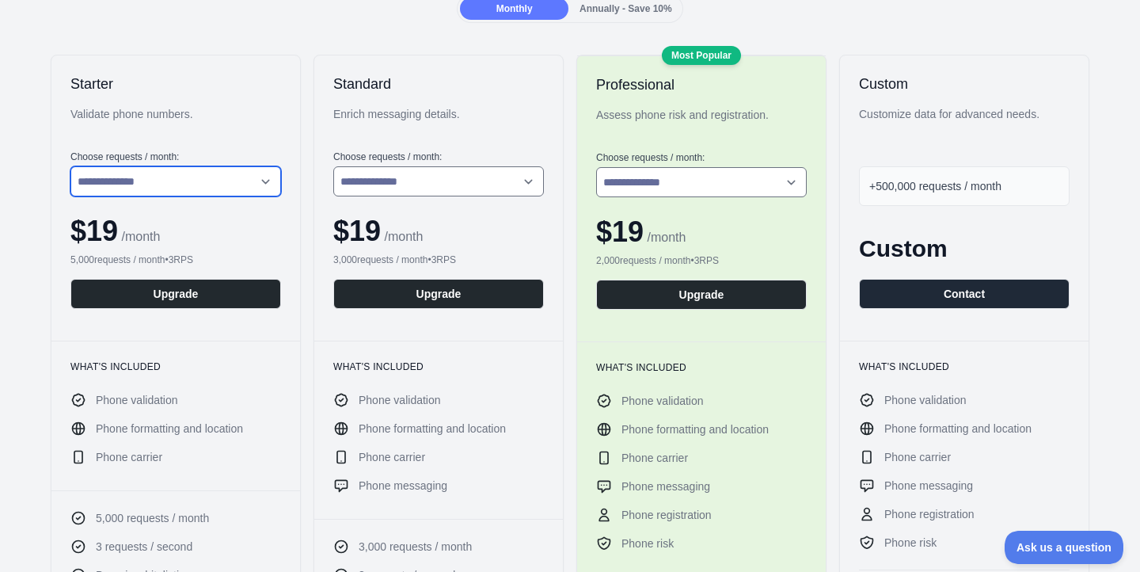
click at [149, 184] on select "**********" at bounding box center [175, 181] width 211 height 30
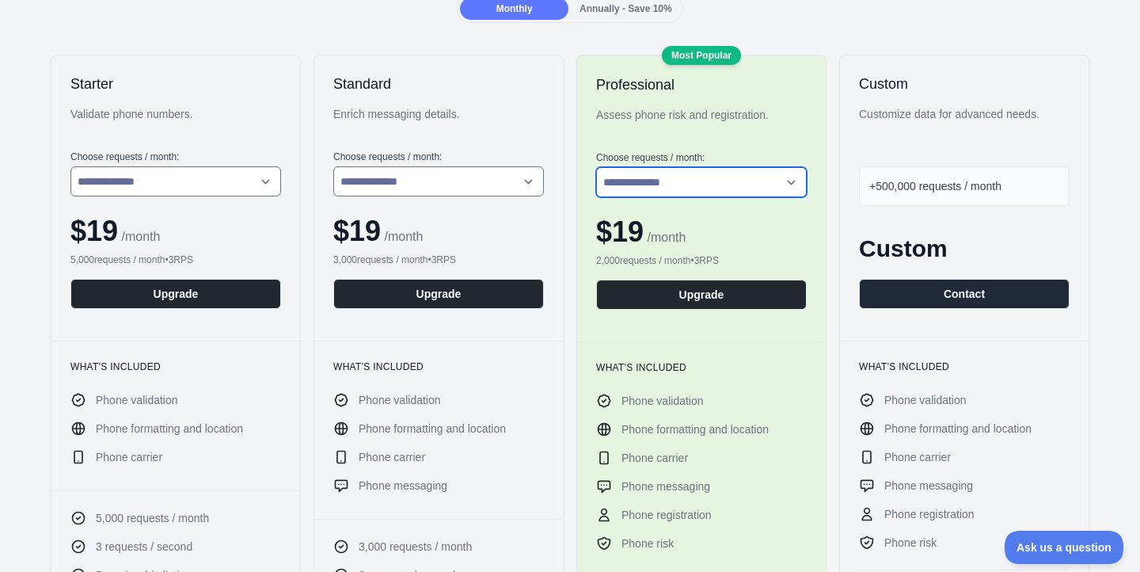
click at [661, 178] on select "**********" at bounding box center [701, 182] width 211 height 30
click at [596, 167] on select "**********" at bounding box center [701, 182] width 211 height 30
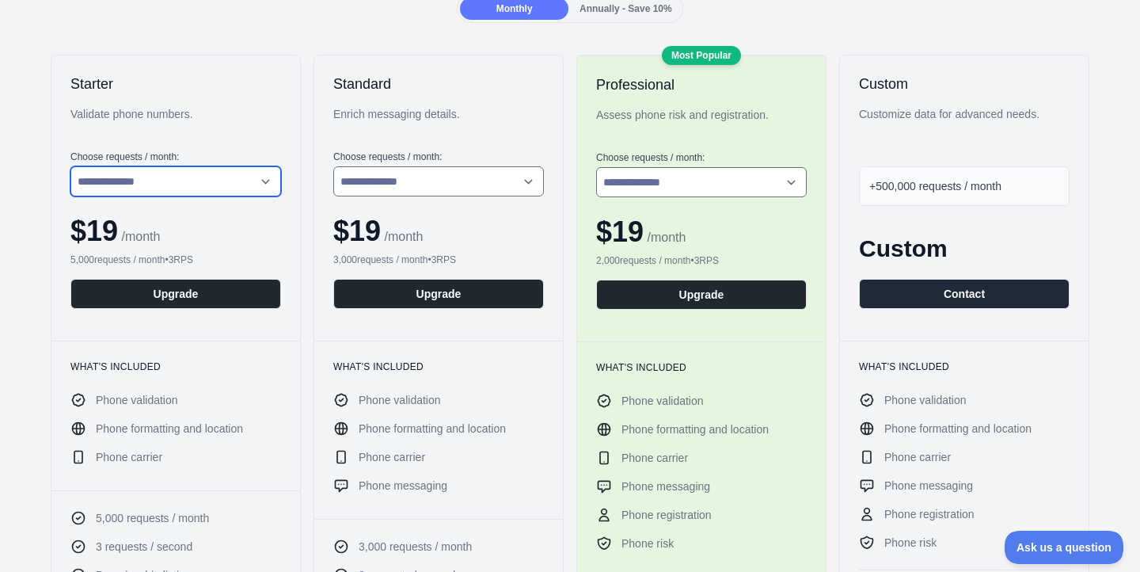
click at [162, 181] on select "**********" at bounding box center [175, 181] width 211 height 30
select select "*"
click at [70, 166] on select "**********" at bounding box center [175, 181] width 211 height 30
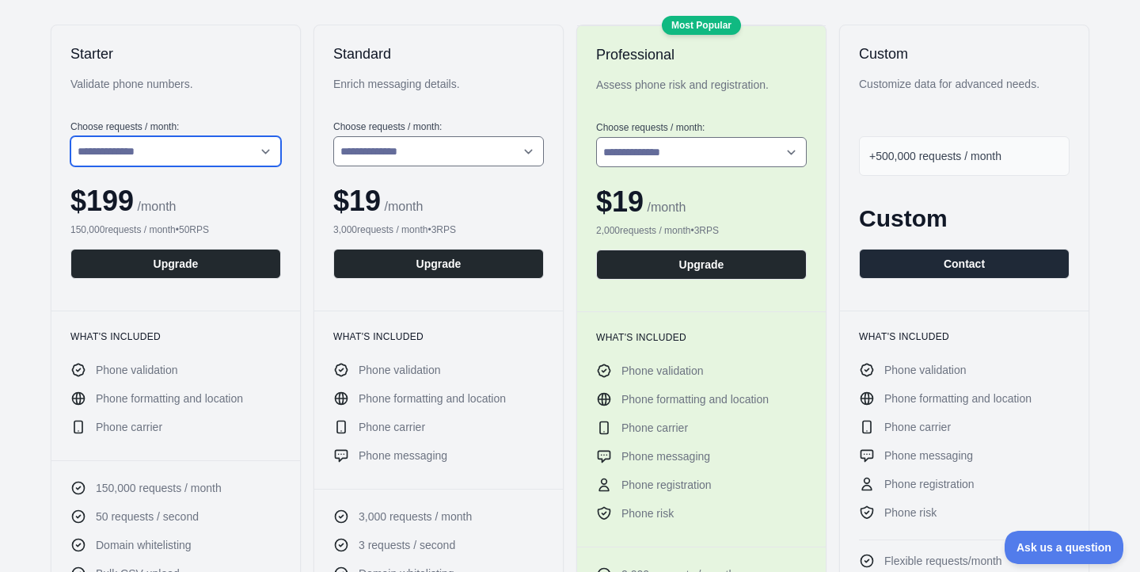
scroll to position [270, 0]
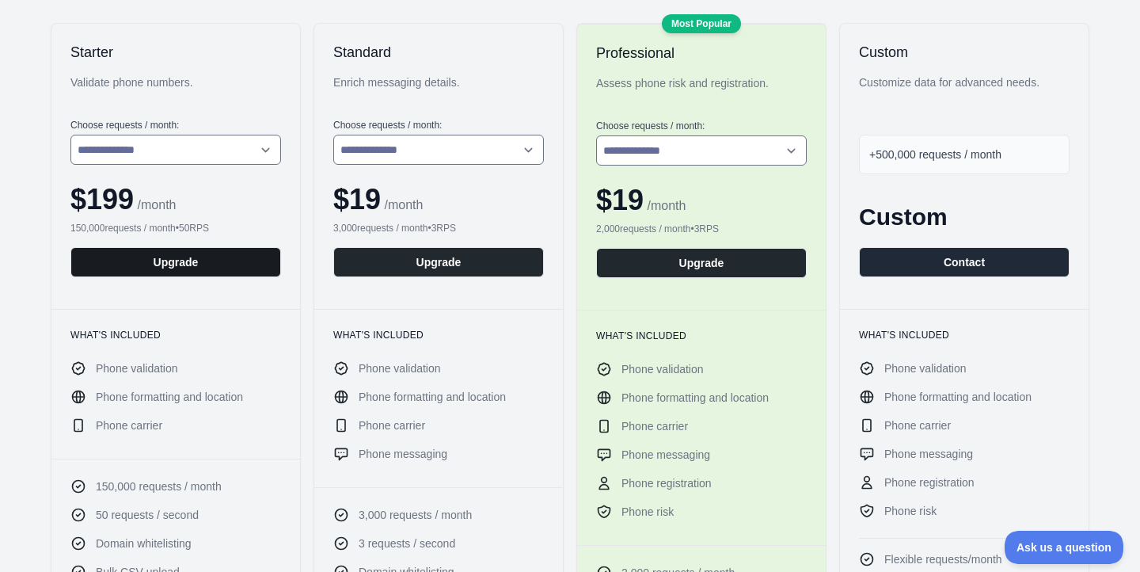
click at [196, 263] on button "Upgrade" at bounding box center [175, 262] width 211 height 30
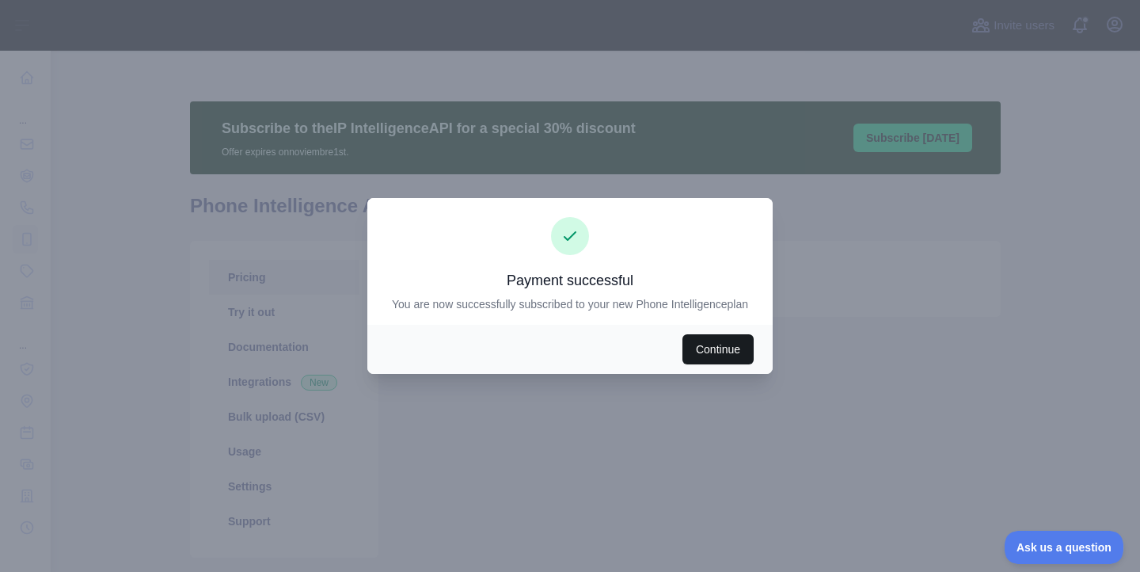
click at [737, 353] on button "Continue" at bounding box center [717, 349] width 71 height 30
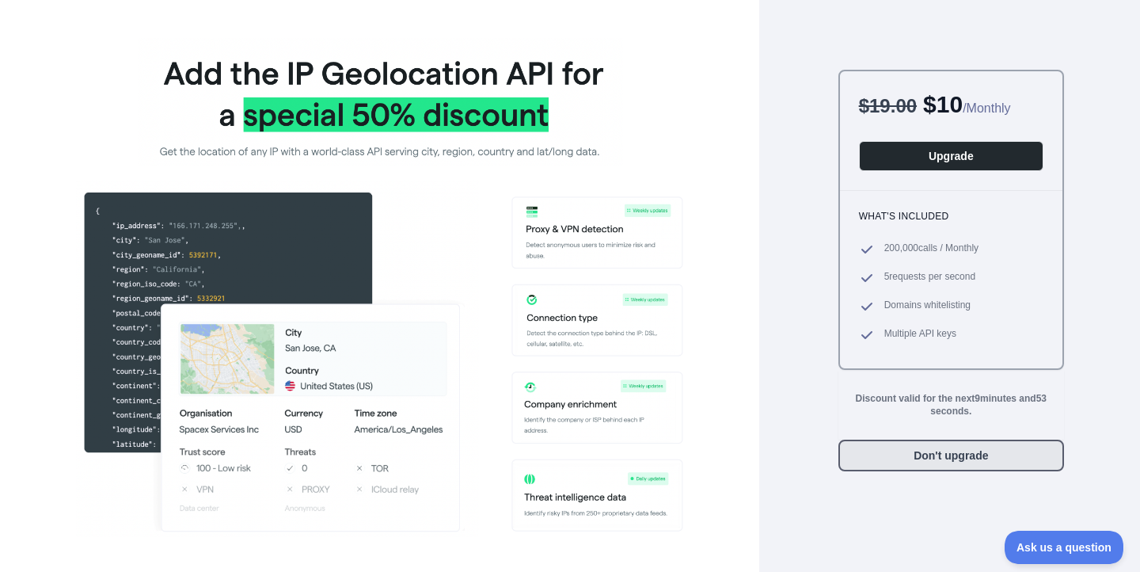
click at [944, 463] on button "Don't upgrade" at bounding box center [951, 455] width 226 height 32
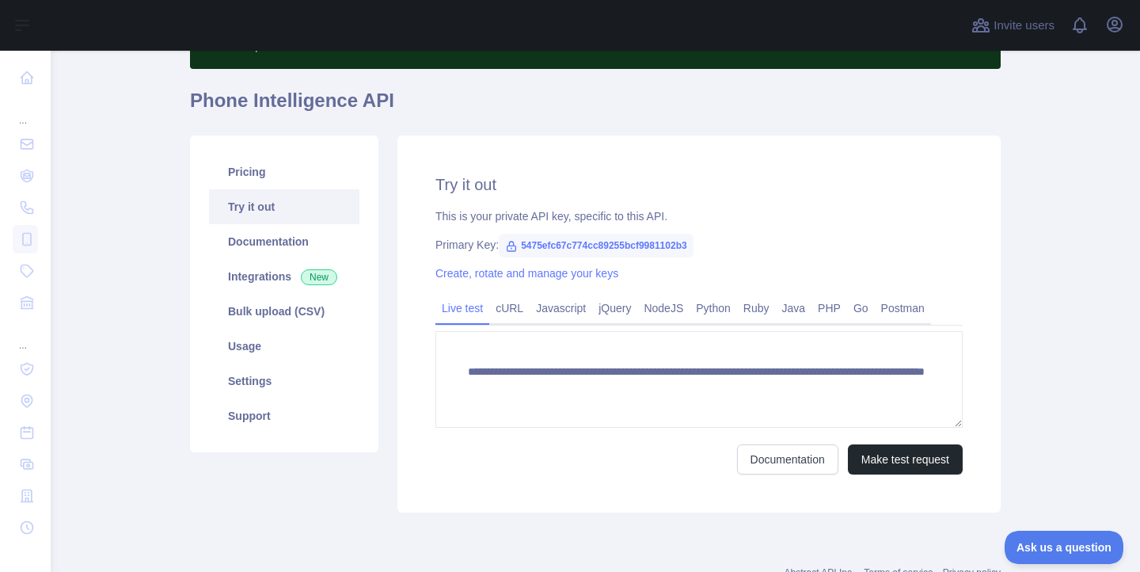
scroll to position [107, 0]
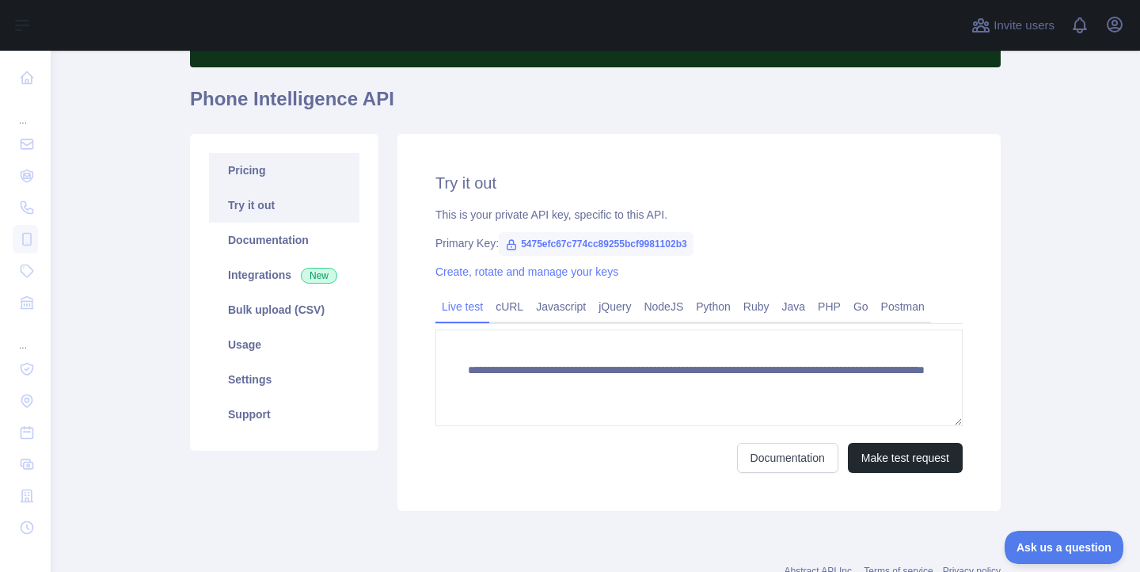
click at [286, 169] on link "Pricing" at bounding box center [284, 170] width 150 height 35
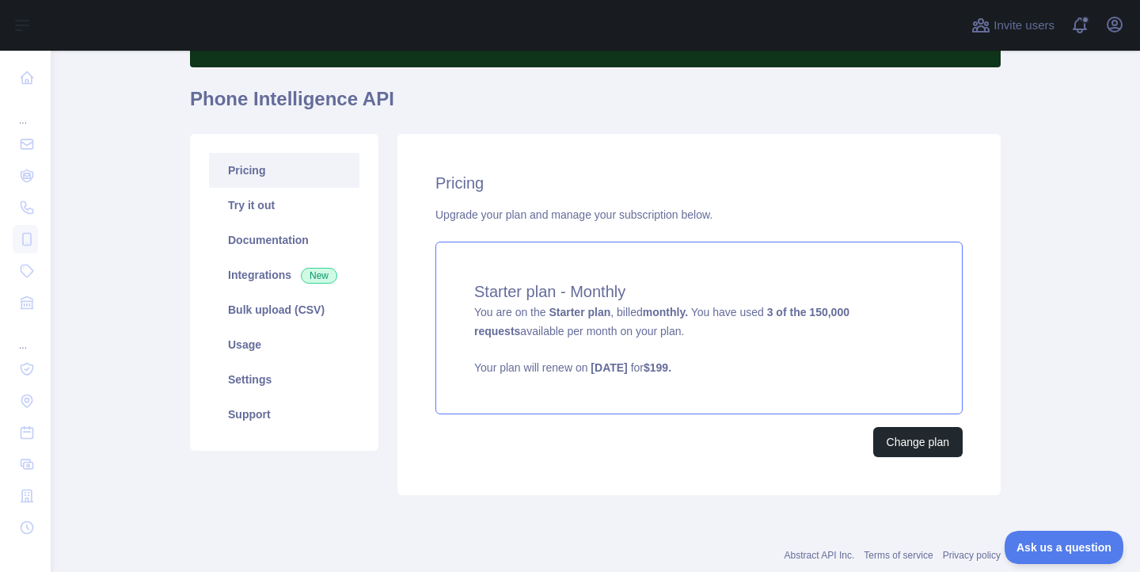
scroll to position [147, 0]
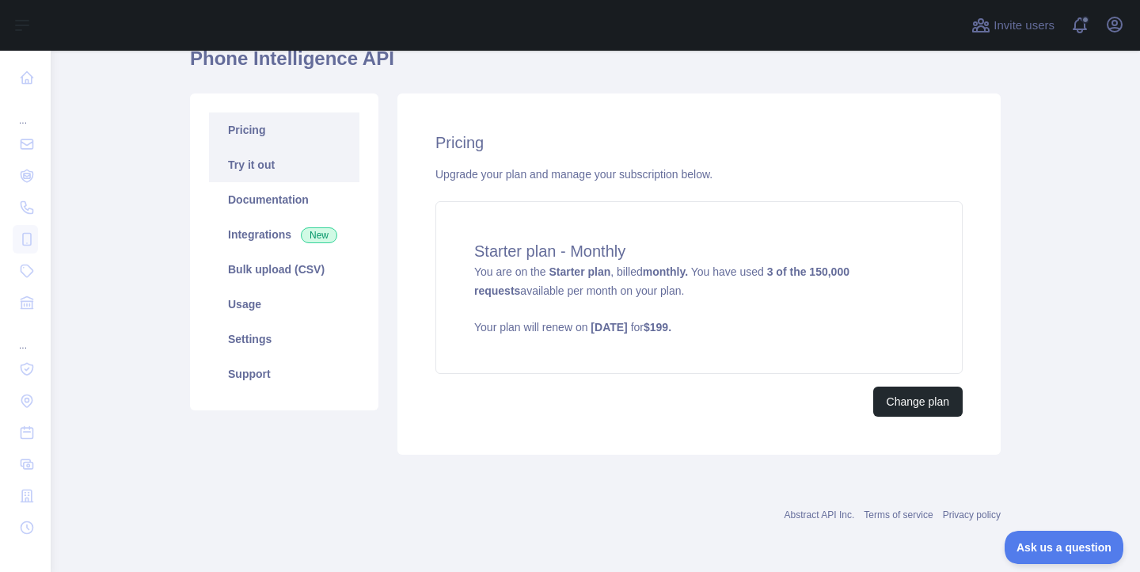
click at [291, 173] on link "Try it out" at bounding box center [284, 164] width 150 height 35
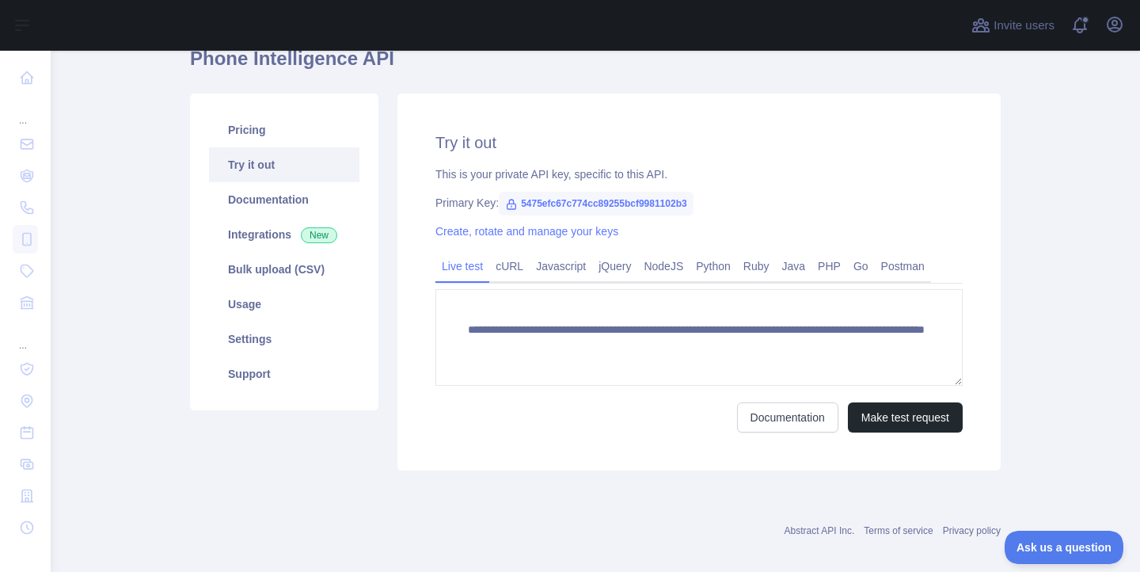
click at [594, 200] on span "5475efc67c774cc89255bcf9981102b3" at bounding box center [596, 204] width 195 height 24
copy span "5475efc67c774cc89255bcf9981102b3"
click at [283, 280] on link "Bulk upload (CSV)" at bounding box center [284, 269] width 150 height 35
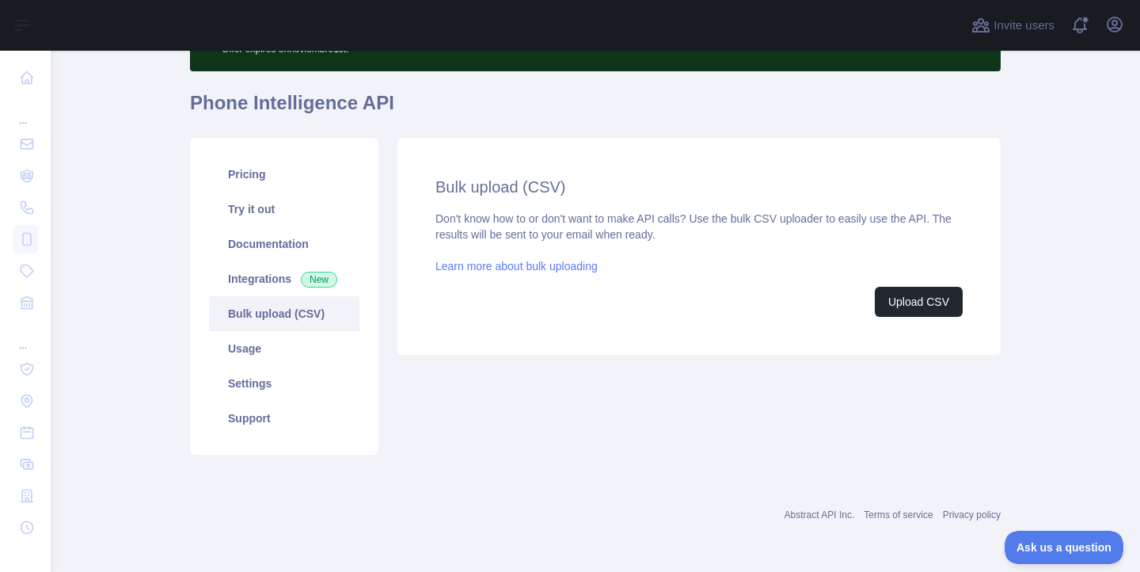
scroll to position [103, 0]
click at [896, 314] on button "Upload CSV" at bounding box center [919, 302] width 88 height 30
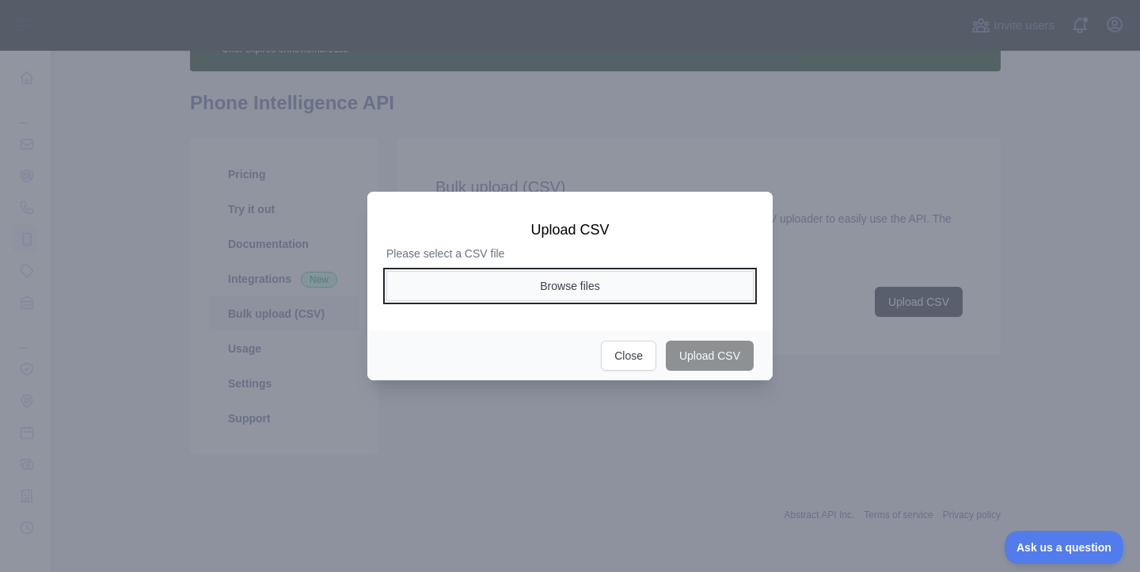
click at [556, 286] on button "Browse files" at bounding box center [569, 286] width 367 height 30
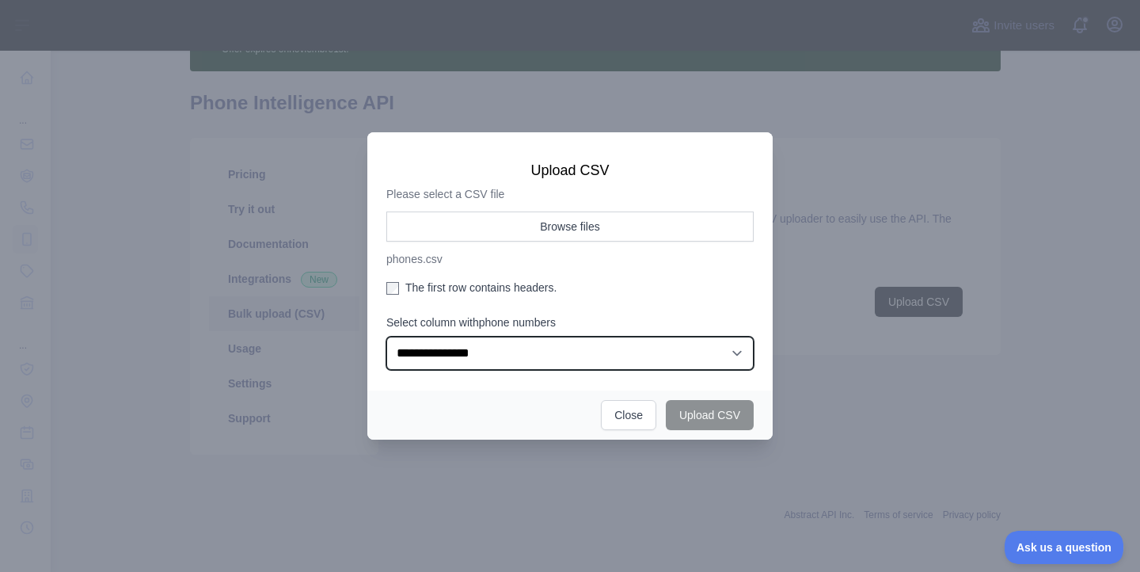
click at [471, 359] on select "**********" at bounding box center [569, 352] width 367 height 33
click at [386, 336] on select "**********" at bounding box center [569, 352] width 367 height 33
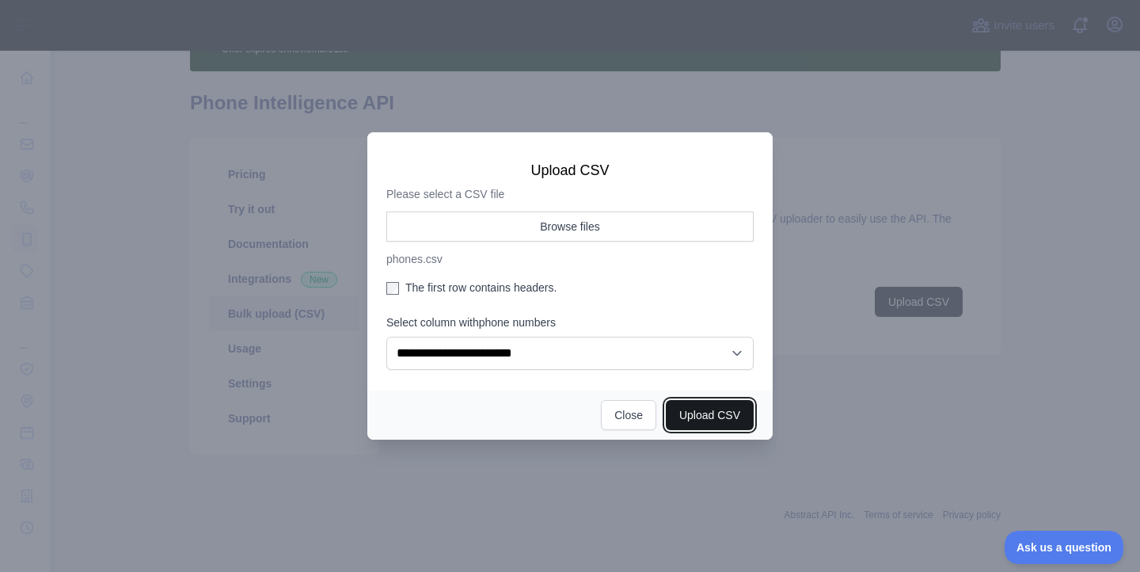
click at [710, 417] on button "Upload CSV" at bounding box center [710, 415] width 88 height 30
select select "**"
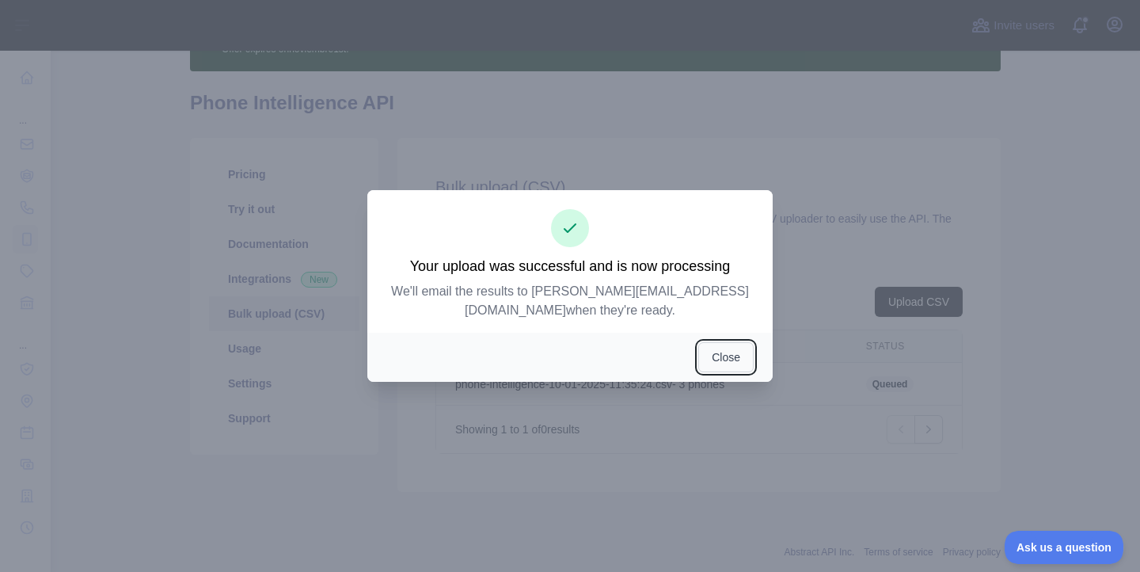
click at [733, 355] on button "Close" at bounding box center [725, 357] width 55 height 30
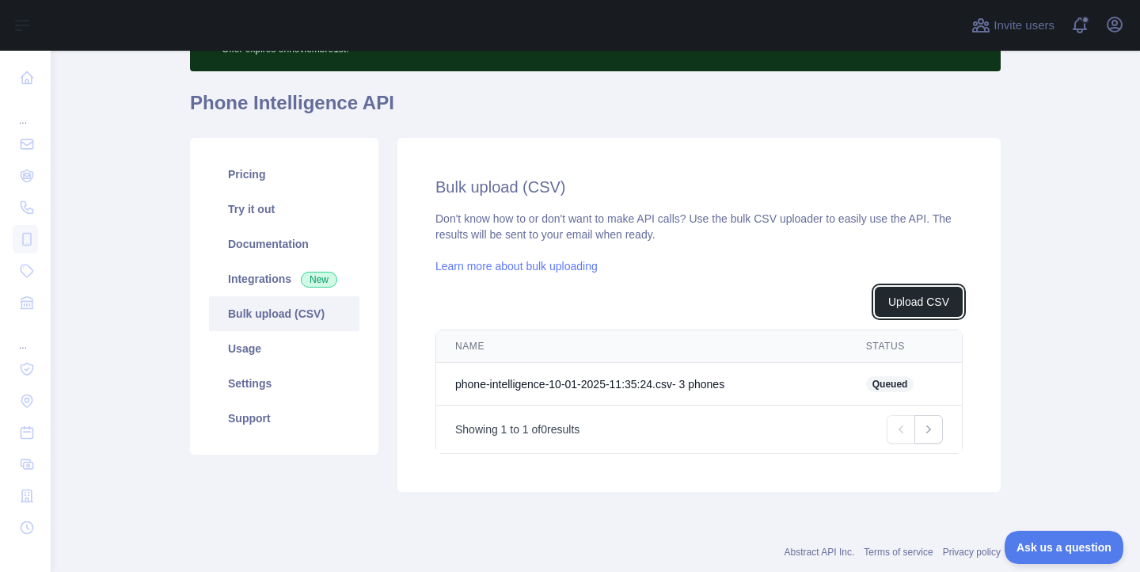
scroll to position [139, 0]
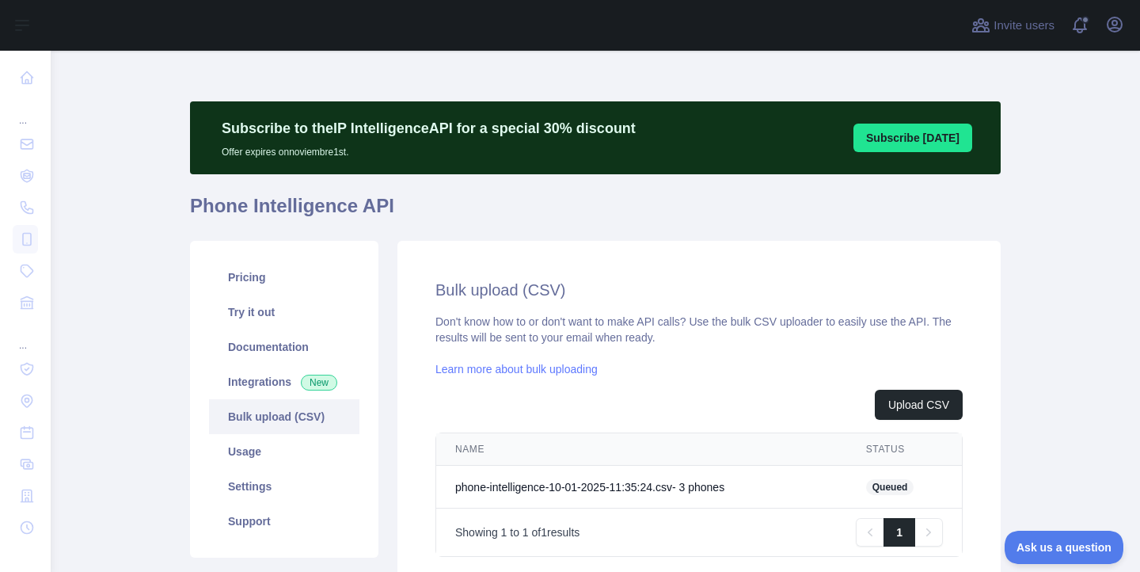
click at [785, 285] on h2 "Bulk upload (CSV)" at bounding box center [698, 290] width 527 height 22
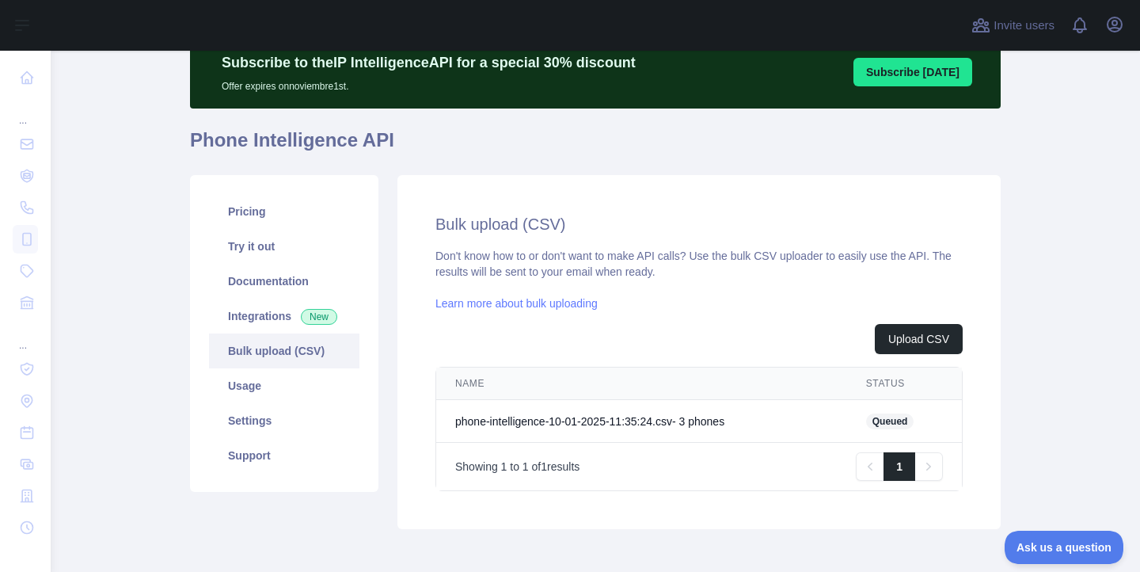
scroll to position [139, 0]
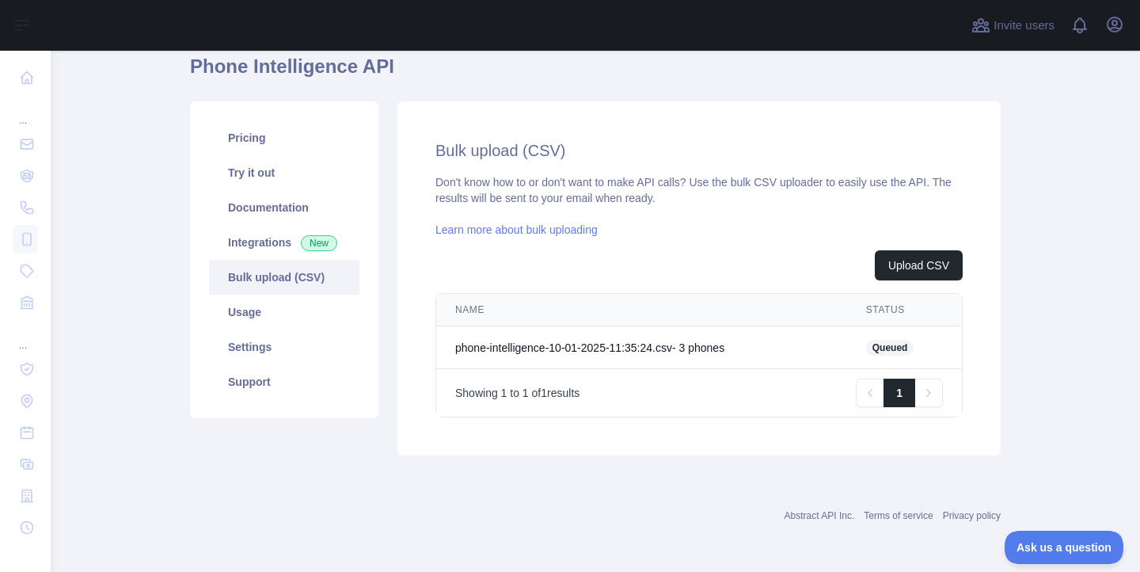
click at [665, 162] on div "Bulk upload (CSV) Don't know how to or don't want to make API calls? Use the bu…" at bounding box center [698, 278] width 527 height 278
click at [511, 38] on div at bounding box center [506, 25] width 886 height 51
click at [1013, 325] on main "Subscribe to the IP Intelligence API for a special 30 % discount Offer expires …" at bounding box center [595, 311] width 1089 height 521
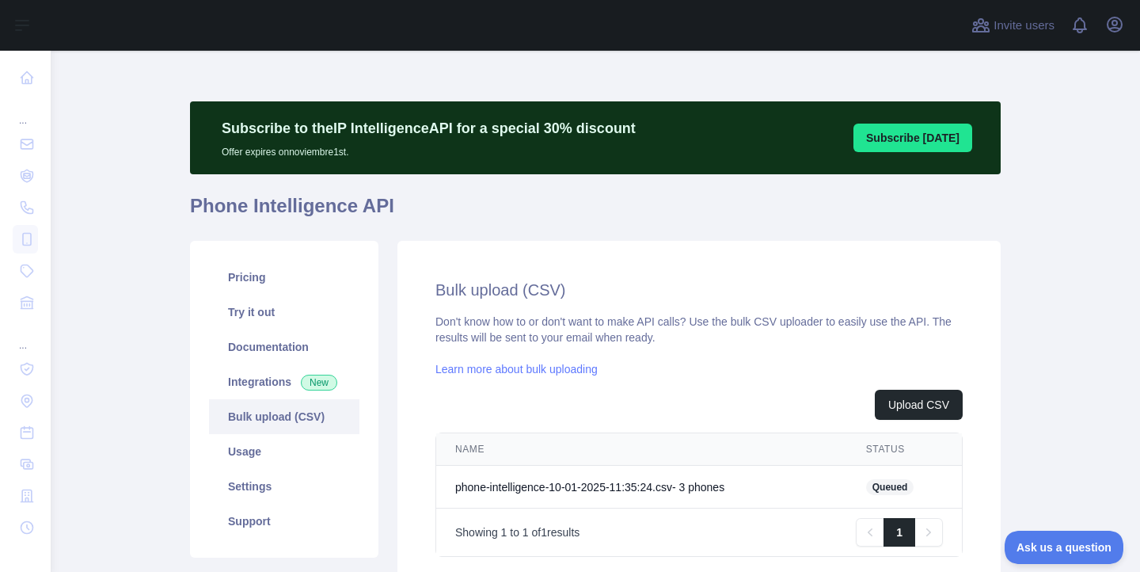
click at [1013, 325] on main "Subscribe to the IP Intelligence API for a special 30 % discount Offer expires …" at bounding box center [595, 311] width 1089 height 521
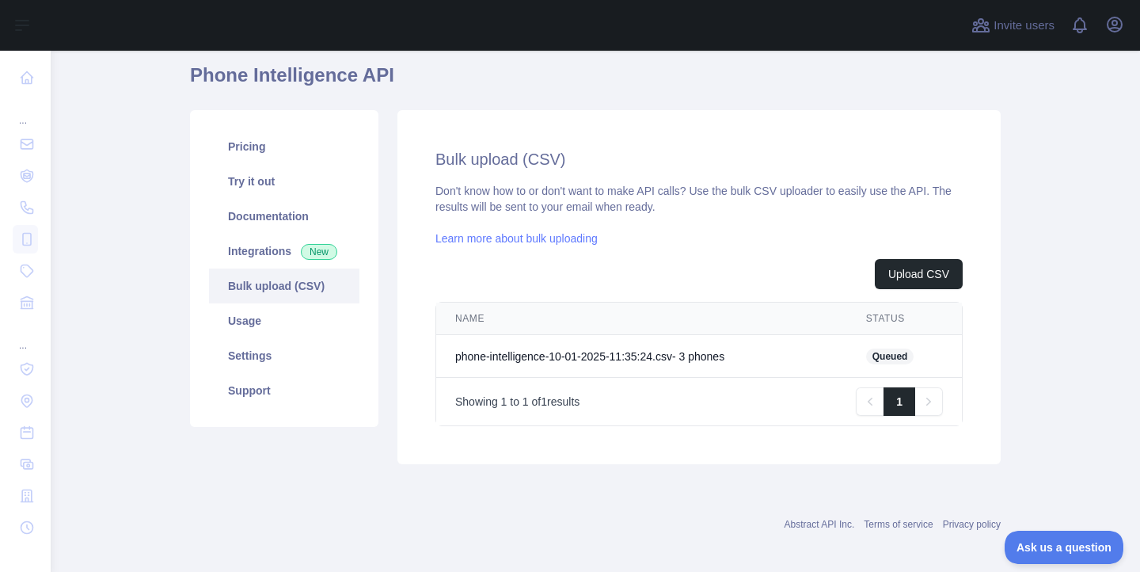
scroll to position [139, 0]
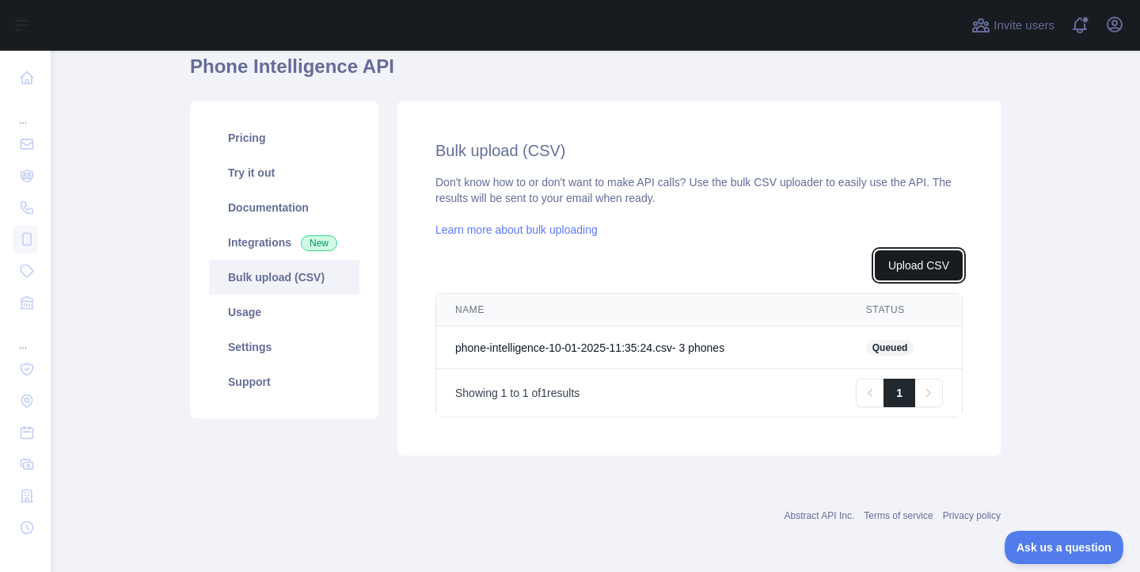
click at [914, 258] on button "Upload CSV" at bounding box center [919, 265] width 88 height 30
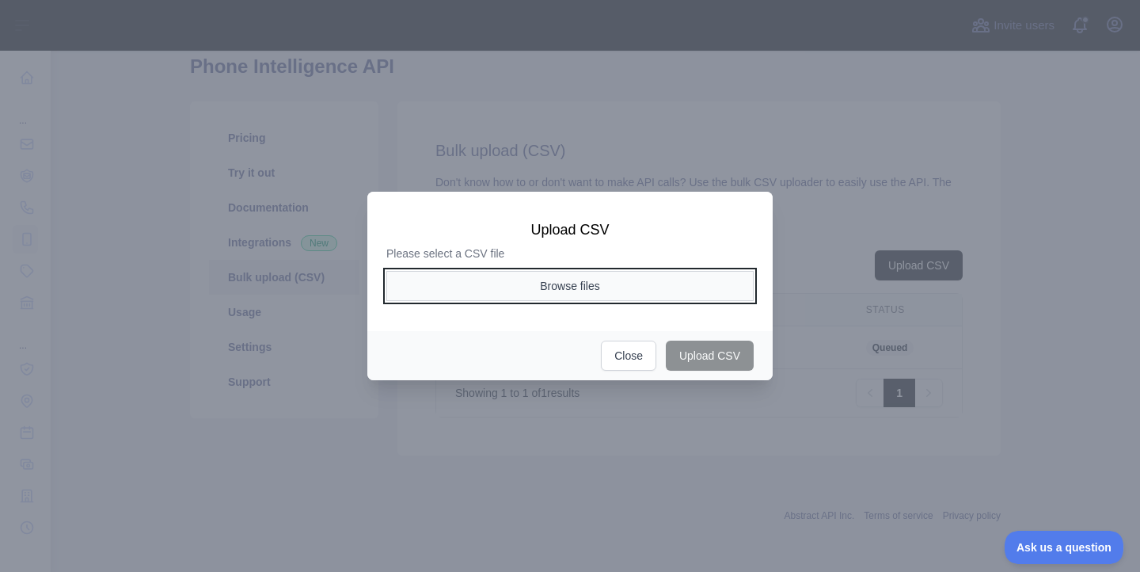
click at [614, 287] on button "Browse files" at bounding box center [569, 286] width 367 height 30
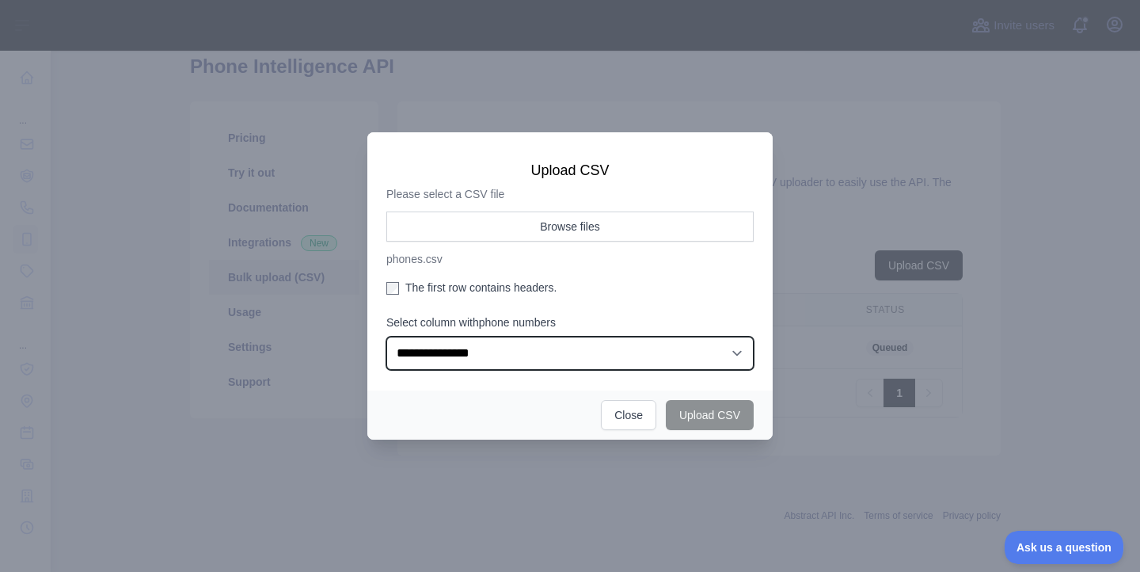
click at [416, 350] on select "**********" at bounding box center [569, 352] width 367 height 33
click at [386, 336] on select "**********" at bounding box center [569, 352] width 367 height 33
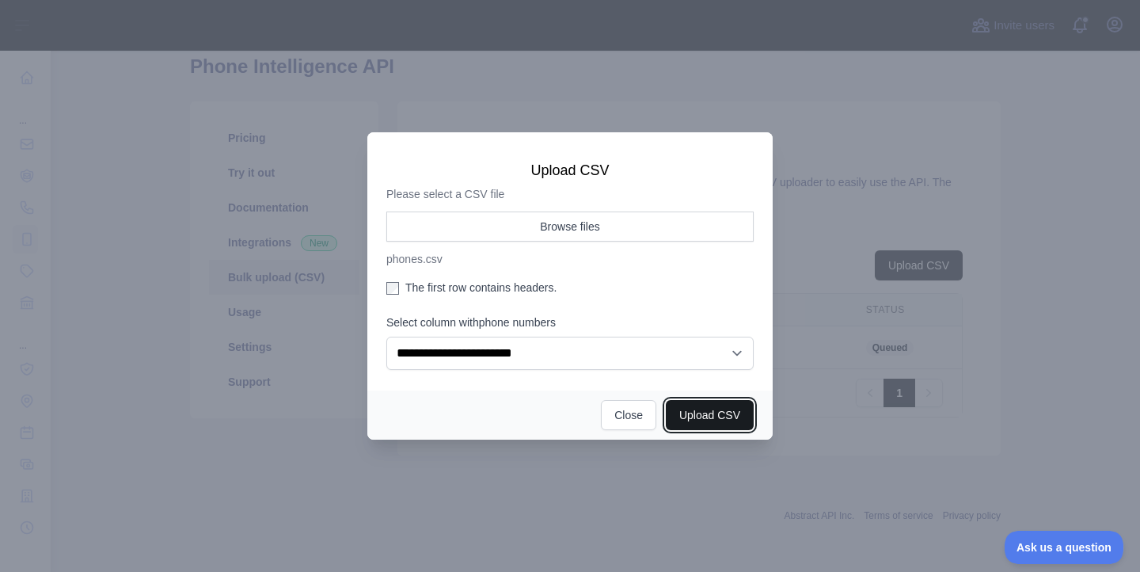
click at [701, 417] on button "Upload CSV" at bounding box center [710, 415] width 88 height 30
select select "**"
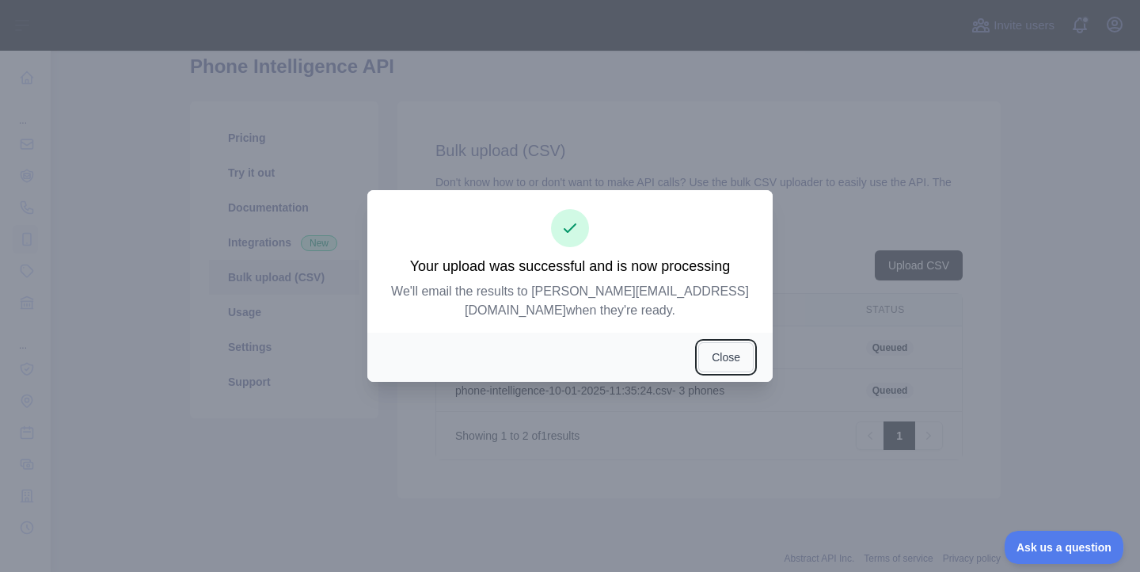
click at [724, 348] on button "Close" at bounding box center [725, 357] width 55 height 30
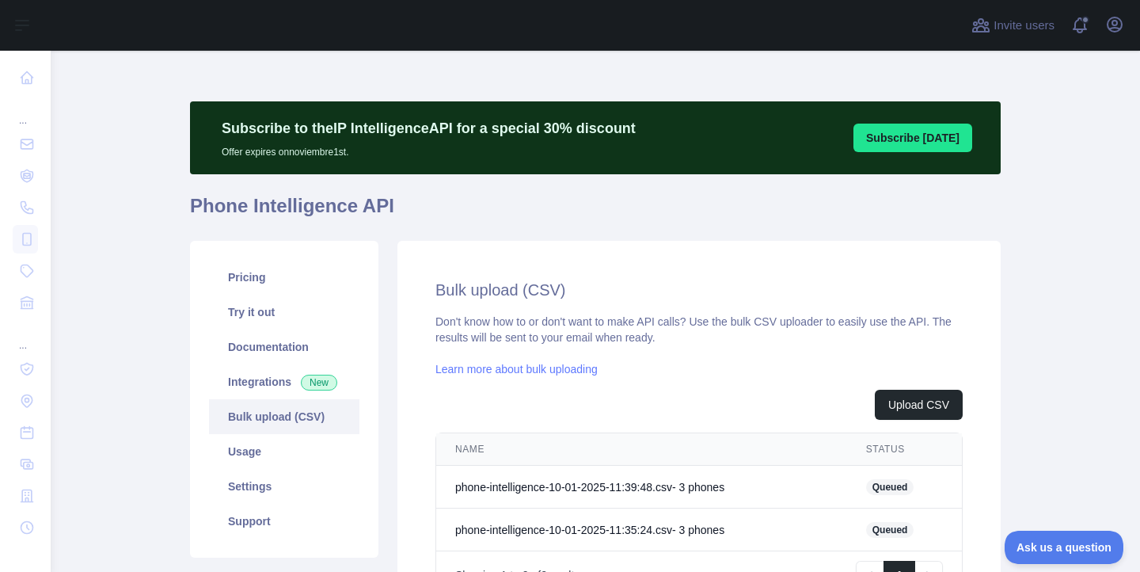
scroll to position [182, 0]
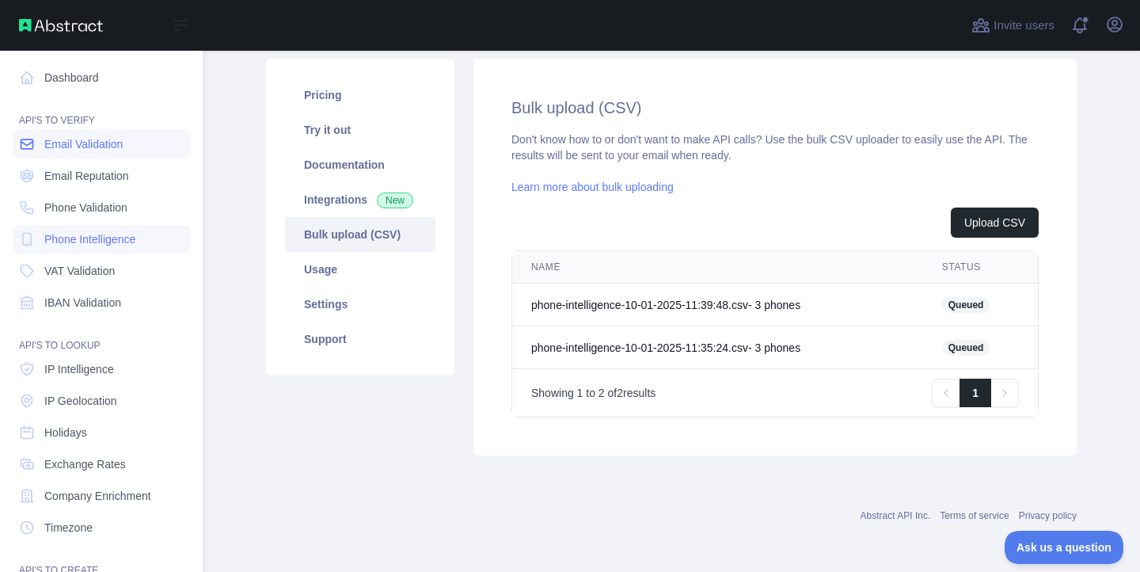
click at [88, 143] on span "Email Validation" at bounding box center [83, 144] width 78 height 16
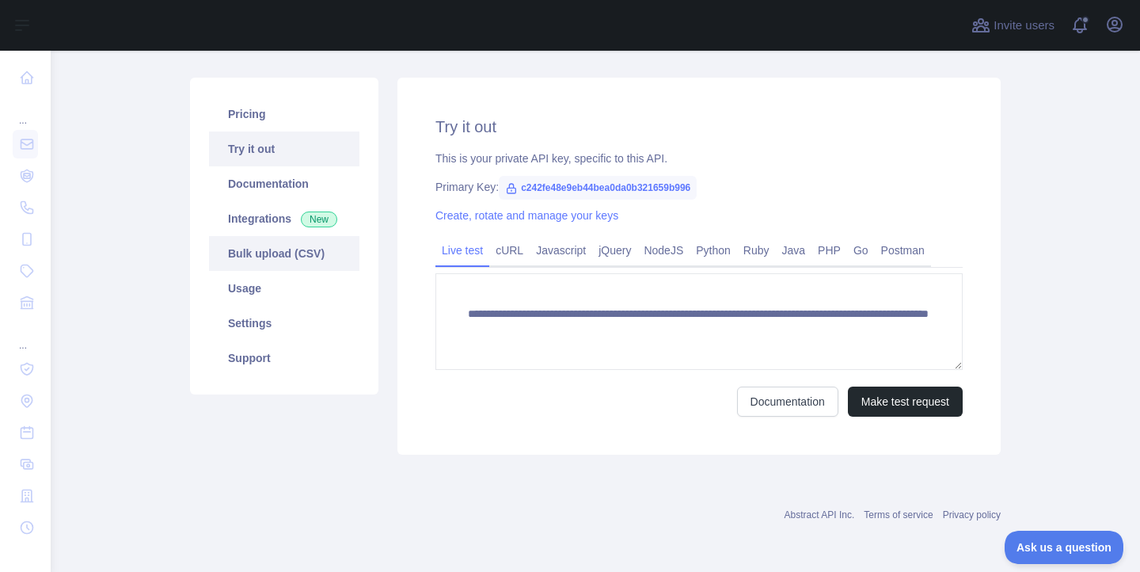
click at [296, 245] on link "Bulk upload (CSV)" at bounding box center [284, 253] width 150 height 35
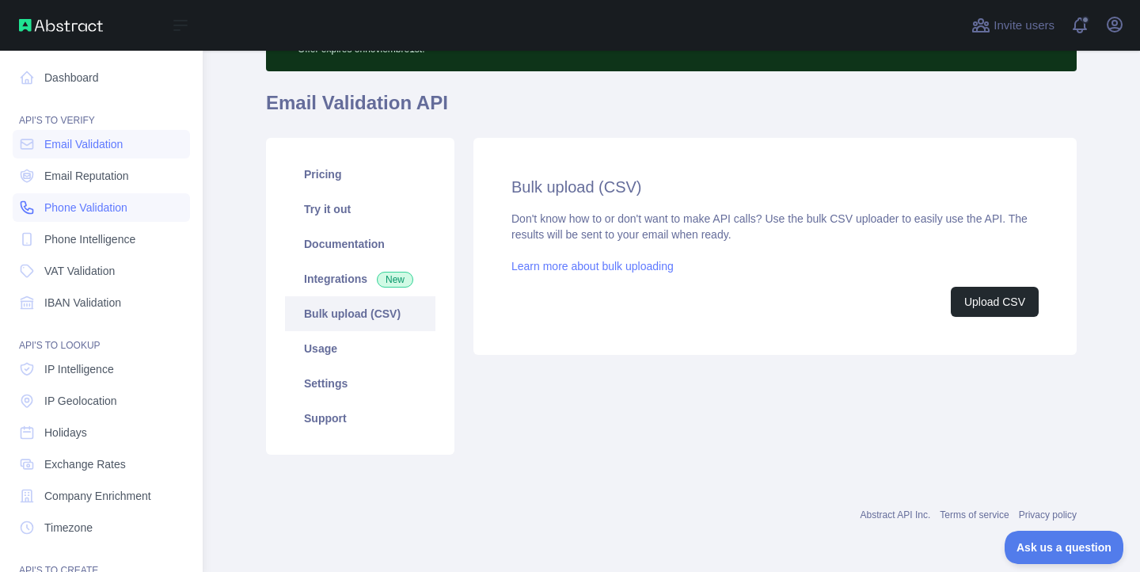
click at [81, 211] on span "Phone Validation" at bounding box center [85, 208] width 83 height 16
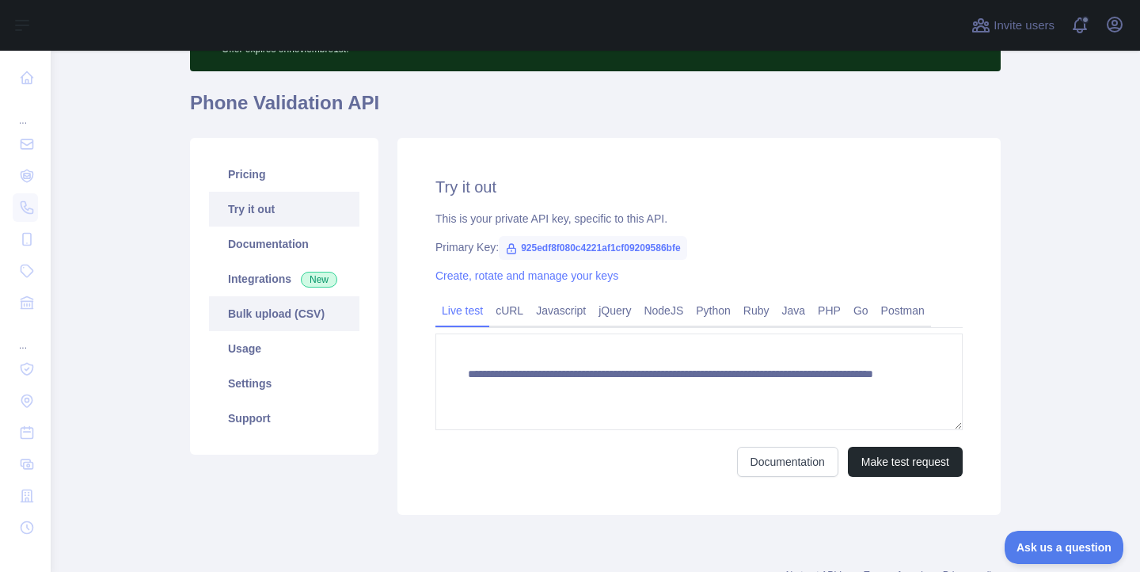
click at [267, 317] on link "Bulk upload (CSV)" at bounding box center [284, 313] width 150 height 35
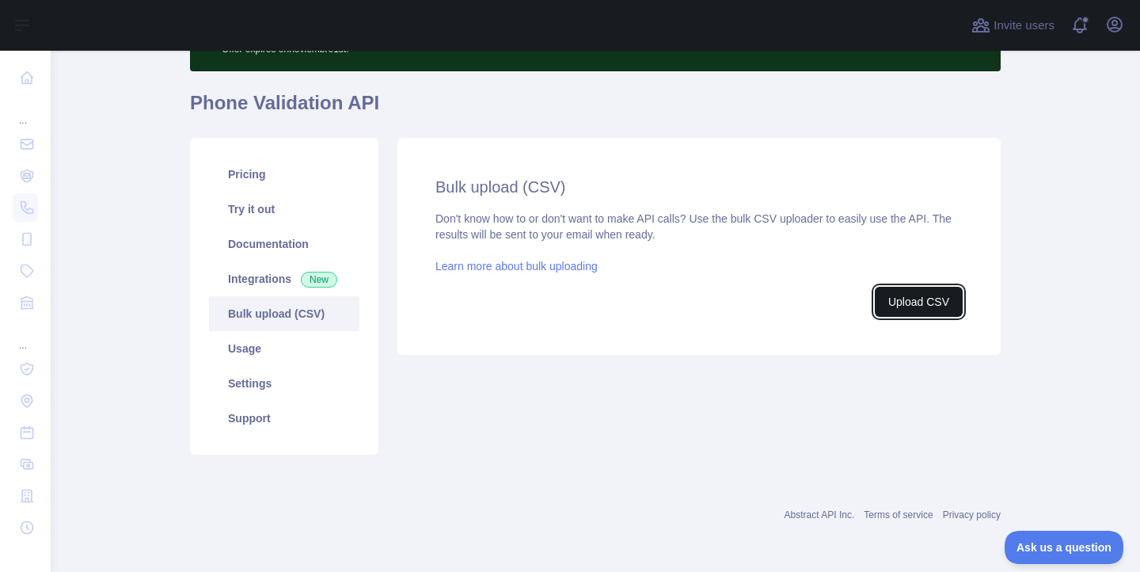
click at [909, 306] on button "Upload CSV" at bounding box center [919, 302] width 88 height 30
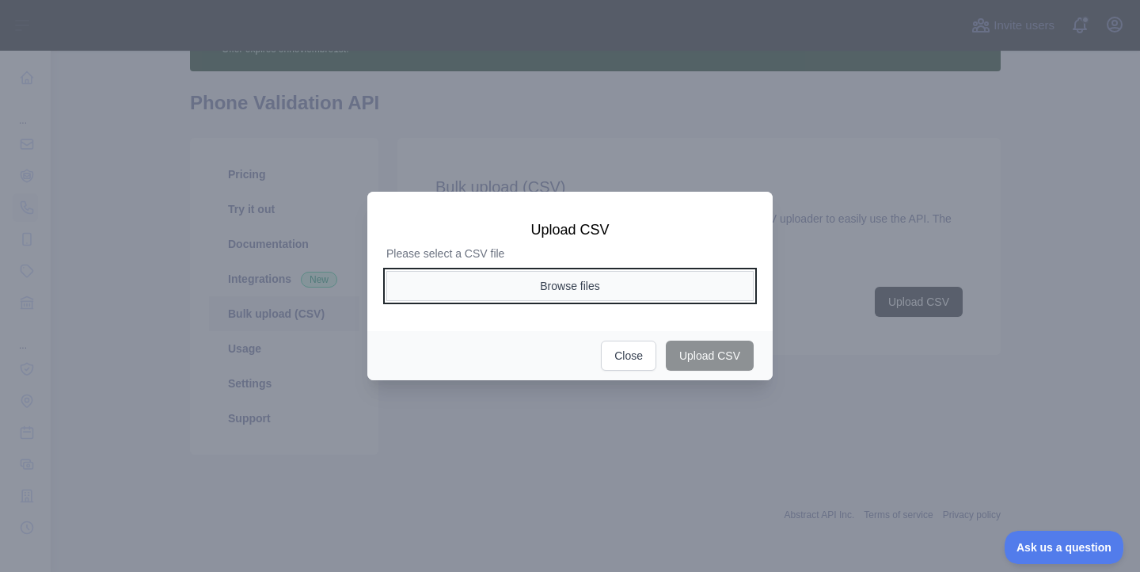
click at [542, 291] on button "Browse files" at bounding box center [569, 286] width 367 height 30
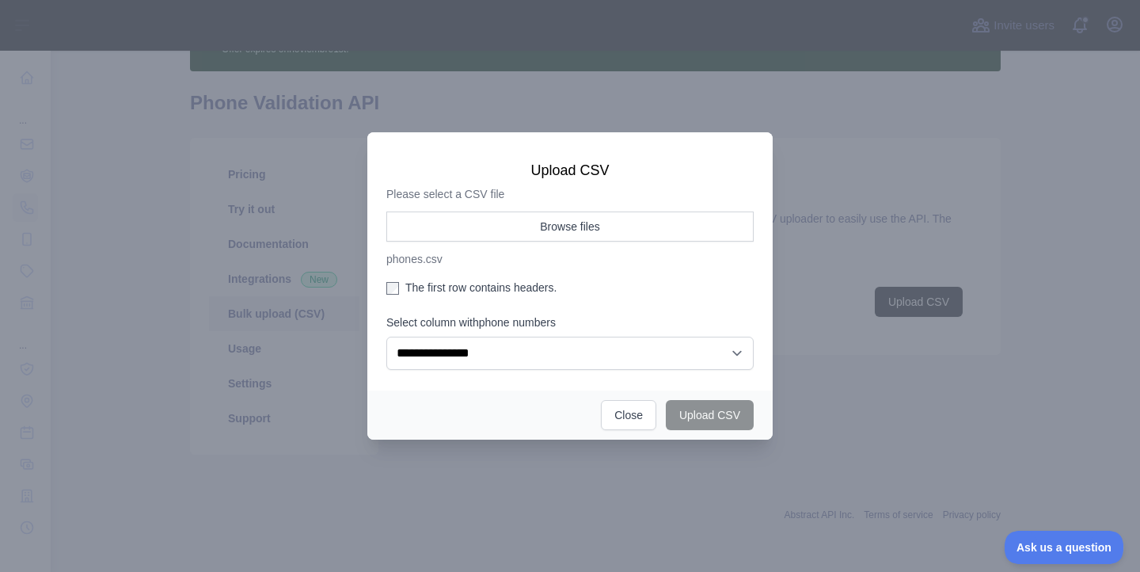
click at [399, 281] on label "The first row contains headers." at bounding box center [569, 287] width 367 height 16
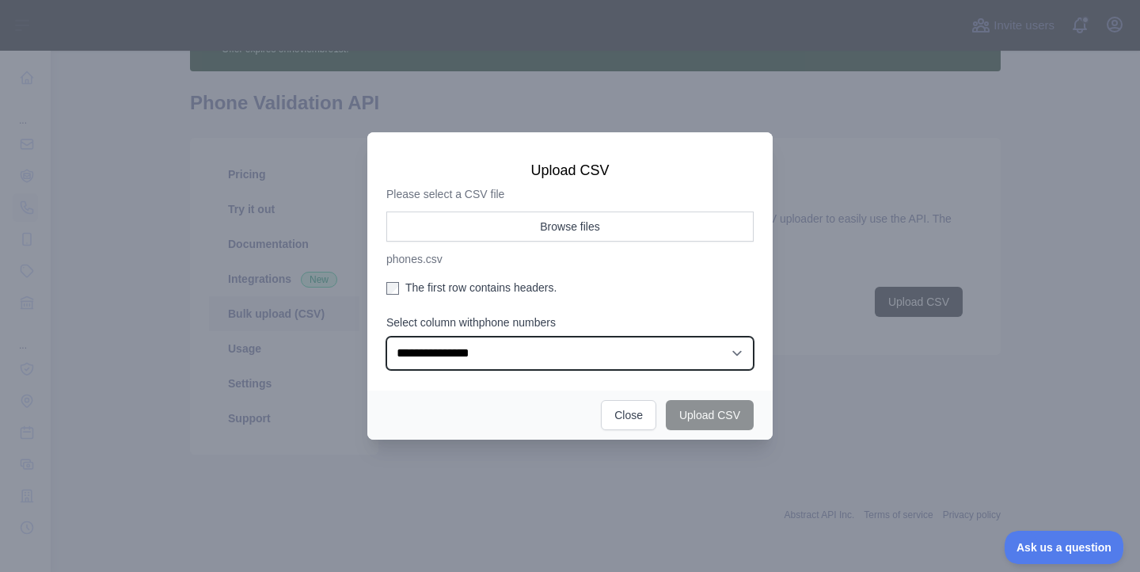
click at [416, 345] on select "**********" at bounding box center [569, 352] width 367 height 33
click at [386, 336] on select "**********" at bounding box center [569, 352] width 367 height 33
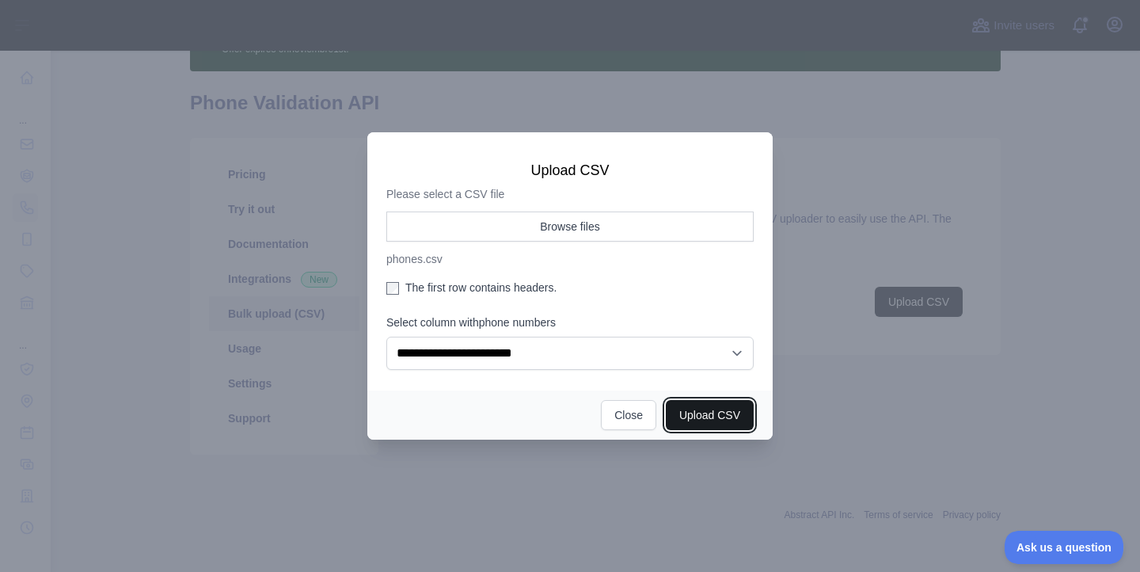
click at [709, 409] on button "Upload CSV" at bounding box center [710, 415] width 88 height 30
select select "**"
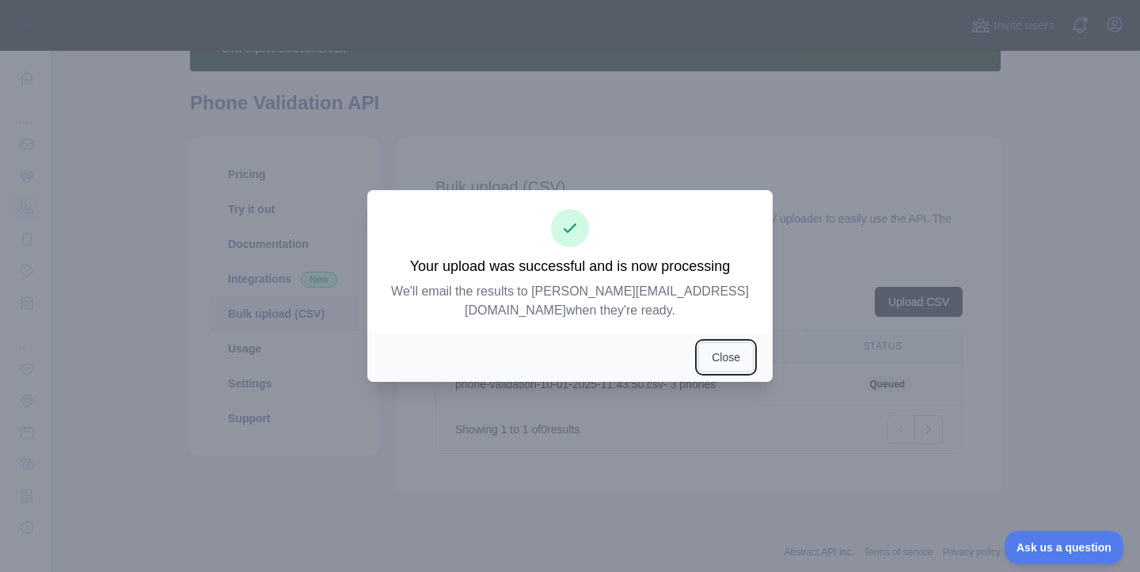
click at [721, 355] on button "Close" at bounding box center [725, 357] width 55 height 30
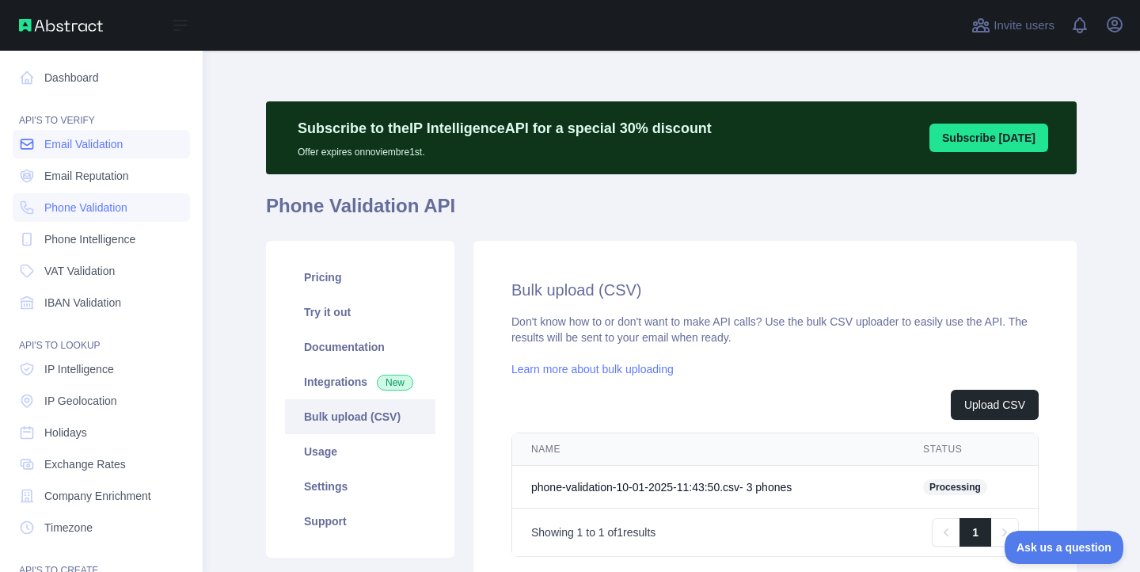
click at [54, 138] on span "Email Validation" at bounding box center [83, 144] width 78 height 16
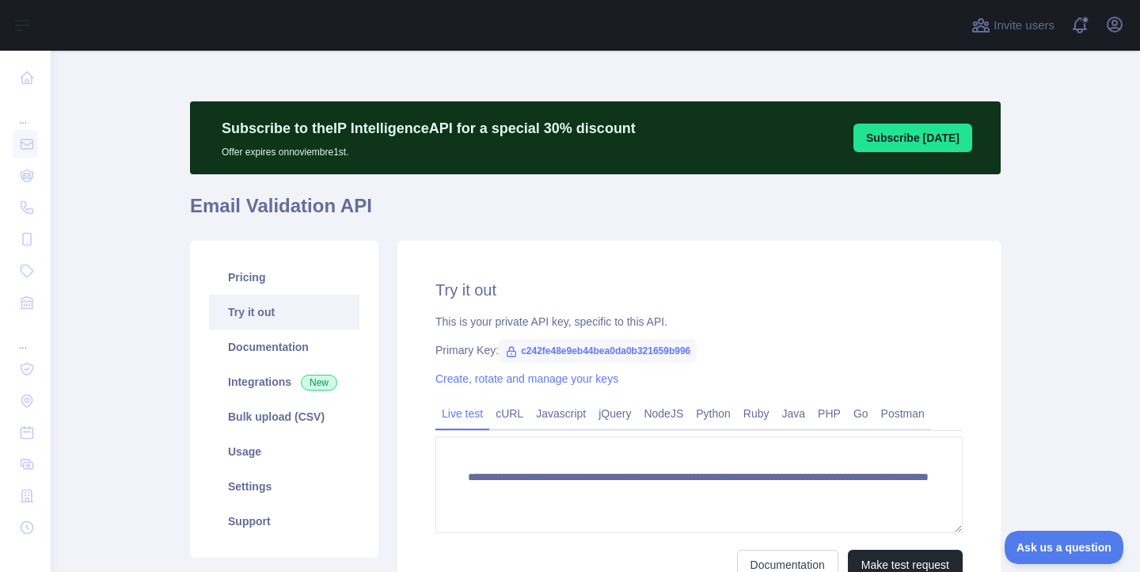
scroll to position [163, 0]
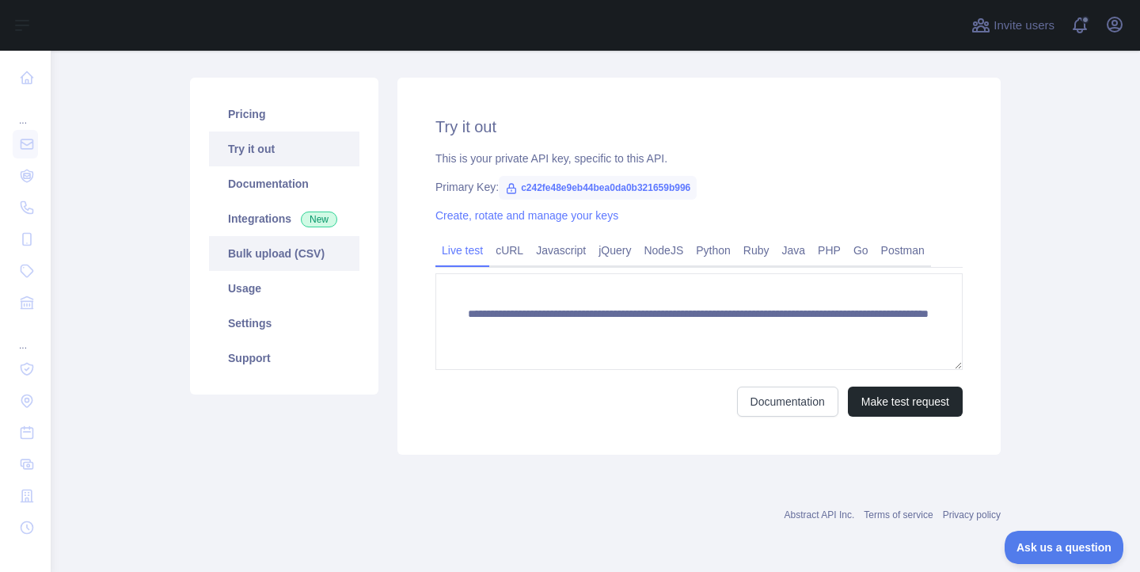
click at [286, 257] on link "Bulk upload (CSV)" at bounding box center [284, 253] width 150 height 35
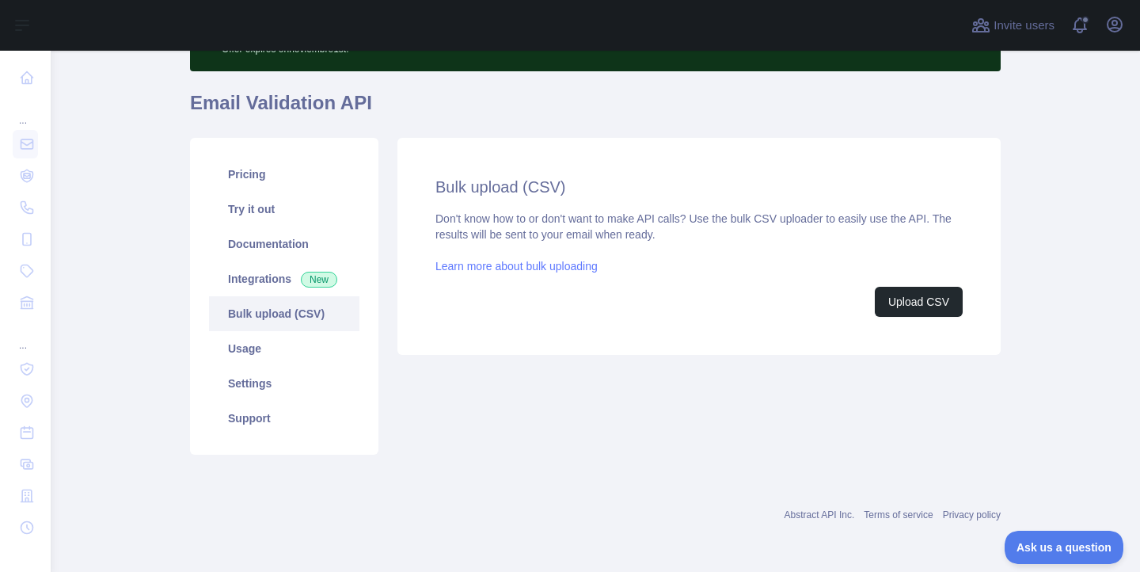
scroll to position [103, 0]
click at [921, 298] on button "Upload CSV" at bounding box center [919, 302] width 88 height 30
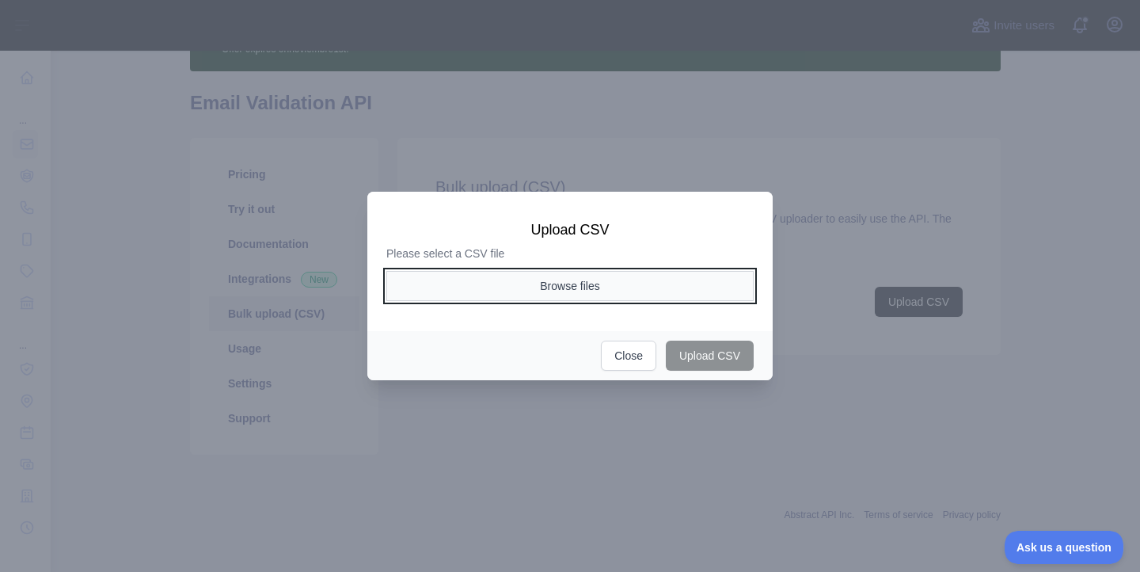
click at [638, 279] on button "Browse files" at bounding box center [569, 286] width 367 height 30
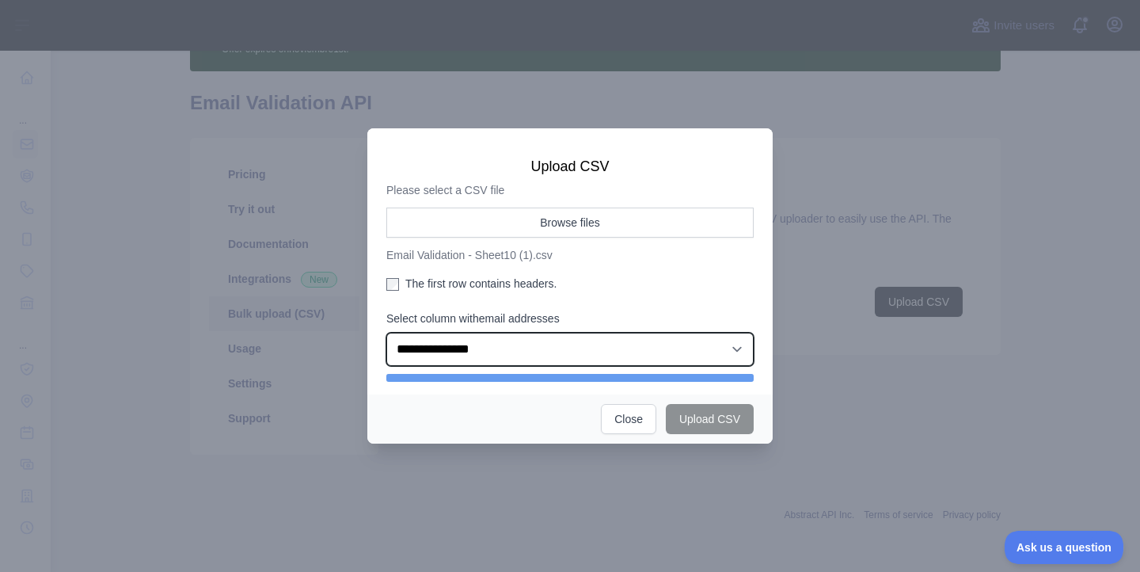
click at [424, 344] on select "**********" at bounding box center [569, 349] width 367 height 33
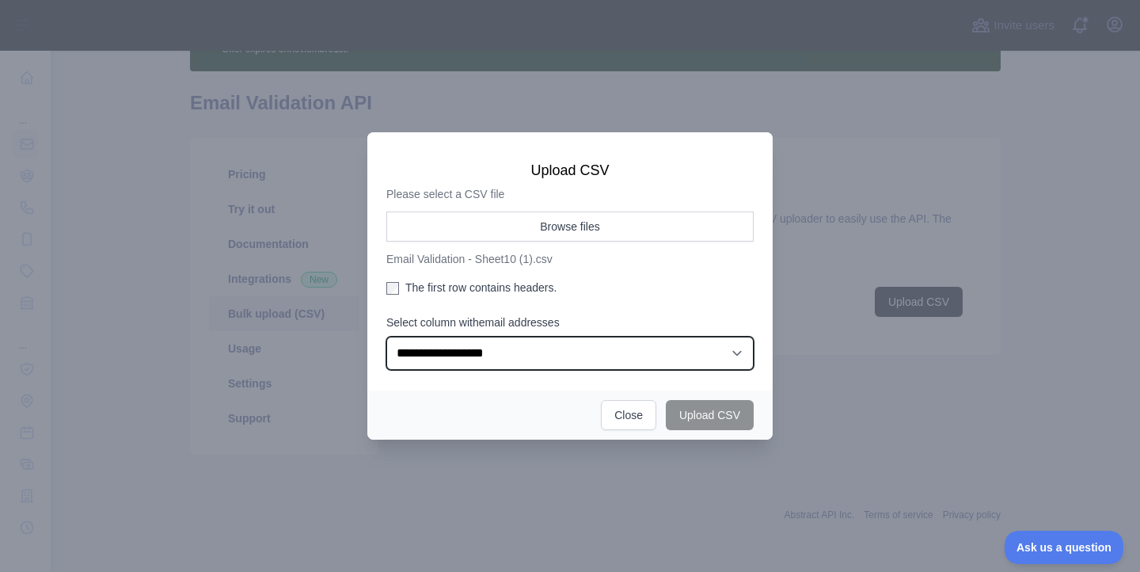
click at [386, 336] on select "**********" at bounding box center [569, 352] width 367 height 33
click at [409, 356] on select "**********" at bounding box center [569, 352] width 367 height 33
click at [386, 336] on select "**********" at bounding box center [569, 352] width 367 height 33
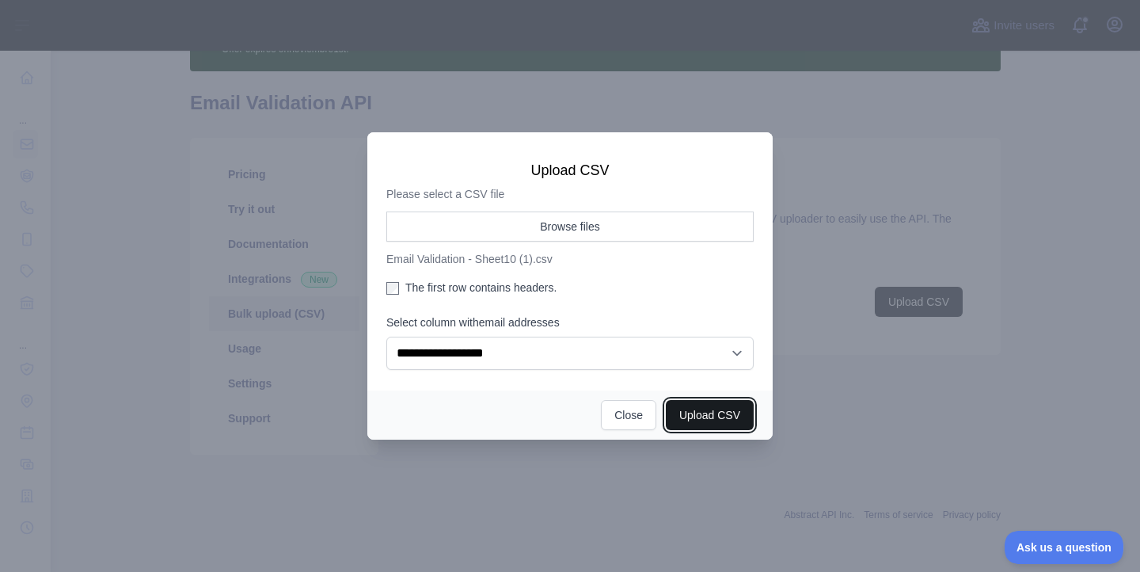
click at [713, 418] on button "Upload CSV" at bounding box center [710, 415] width 88 height 30
select select "**"
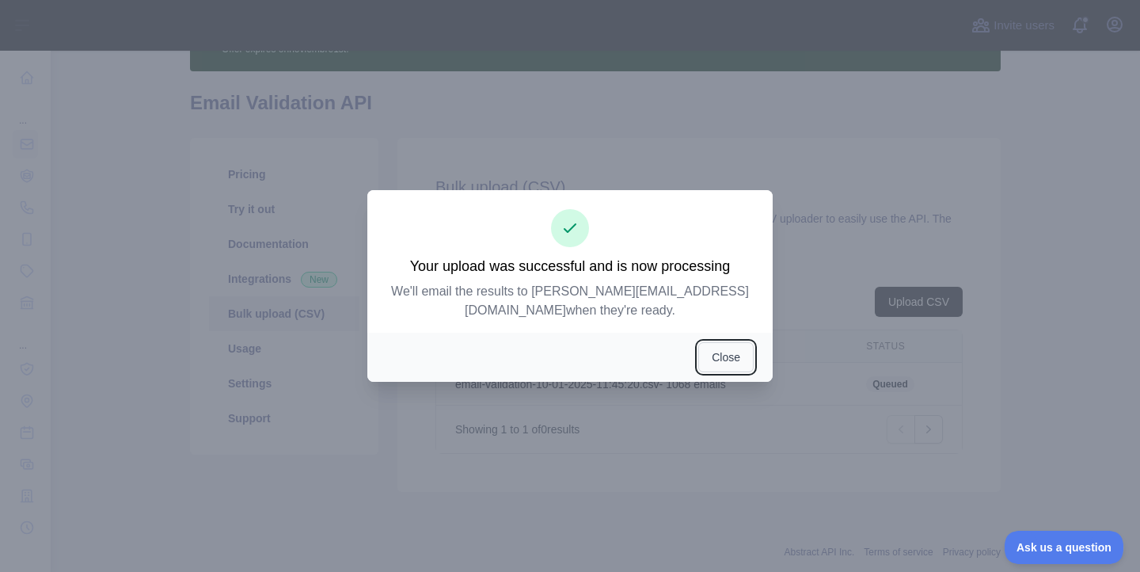
click at [720, 349] on button "Close" at bounding box center [725, 357] width 55 height 30
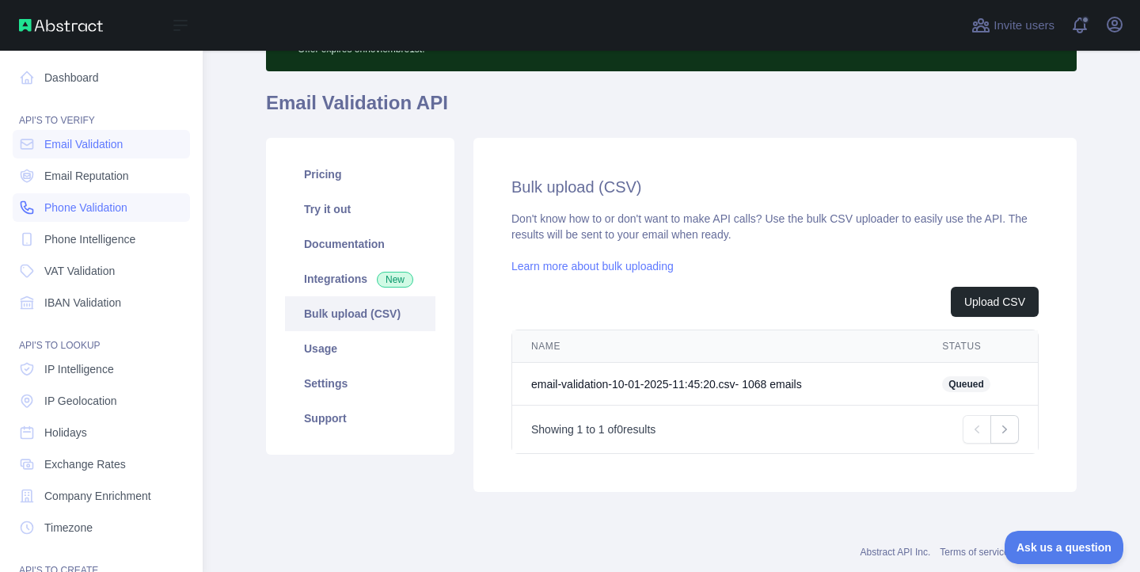
click at [69, 204] on span "Phone Validation" at bounding box center [85, 208] width 83 height 16
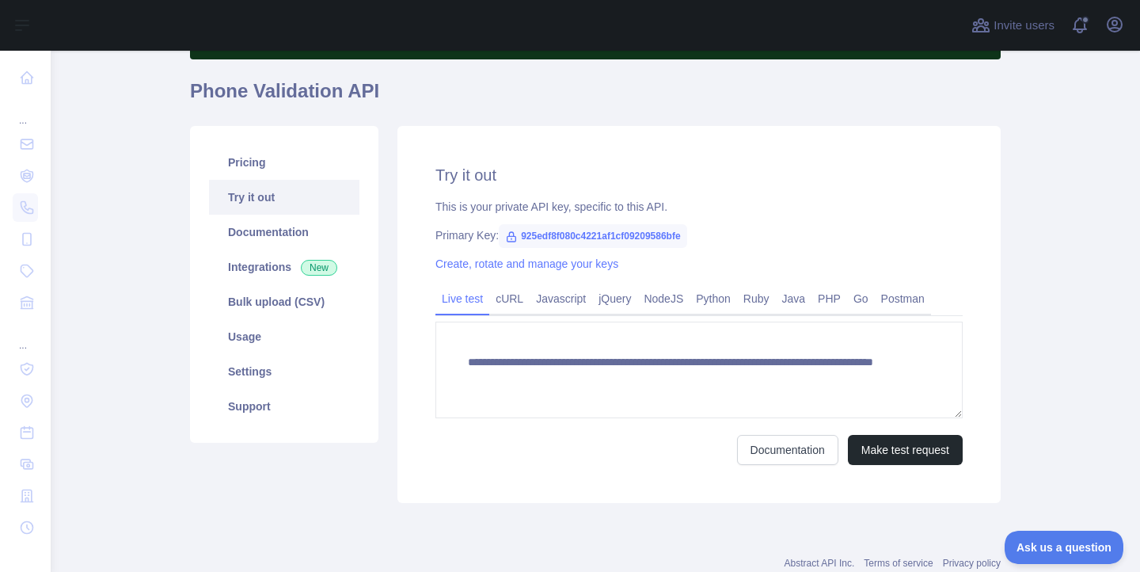
scroll to position [119, 0]
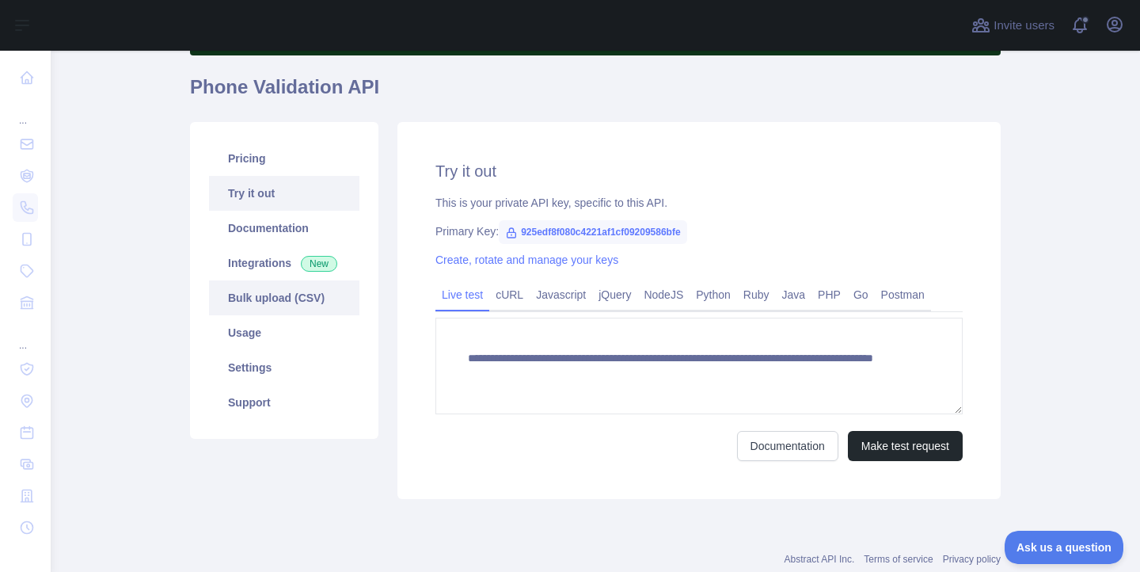
click at [282, 290] on link "Bulk upload (CSV)" at bounding box center [284, 297] width 150 height 35
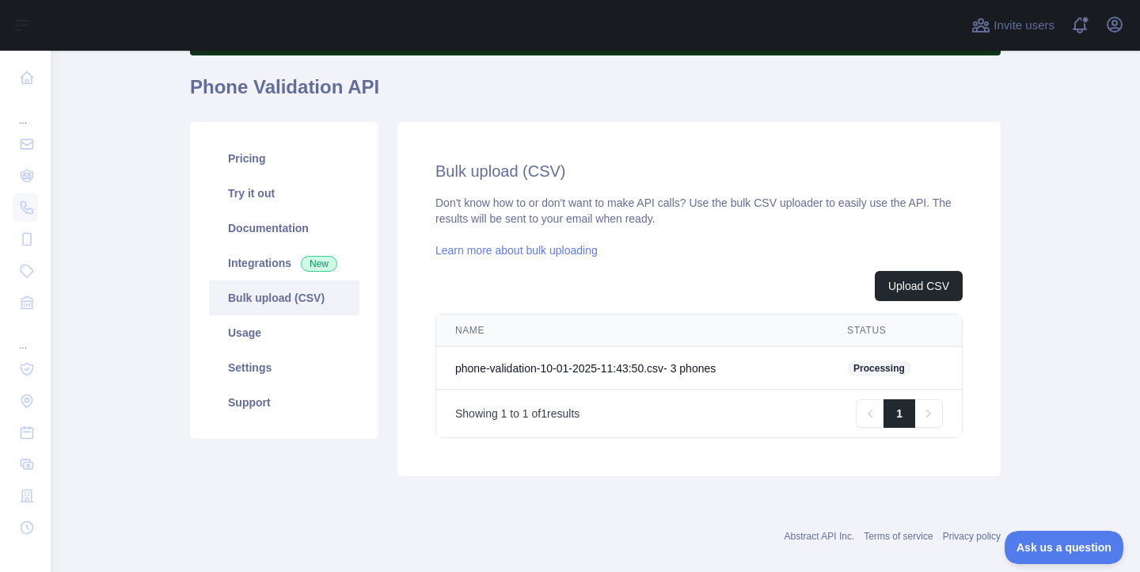
scroll to position [139, 0]
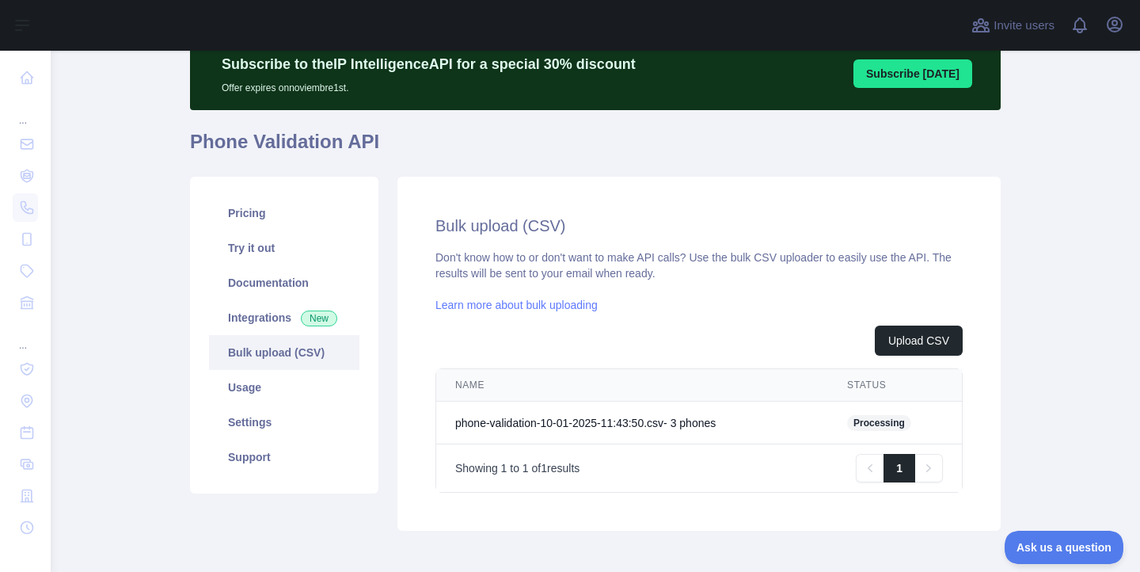
scroll to position [74, 0]
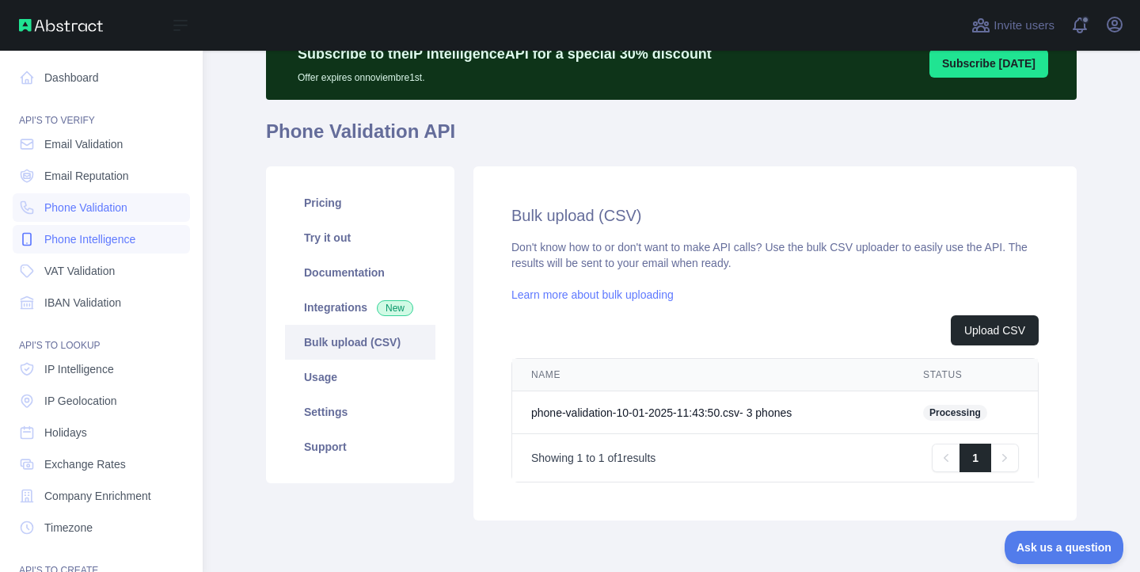
click at [93, 239] on span "Phone Intelligence" at bounding box center [89, 239] width 91 height 16
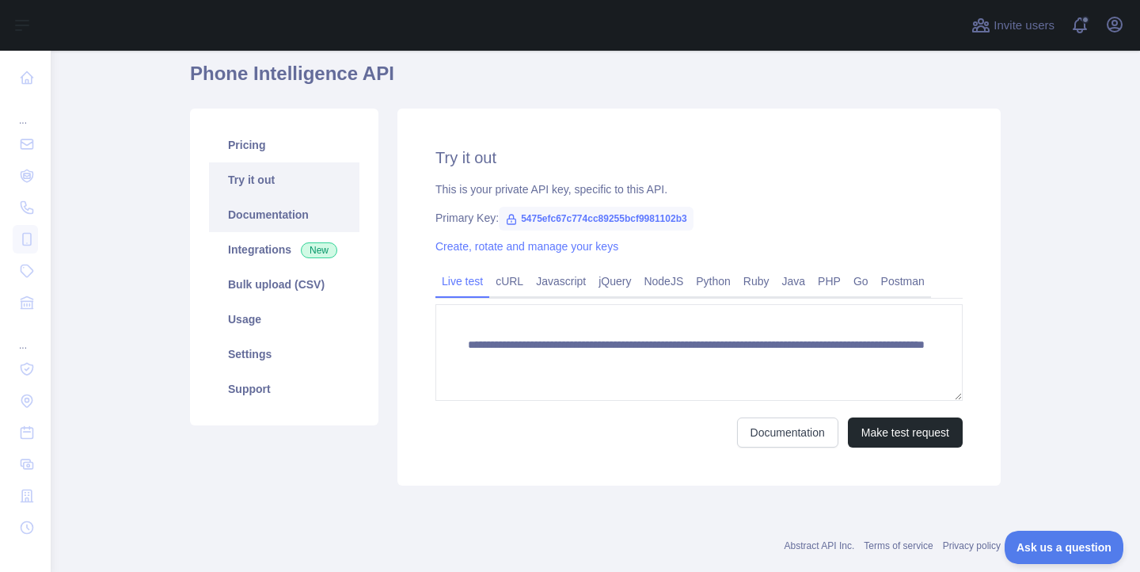
scroll to position [146, 0]
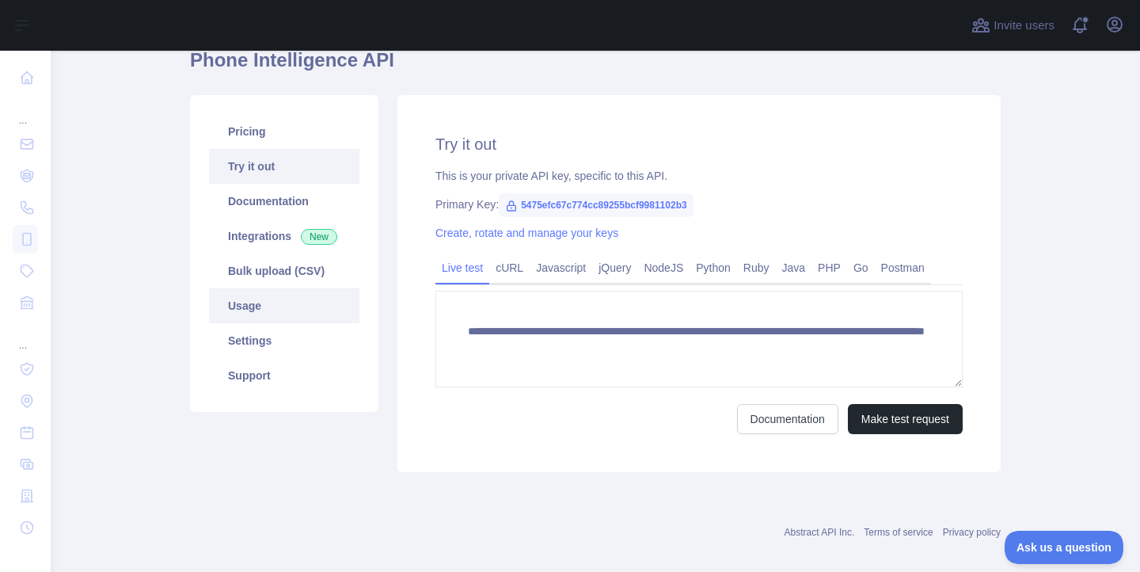
click at [241, 303] on link "Usage" at bounding box center [284, 305] width 150 height 35
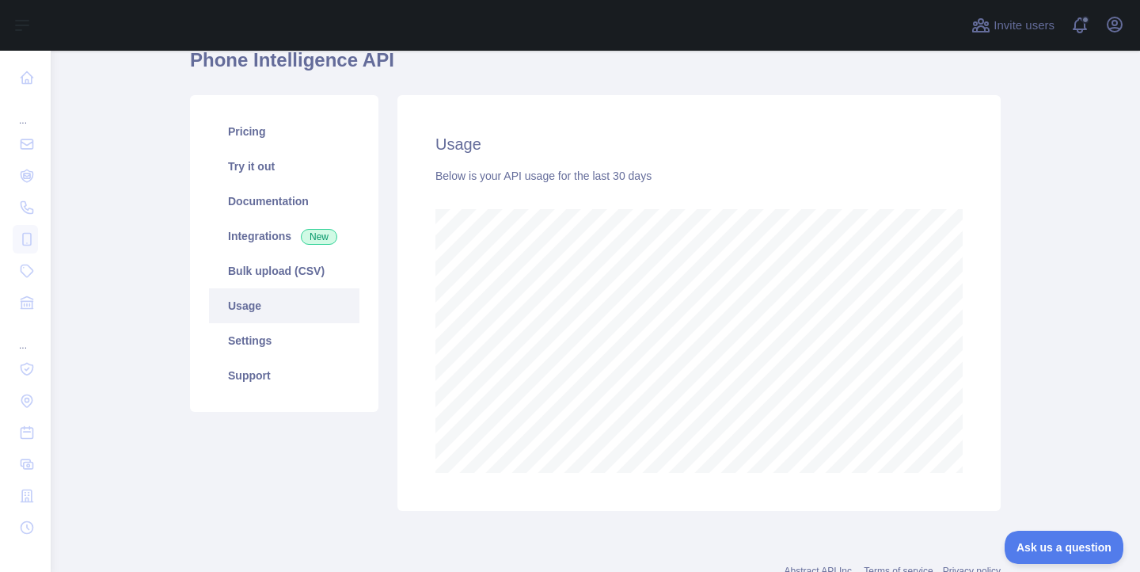
scroll to position [521, 1089]
click at [242, 278] on link "Bulk upload (CSV)" at bounding box center [284, 270] width 150 height 35
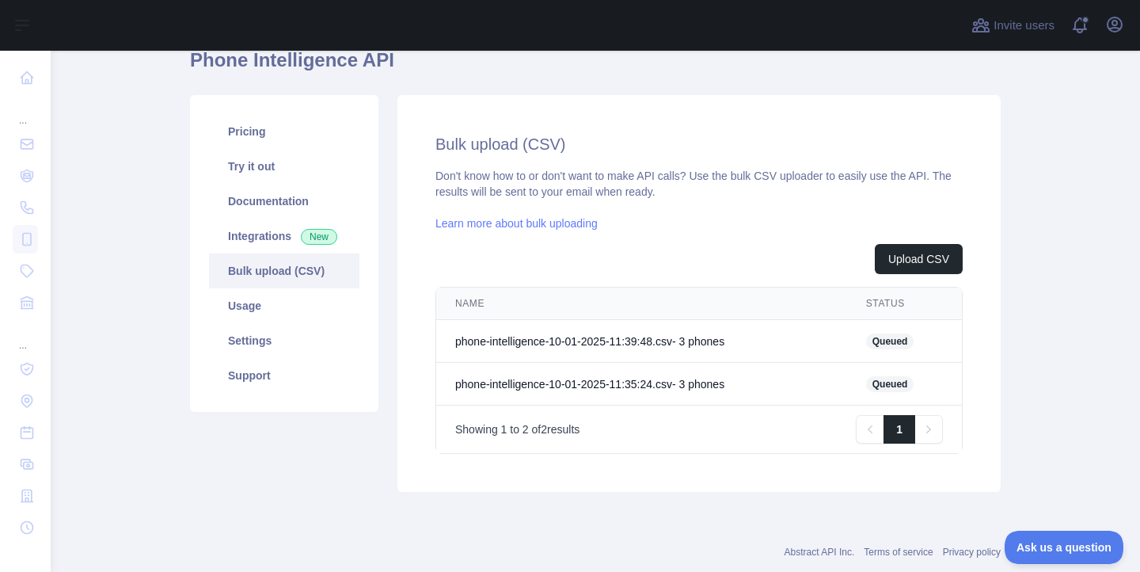
scroll to position [182, 0]
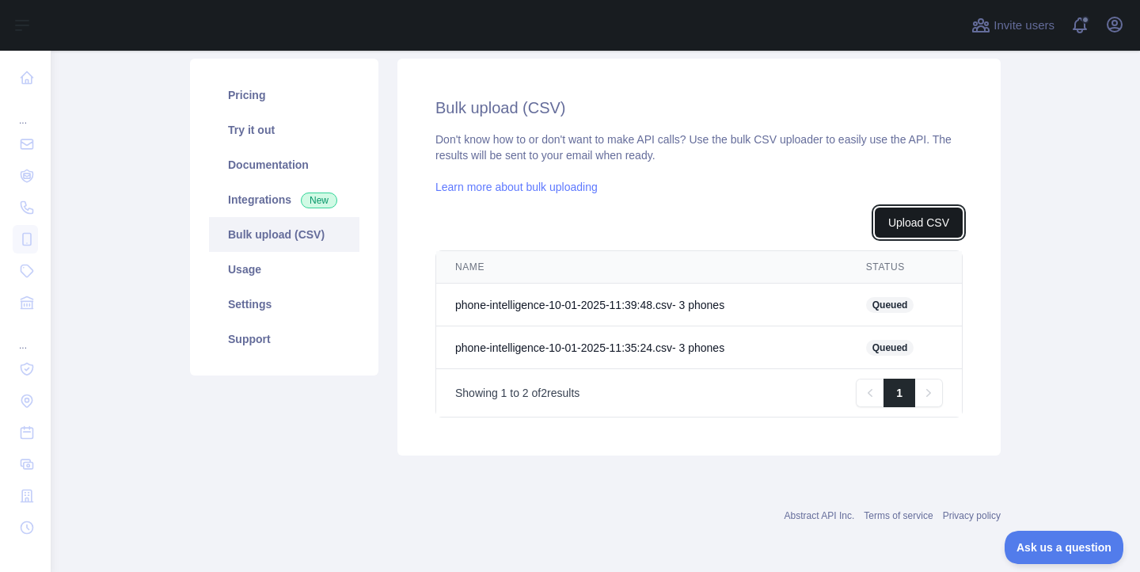
click at [914, 220] on button "Upload CSV" at bounding box center [919, 222] width 88 height 30
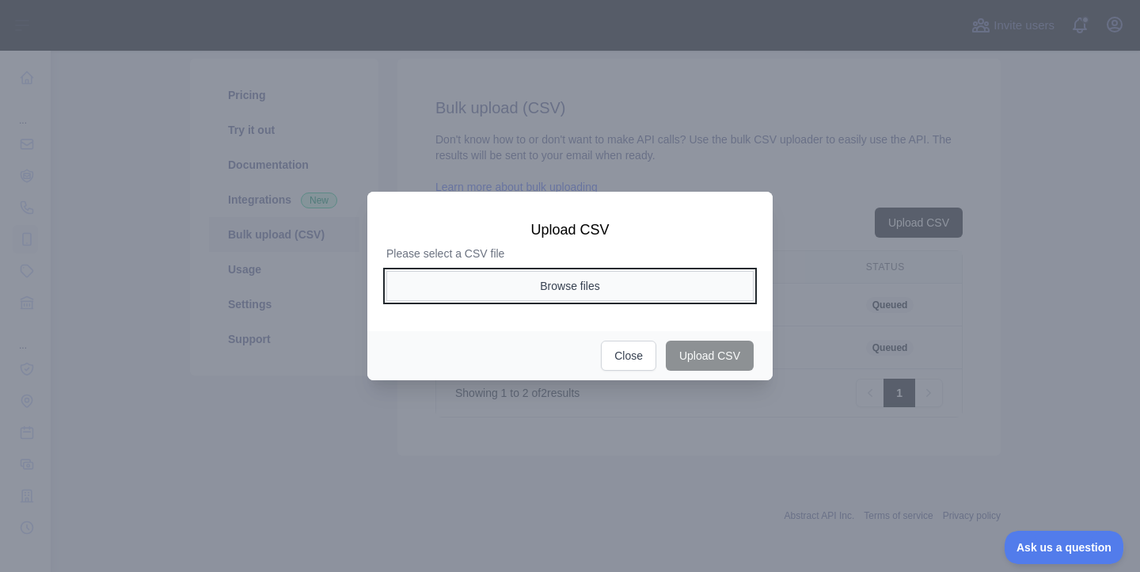
click at [546, 289] on button "Browse files" at bounding box center [569, 286] width 367 height 30
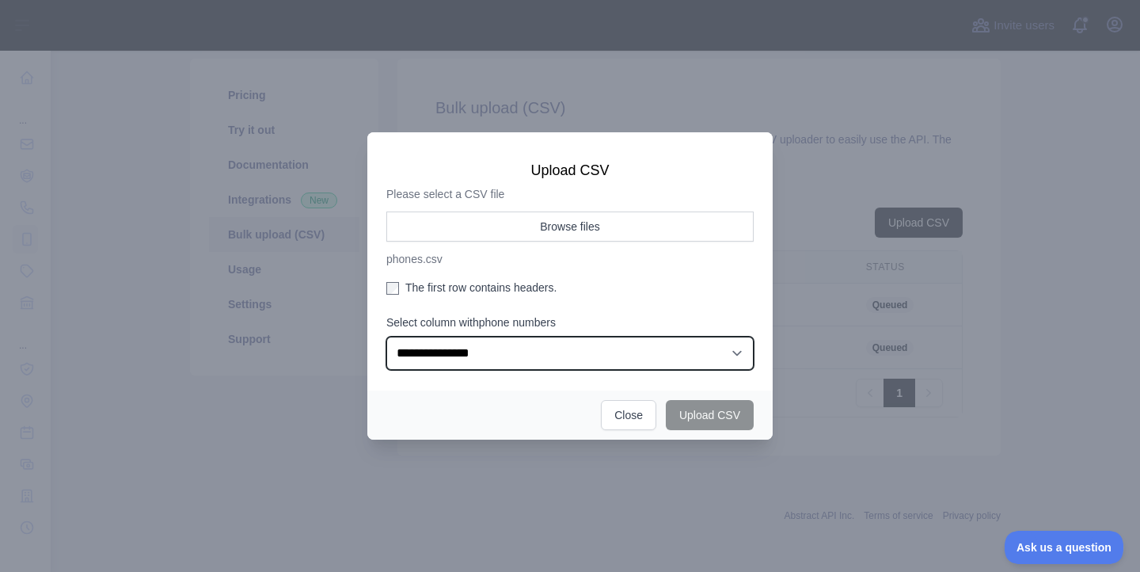
click at [432, 354] on select "**********" at bounding box center [569, 352] width 367 height 33
click at [386, 336] on select "**********" at bounding box center [569, 352] width 367 height 33
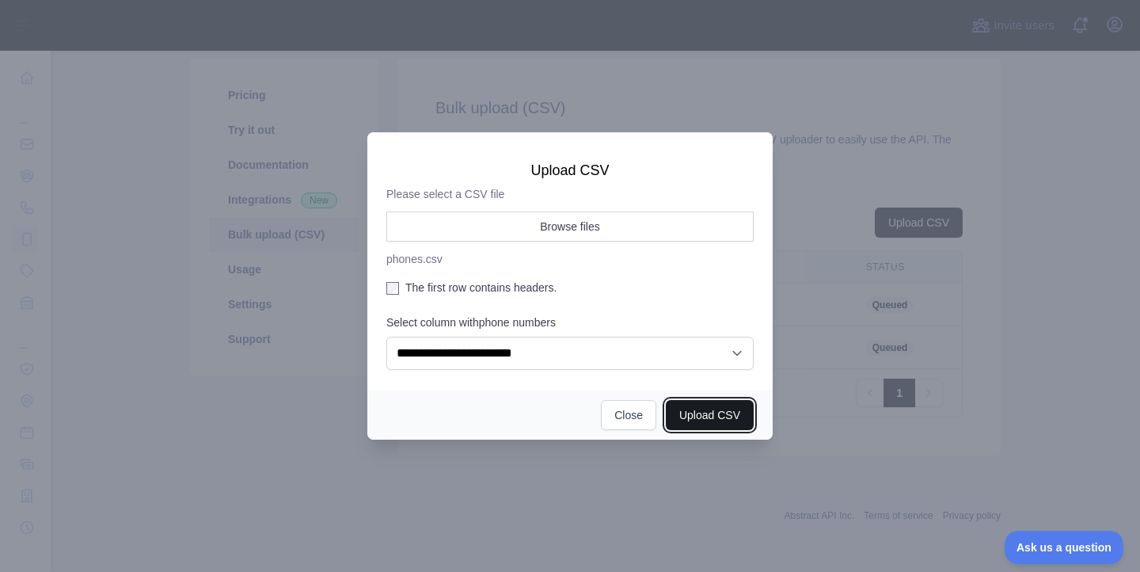
click at [713, 425] on button "Upload CSV" at bounding box center [710, 415] width 88 height 30
select select "**"
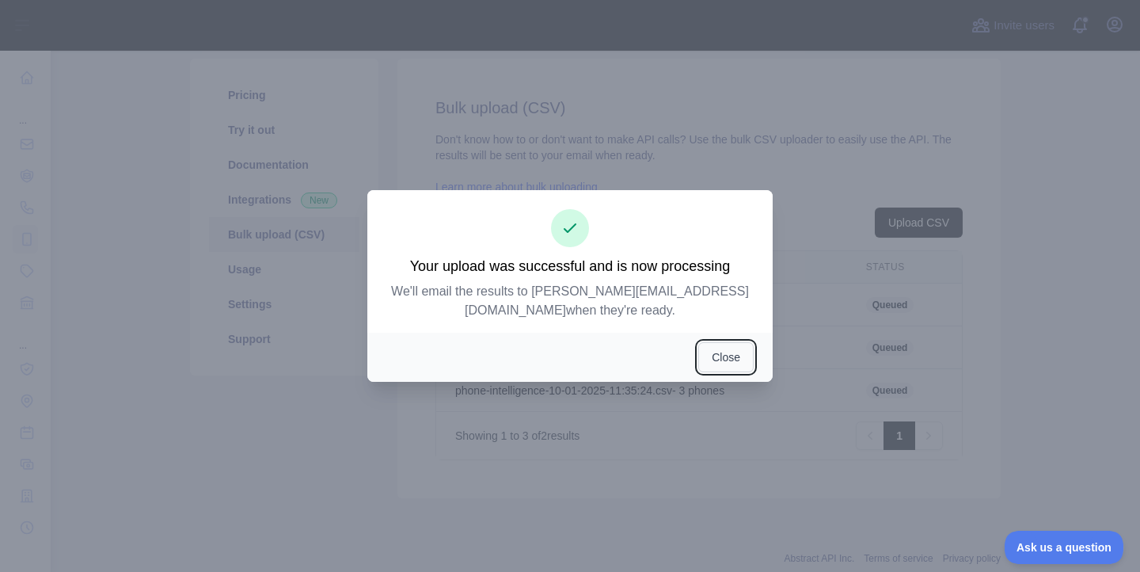
click at [716, 352] on button "Close" at bounding box center [725, 357] width 55 height 30
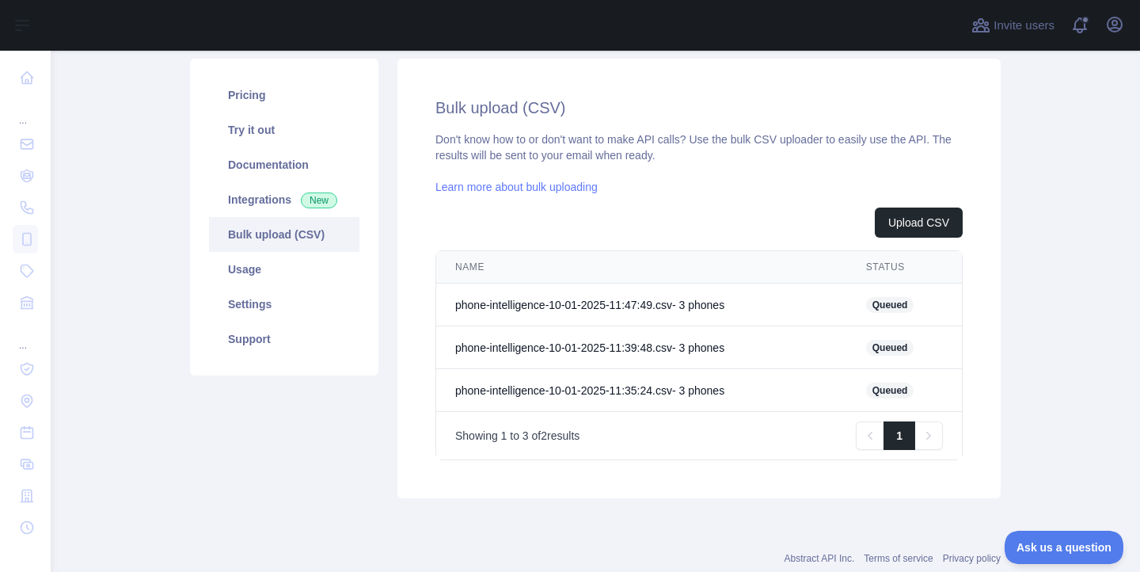
click at [1062, 320] on main "Subscribe to the IP Intelligence API for a special 30 % discount Offer expires …" at bounding box center [595, 311] width 1089 height 521
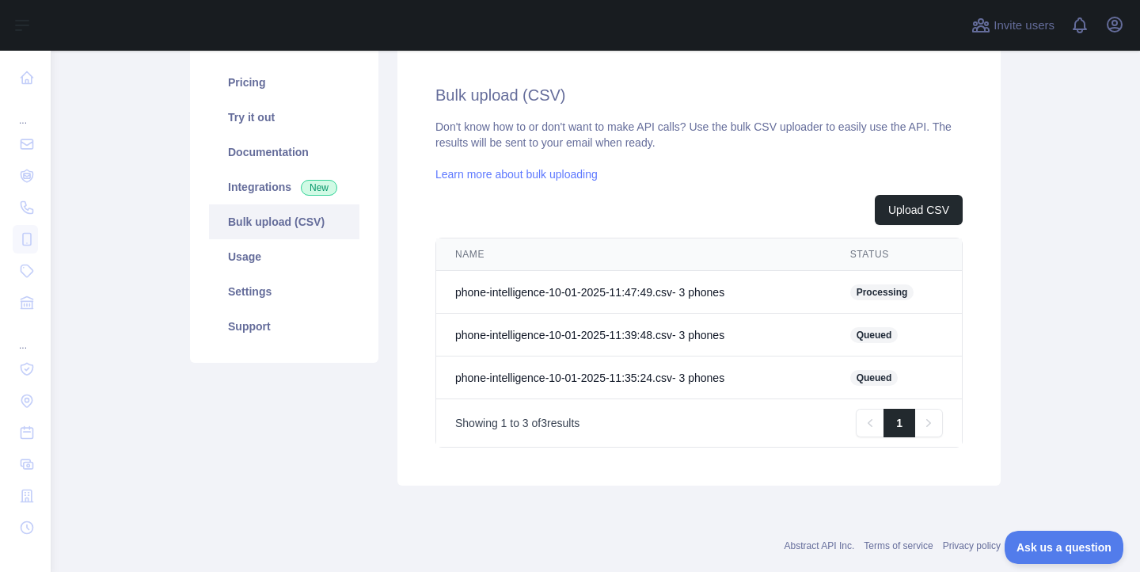
scroll to position [224, 0]
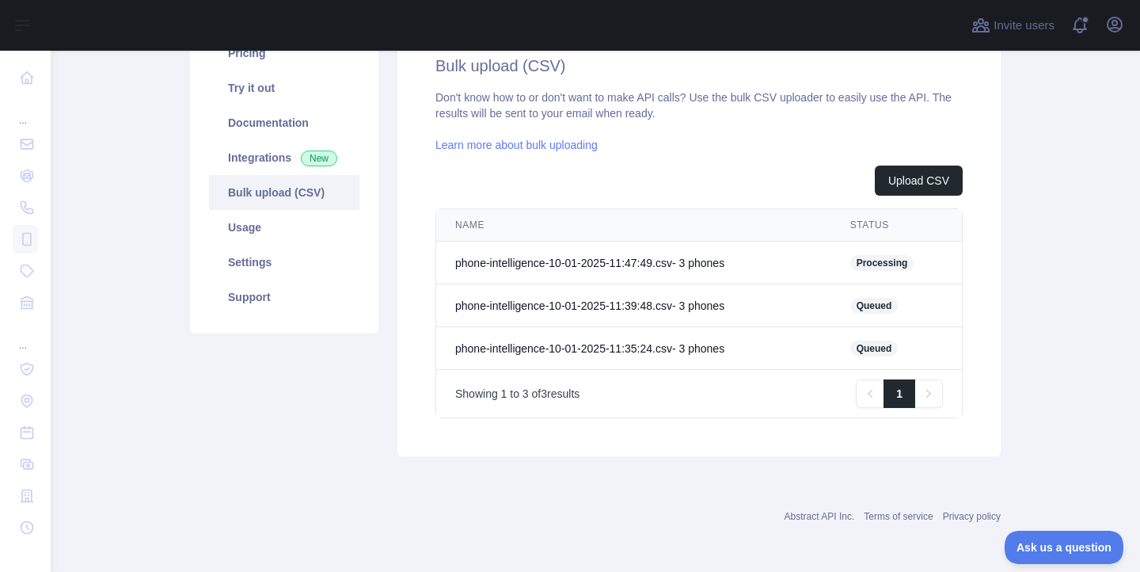
click at [1081, 215] on main "Subscribe to the IP Intelligence API for a special 30 % discount Offer expires …" at bounding box center [595, 311] width 1089 height 521
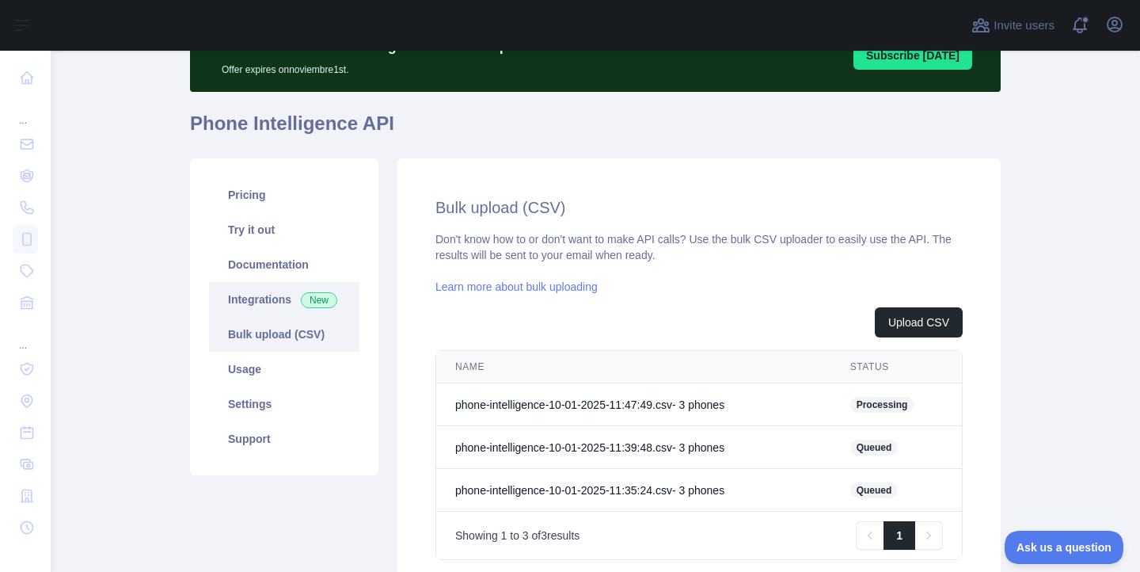
scroll to position [0, 0]
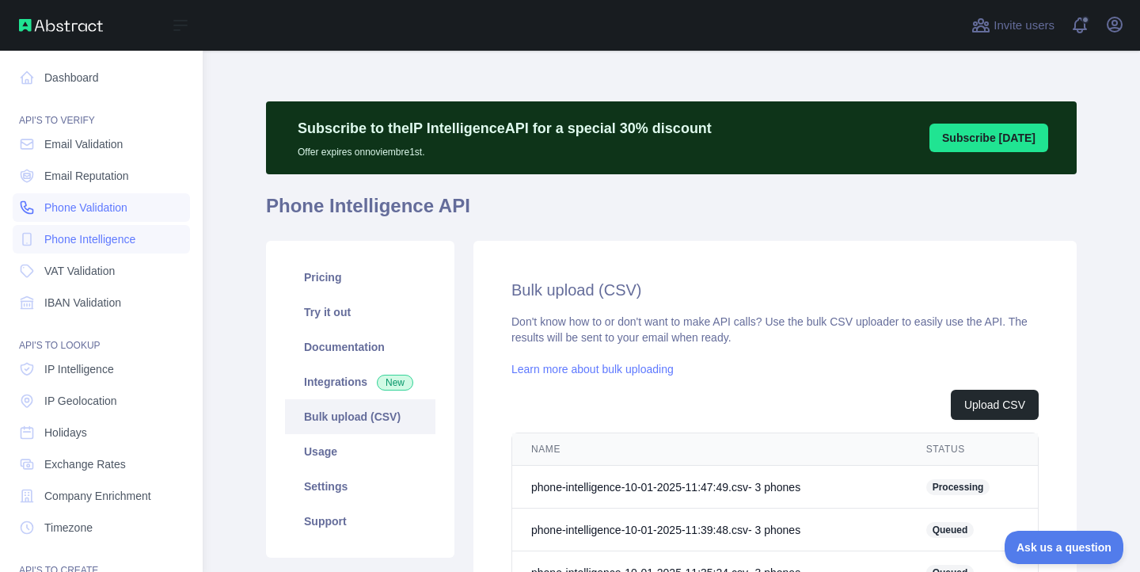
click at [92, 207] on span "Phone Validation" at bounding box center [85, 208] width 83 height 16
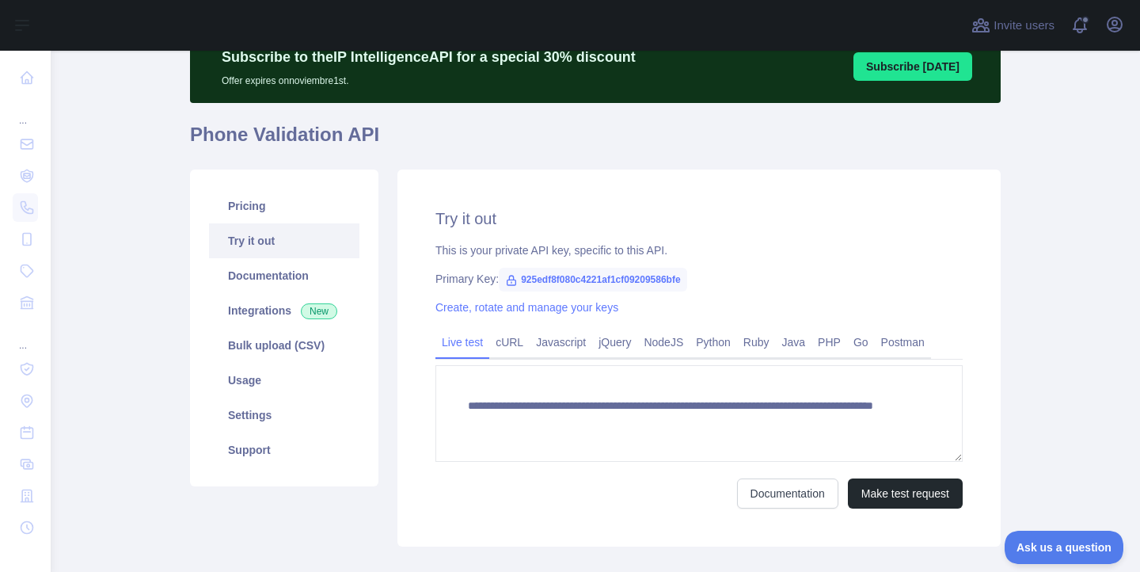
scroll to position [83, 0]
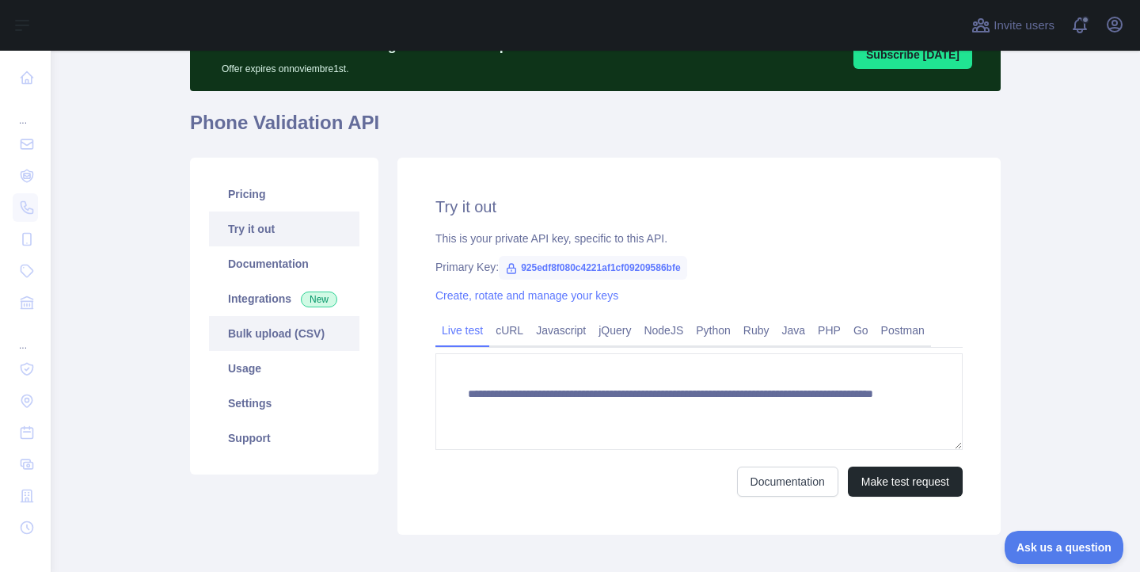
click at [260, 326] on link "Bulk upload (CSV)" at bounding box center [284, 333] width 150 height 35
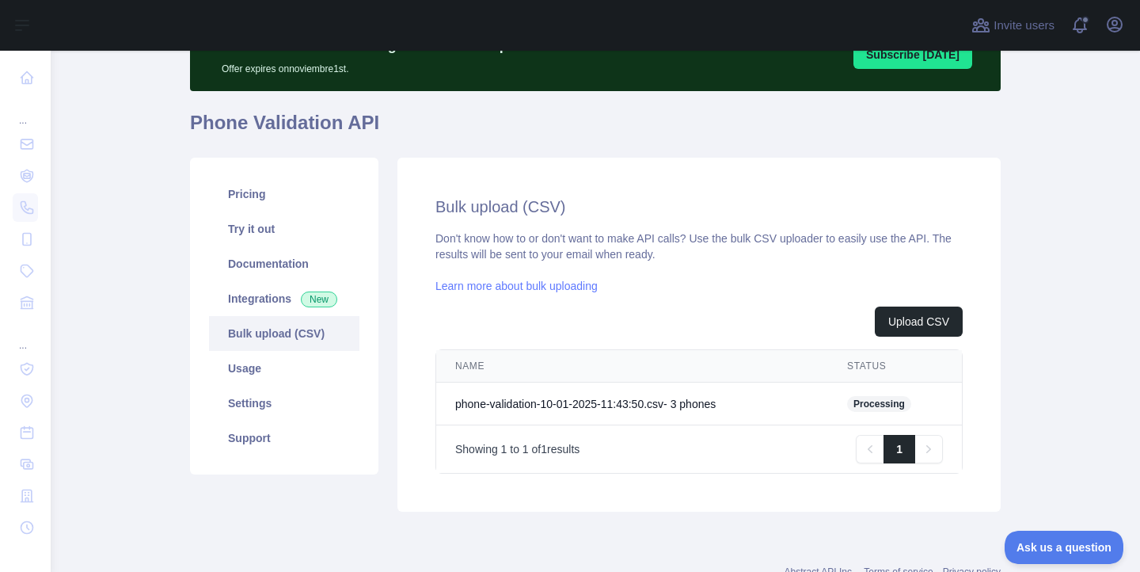
click at [392, 306] on div "Bulk upload (CSV) Don't know how to or don't want to make API calls? Use the bu…" at bounding box center [699, 335] width 622 height 354
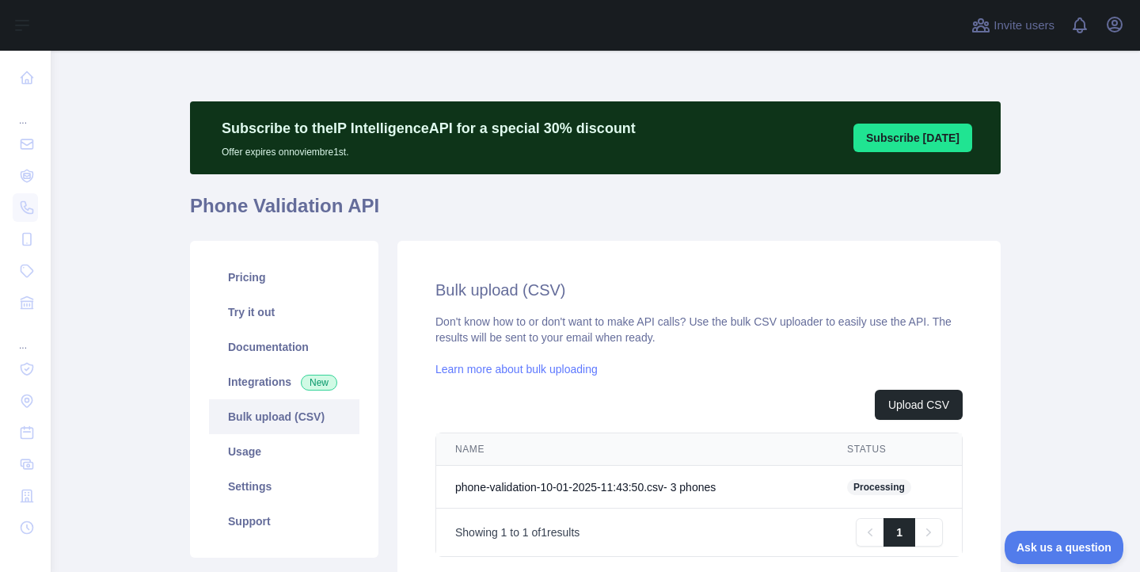
scroll to position [94, 0]
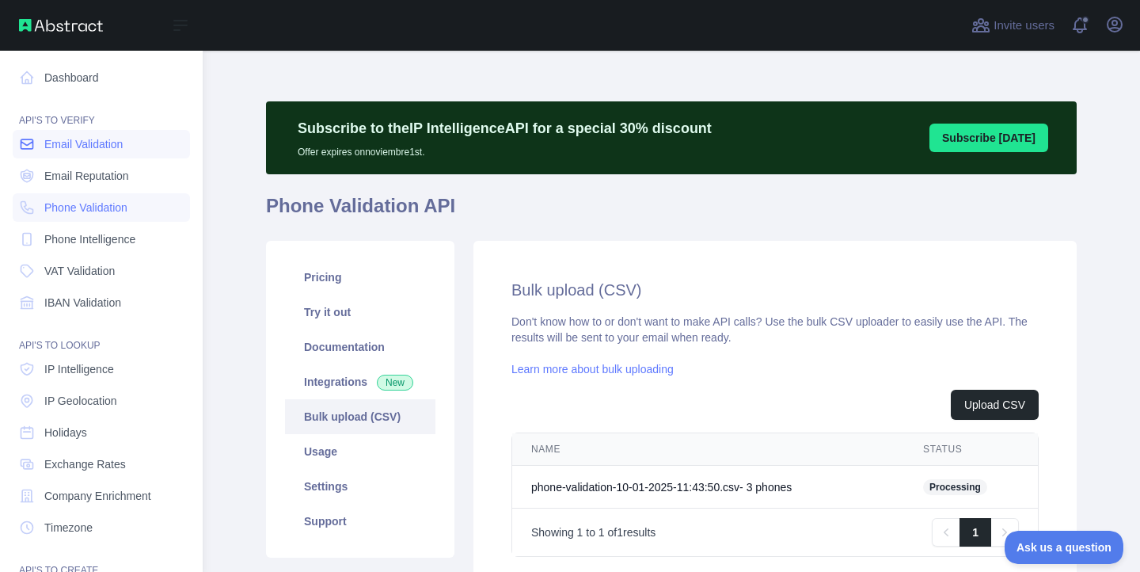
click at [28, 146] on icon at bounding box center [27, 144] width 16 height 16
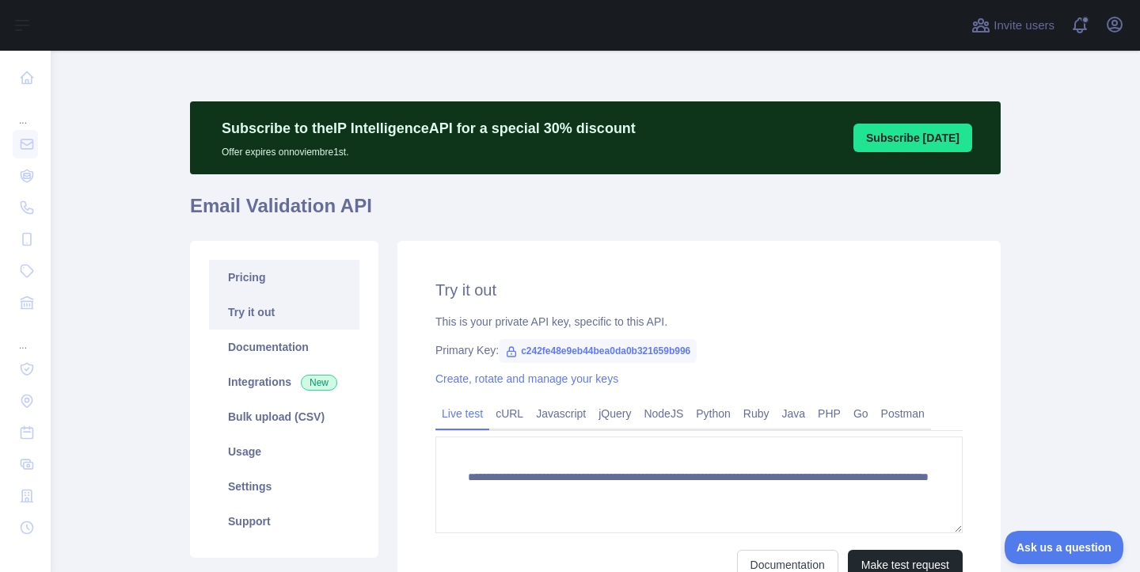
scroll to position [144, 0]
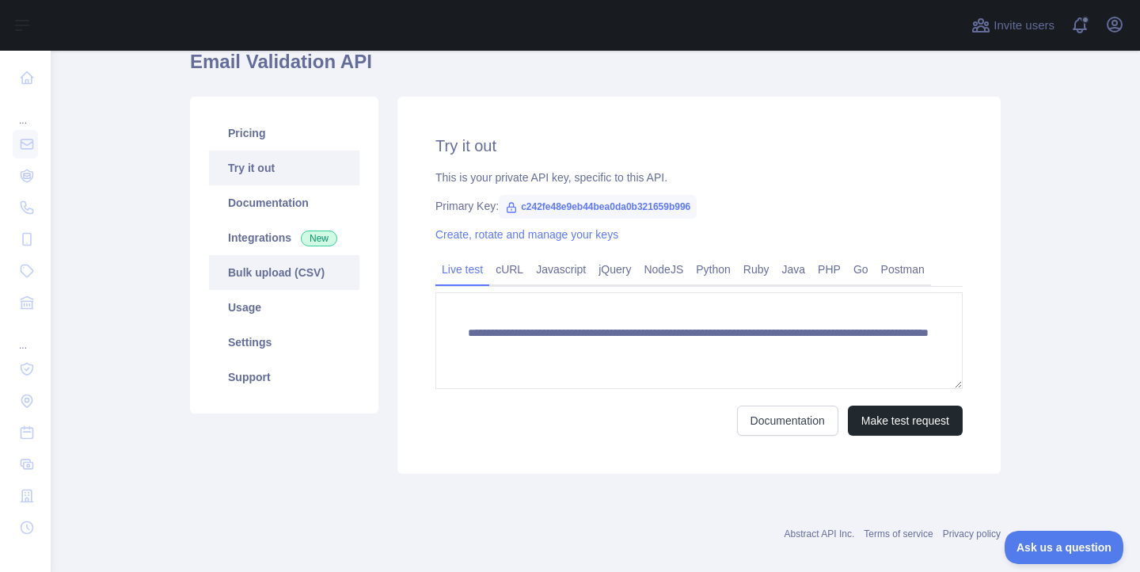
click at [264, 279] on link "Bulk upload (CSV)" at bounding box center [284, 272] width 150 height 35
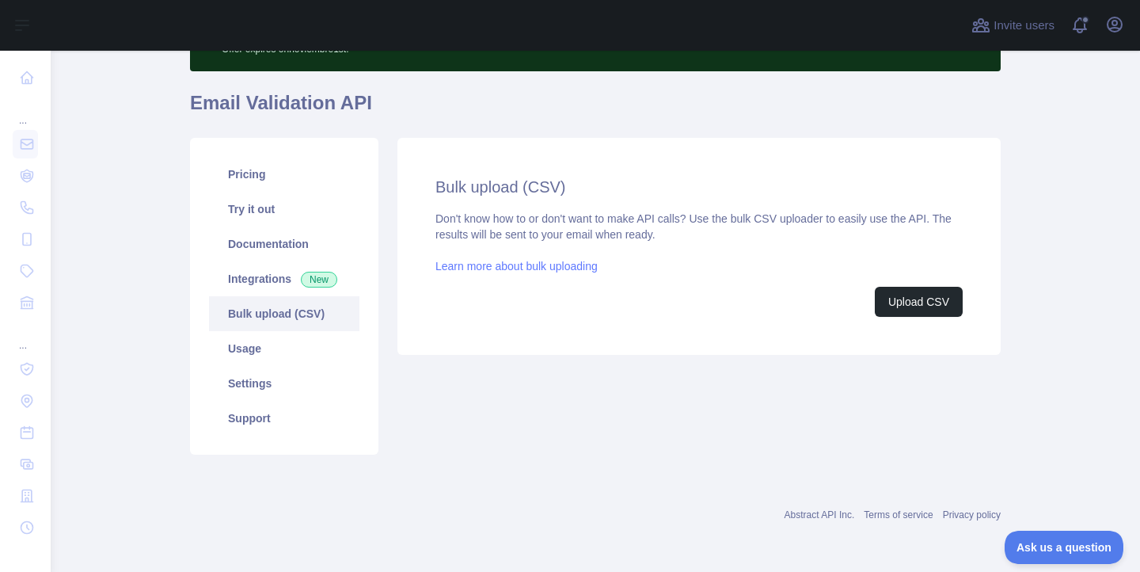
scroll to position [139, 0]
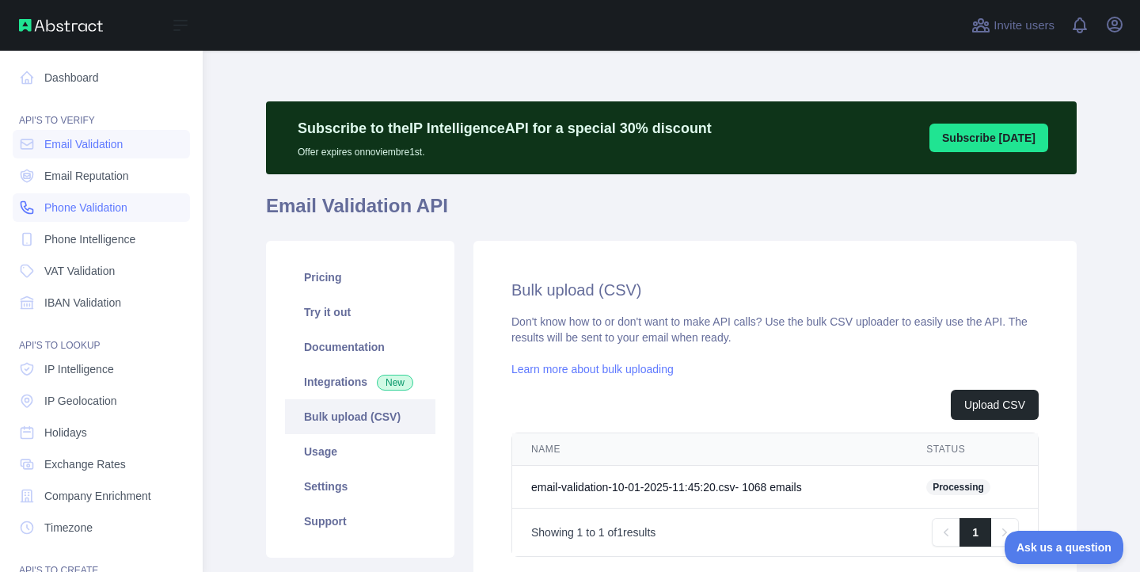
click at [95, 204] on span "Phone Validation" at bounding box center [85, 208] width 83 height 16
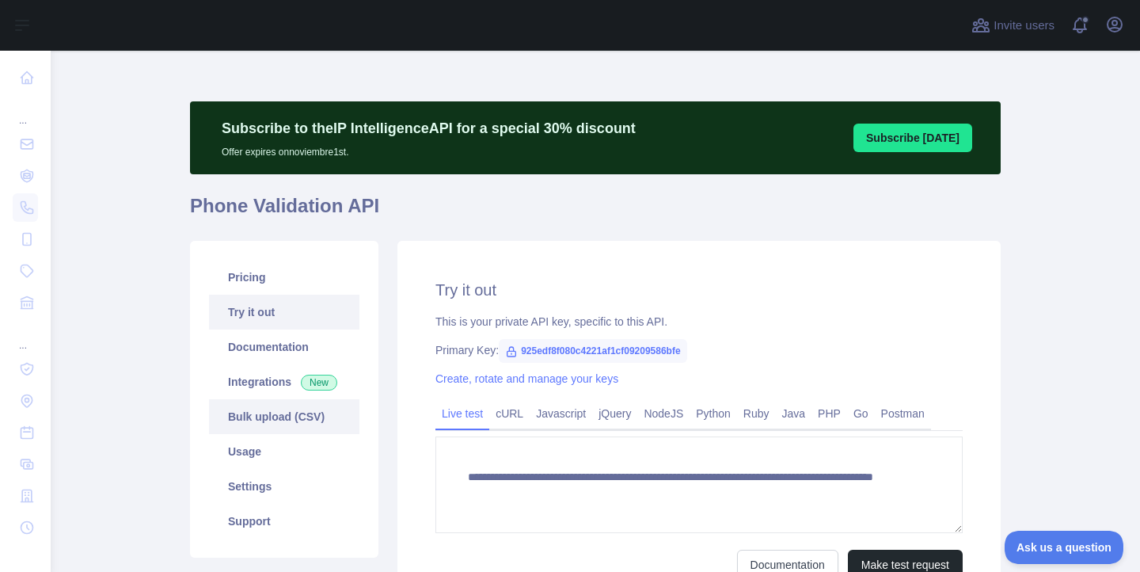
click at [286, 420] on link "Bulk upload (CSV)" at bounding box center [284, 416] width 150 height 35
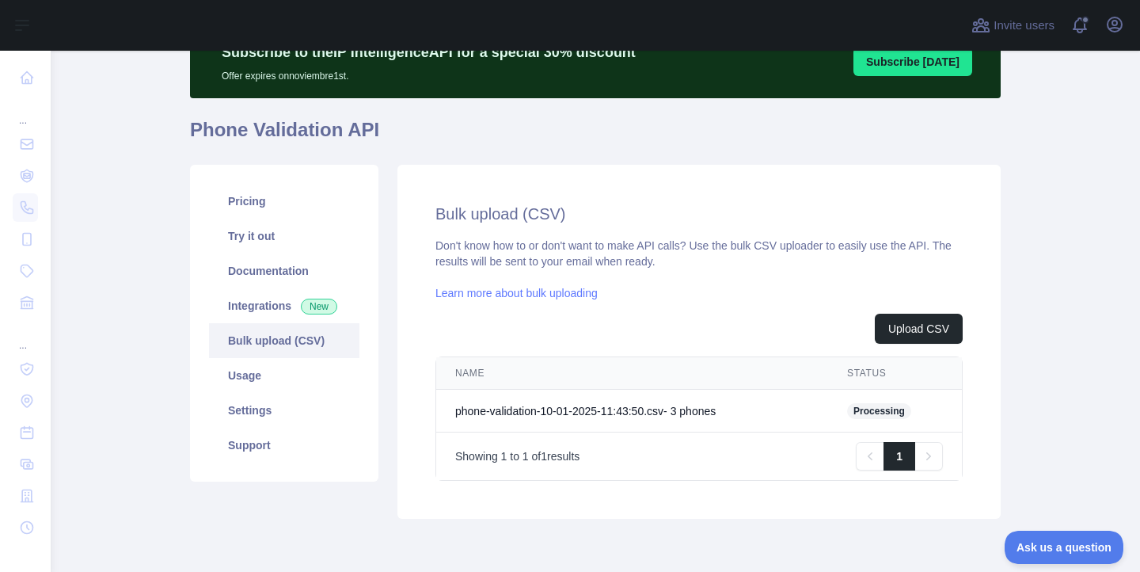
scroll to position [139, 0]
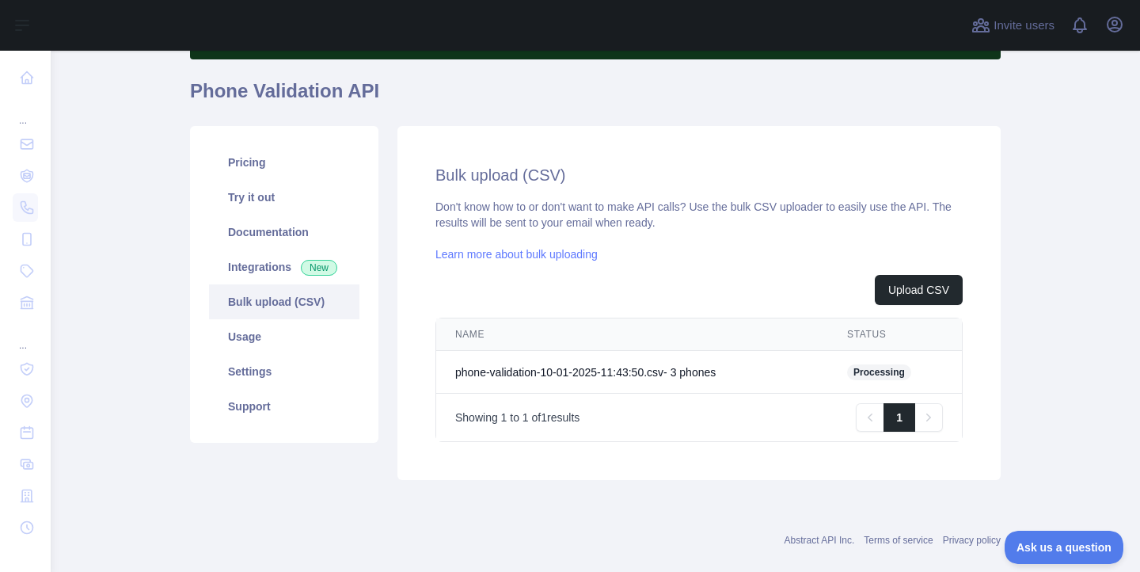
scroll to position [139, 0]
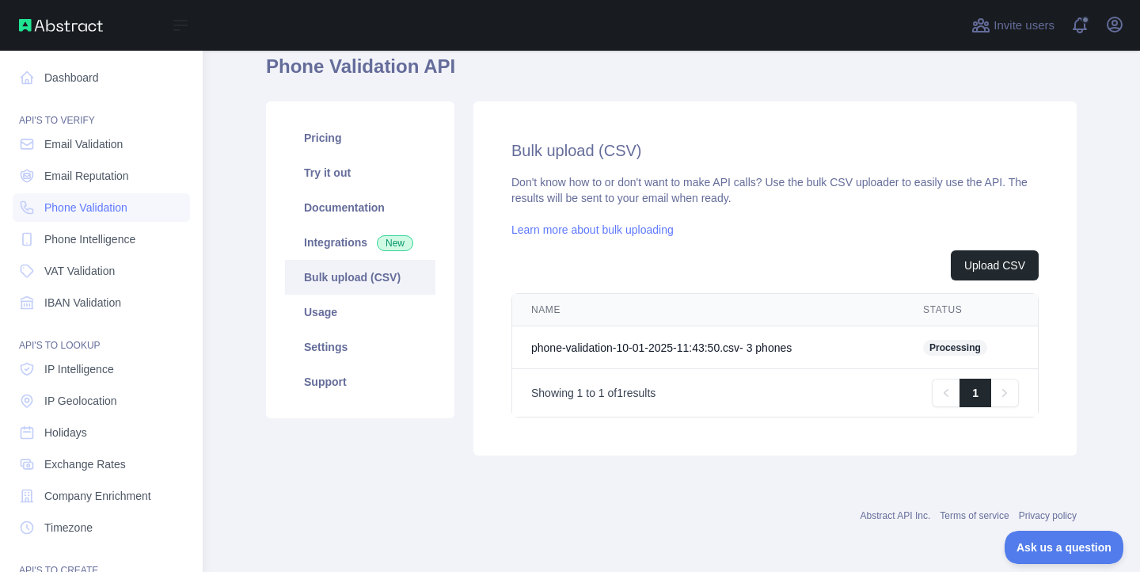
click at [106, 224] on nav "Dashboard API'S TO VERIFY Email Validation Email Reputation Phone Validation Ph…" at bounding box center [101, 377] width 177 height 652
click at [97, 238] on span "Phone Intelligence" at bounding box center [89, 239] width 91 height 16
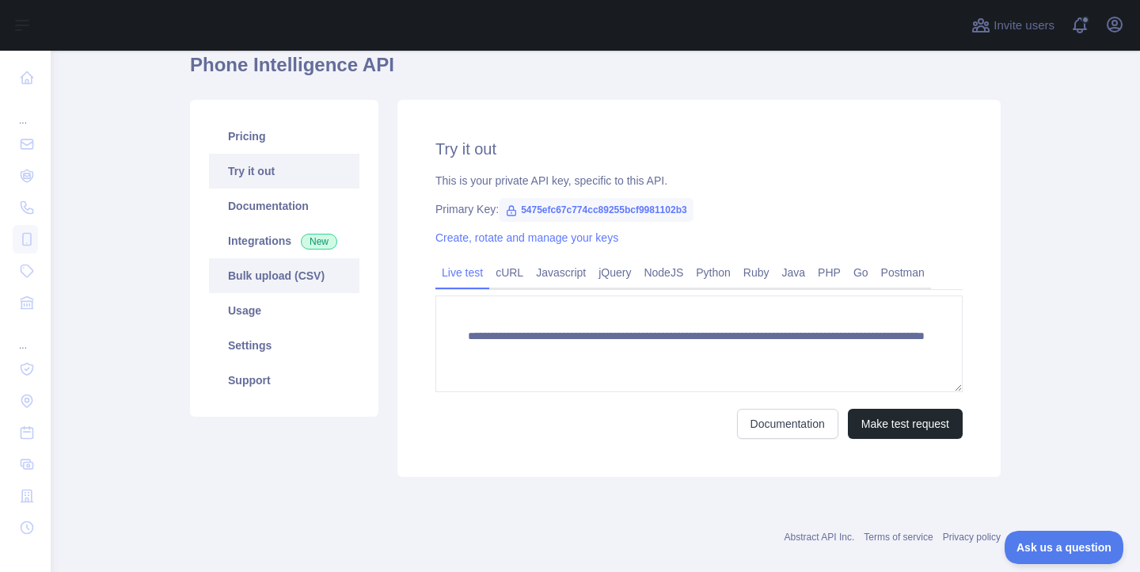
click at [340, 283] on link "Bulk upload (CSV)" at bounding box center [284, 275] width 150 height 35
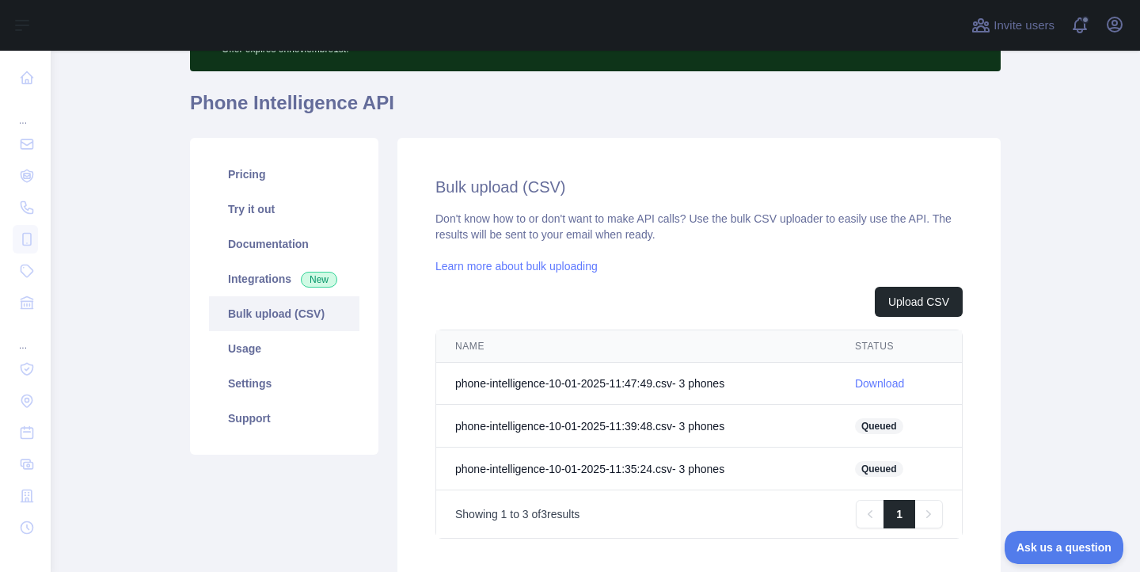
scroll to position [141, 0]
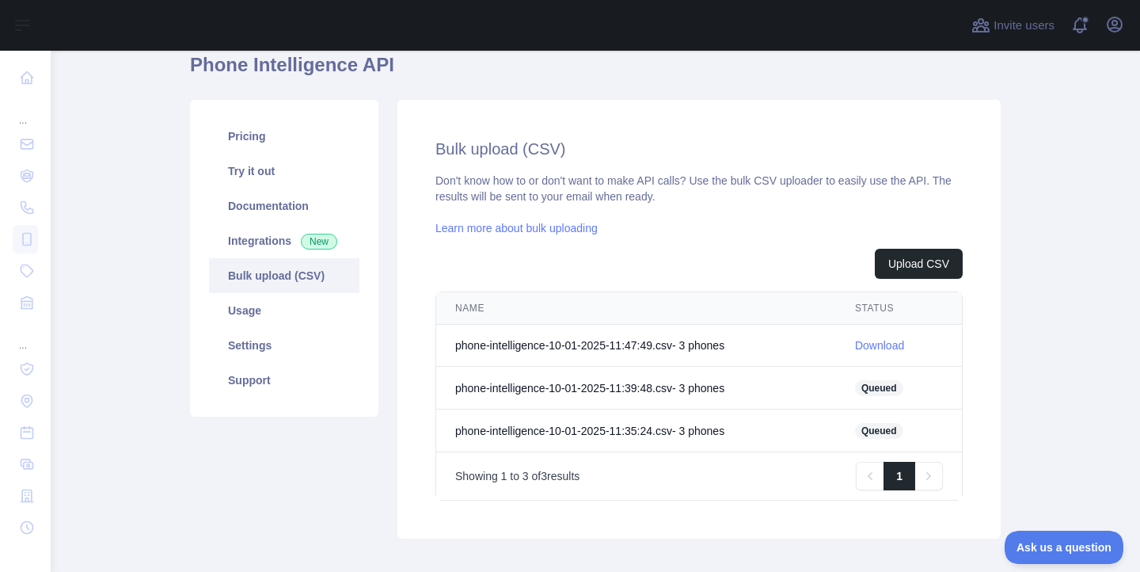
click at [895, 344] on link "Download" at bounding box center [879, 345] width 49 height 13
click at [120, 193] on main "Subscribe to the IP Intelligence API for a special 30 % discount Offer expires …" at bounding box center [595, 311] width 1089 height 521
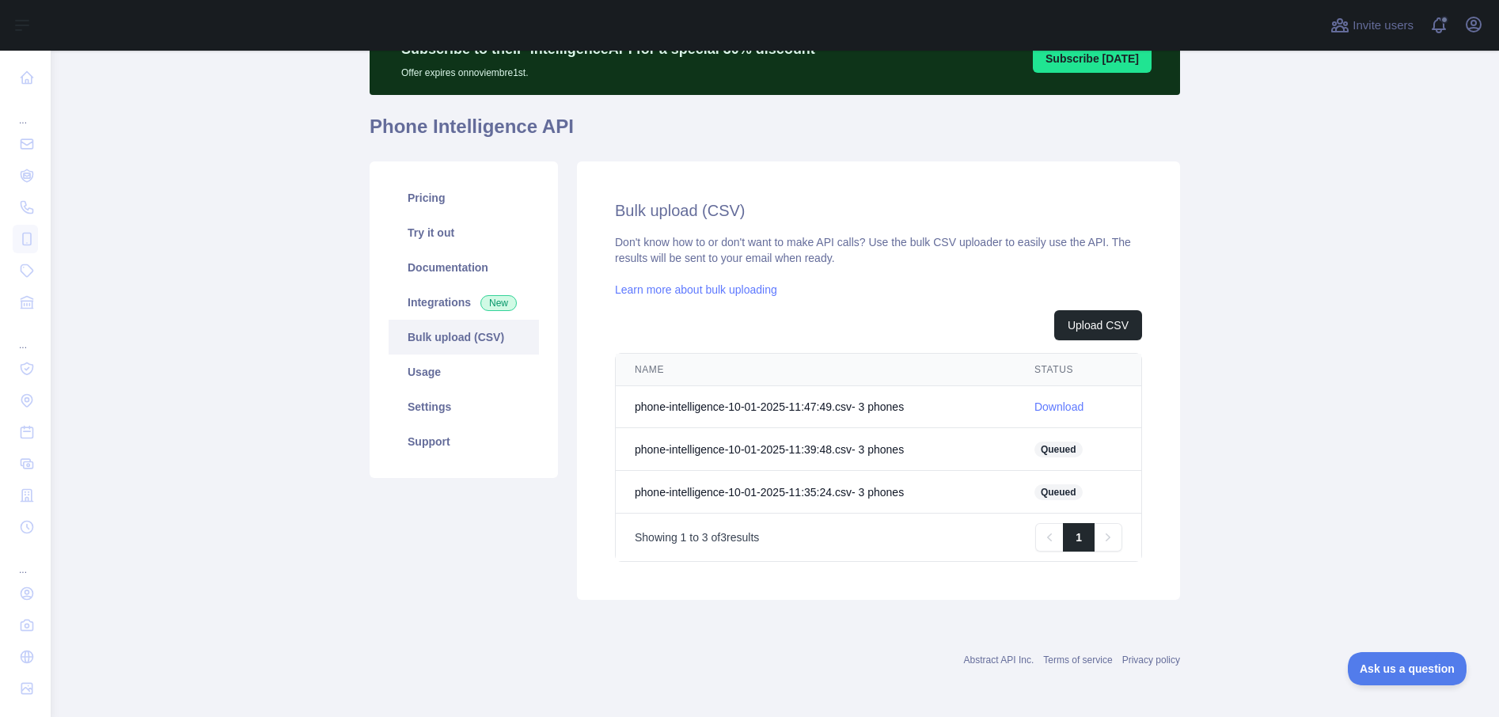
scroll to position [0, 0]
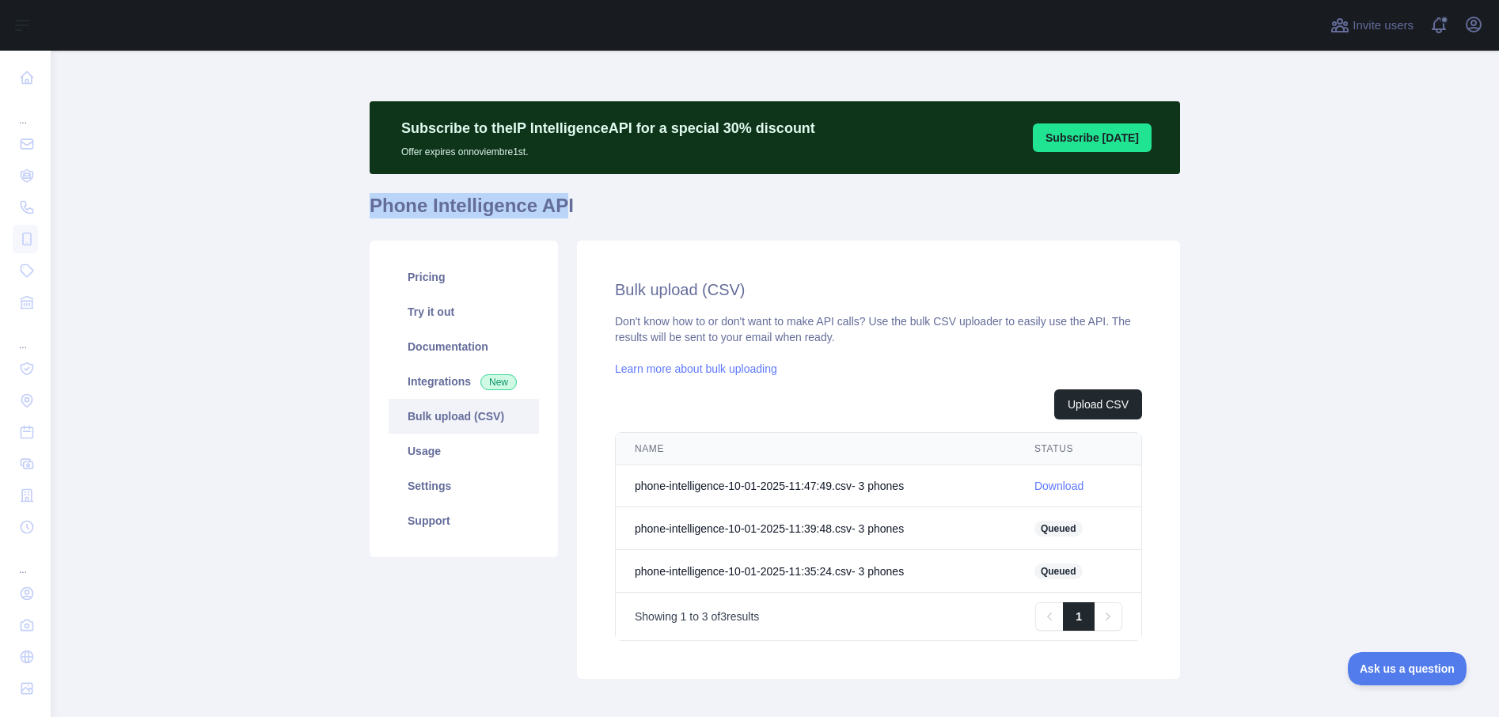
drag, startPoint x: 373, startPoint y: 201, endPoint x: 574, endPoint y: 200, distance: 201.1
click at [573, 200] on h1 "Phone Intelligence API" at bounding box center [775, 212] width 811 height 38
click at [568, 203] on h1 "Phone Intelligence API" at bounding box center [775, 212] width 811 height 38
